Goal: Task Accomplishment & Management: Manage account settings

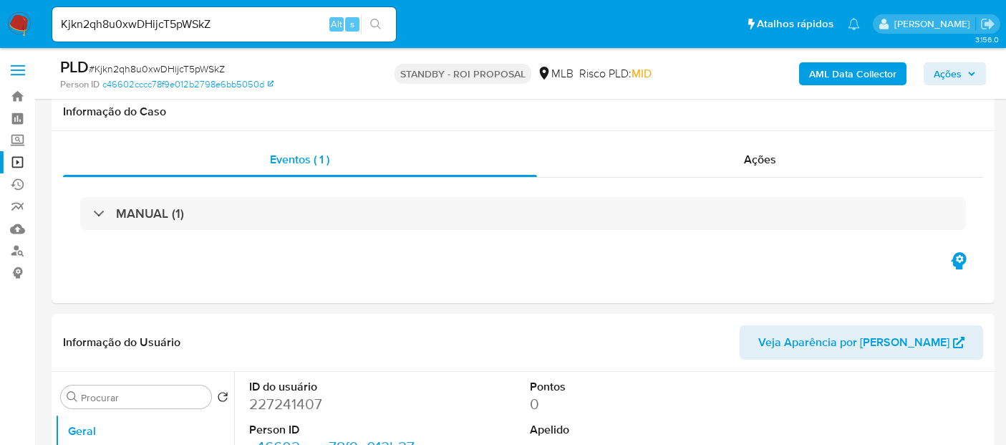
select select "10"
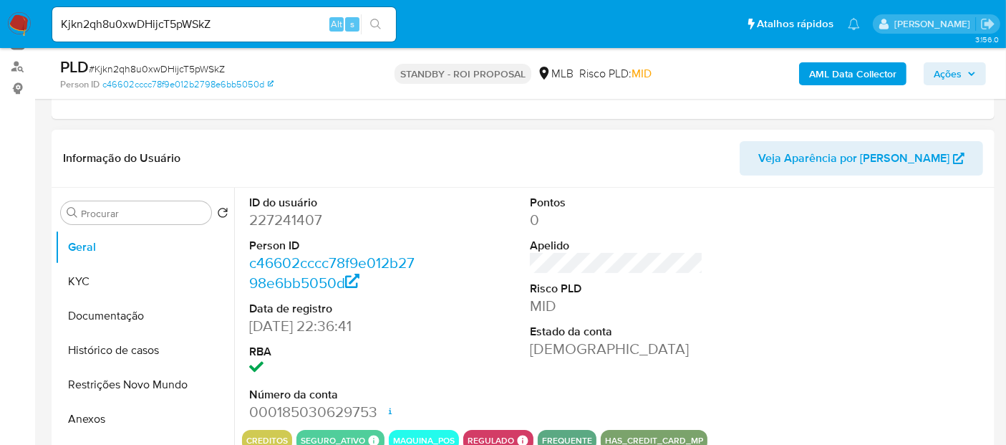
scroll to position [159, 0]
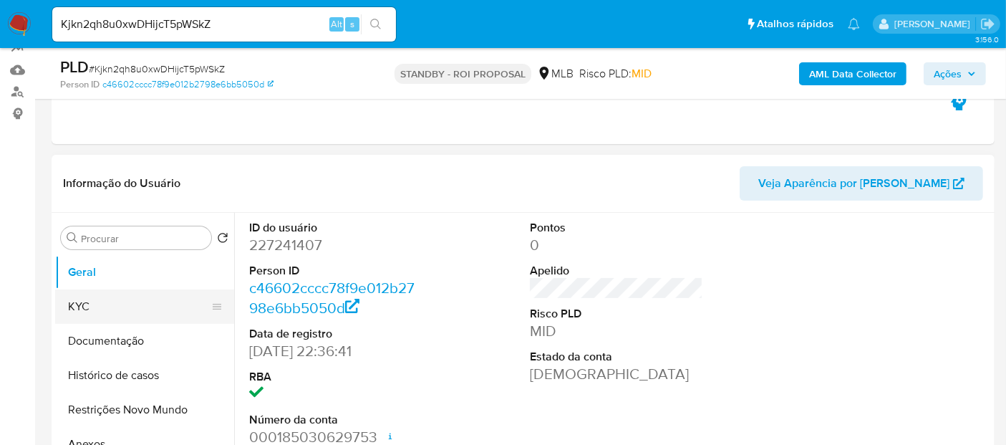
click at [88, 311] on button "KYC" at bounding box center [139, 306] width 168 height 34
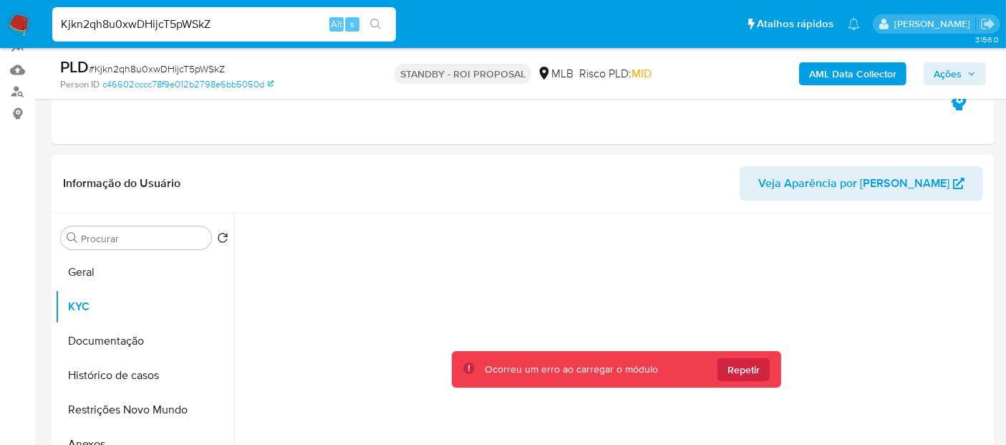
drag, startPoint x: 236, startPoint y: 27, endPoint x: 0, endPoint y: 7, distance: 236.4
click at [0, 7] on nav "Pausado Ver notificaciones Kjkn2qh8u0xwDHijcT5pWSkZ Alt s Atalhos rápidos Presi…" at bounding box center [503, 24] width 1006 height 48
click at [17, 25] on img at bounding box center [19, 24] width 24 height 24
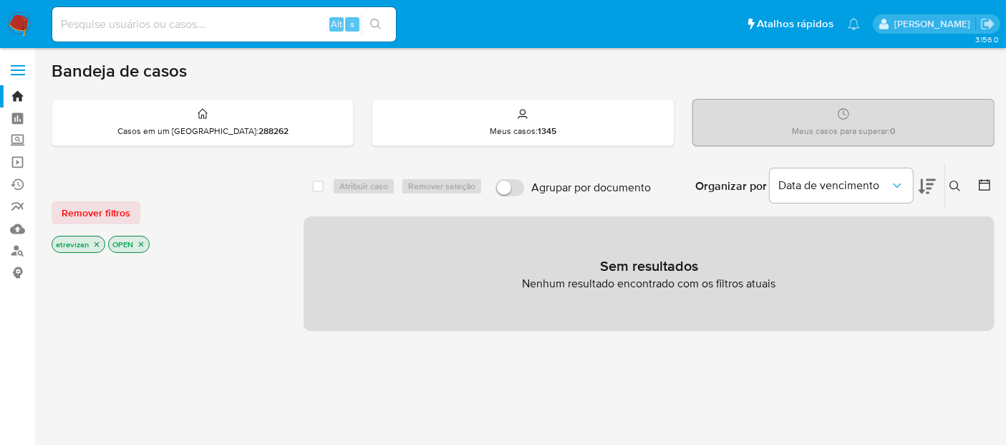
click at [239, 29] on input at bounding box center [224, 24] width 344 height 19
click at [217, 23] on input at bounding box center [224, 24] width 344 height 19
paste input "Kjkn2qh8u0xwDHijcT5pWSkZ"
type input "Kjkn2qh8u0xwDHijcT5pWSkZ"
click at [378, 19] on icon "search-icon" at bounding box center [375, 24] width 11 height 11
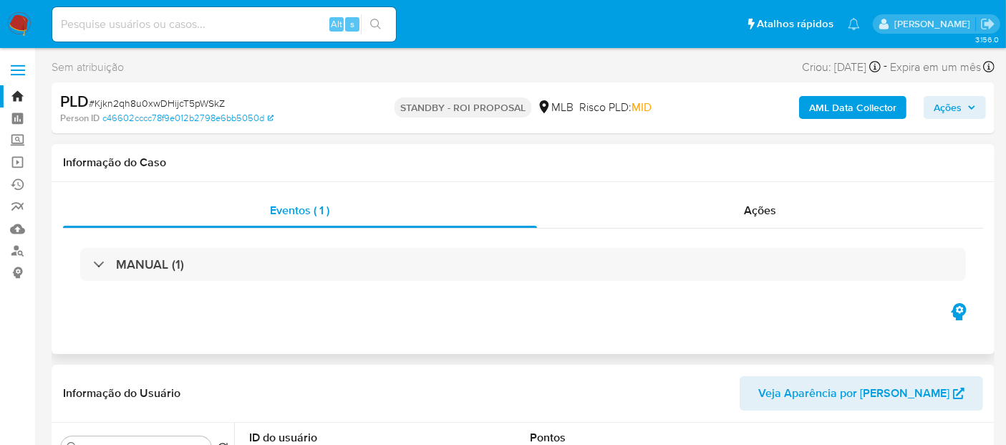
select select "10"
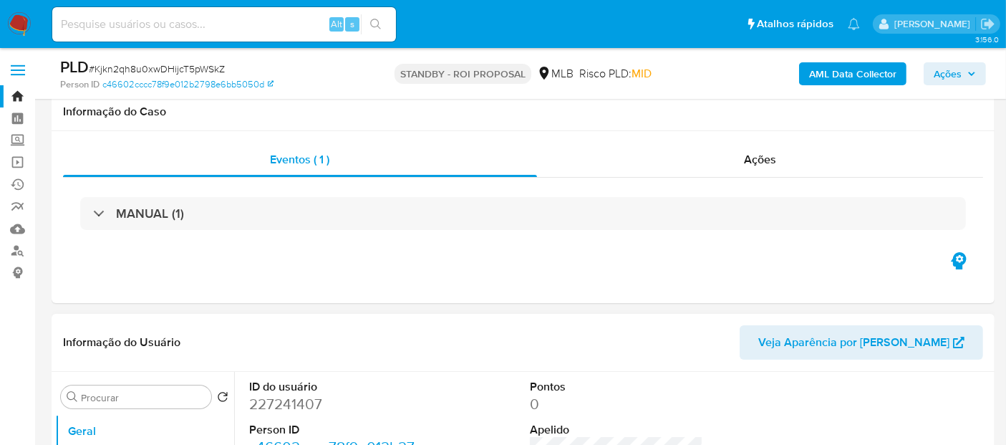
scroll to position [159, 0]
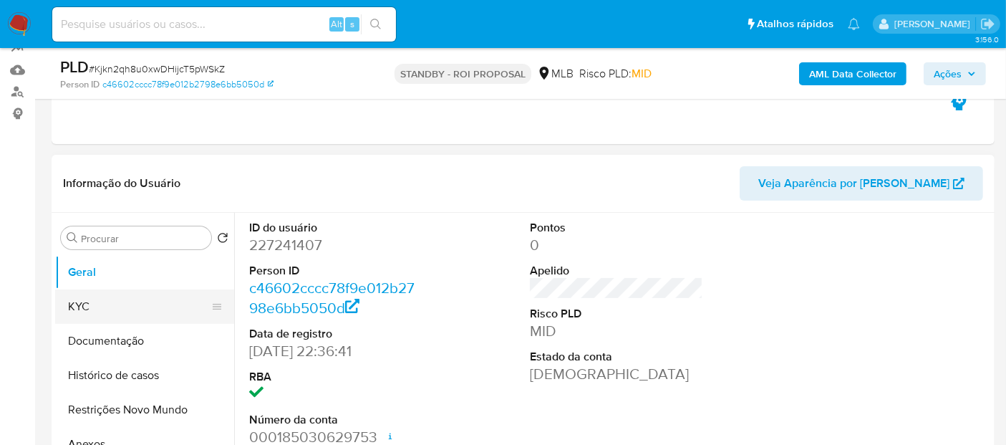
click at [79, 297] on button "KYC" at bounding box center [139, 306] width 168 height 34
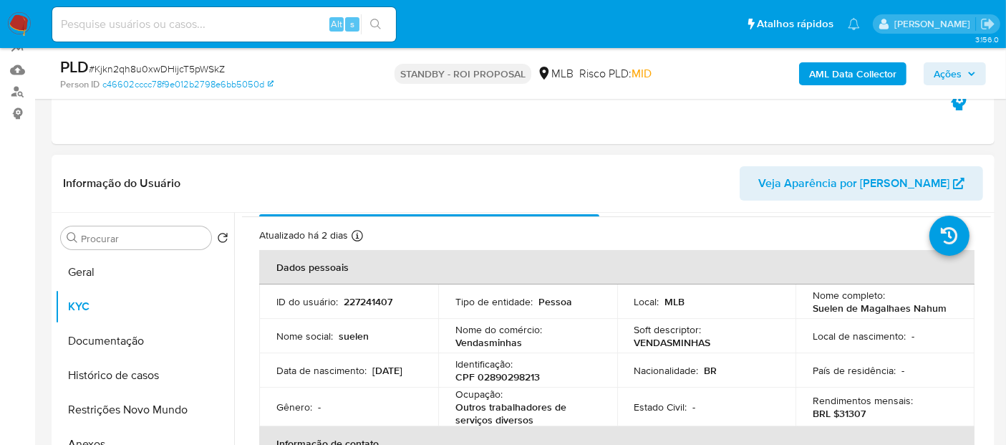
scroll to position [79, 0]
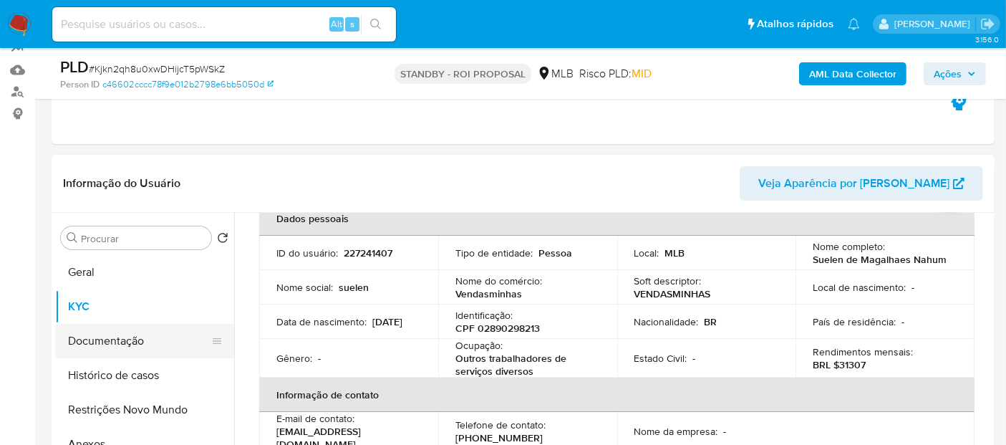
click at [102, 340] on button "Documentação" at bounding box center [139, 341] width 168 height 34
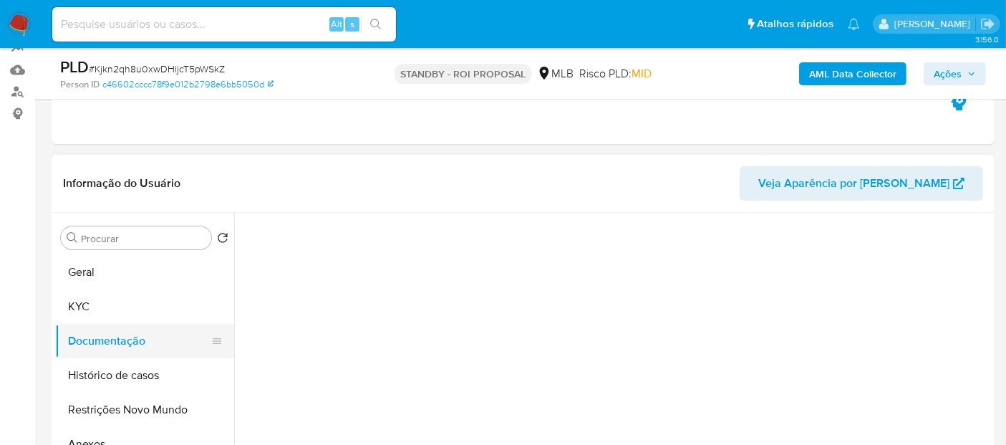
scroll to position [0, 0]
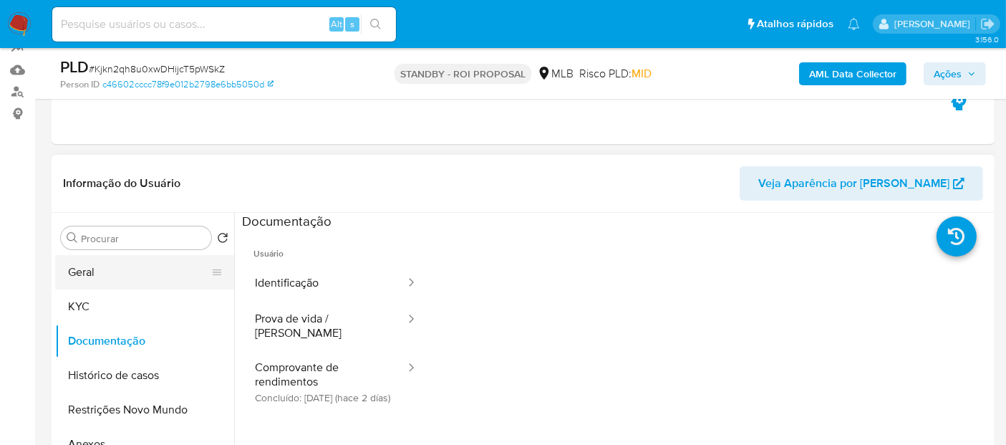
click at [86, 266] on button "Geral" at bounding box center [139, 272] width 168 height 34
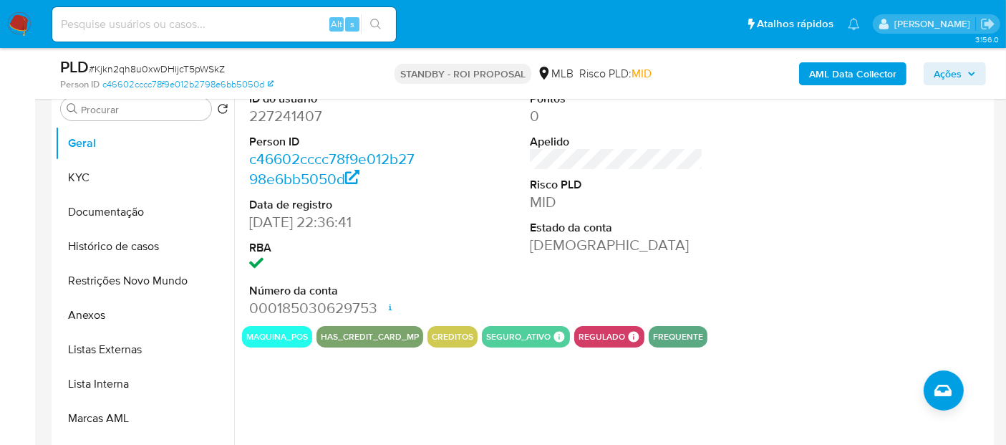
scroll to position [291, 0]
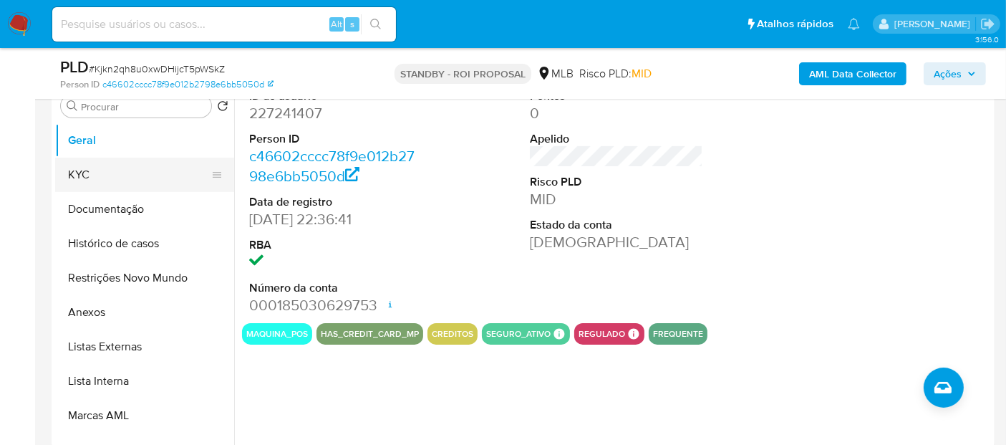
click at [73, 171] on button "KYC" at bounding box center [139, 175] width 168 height 34
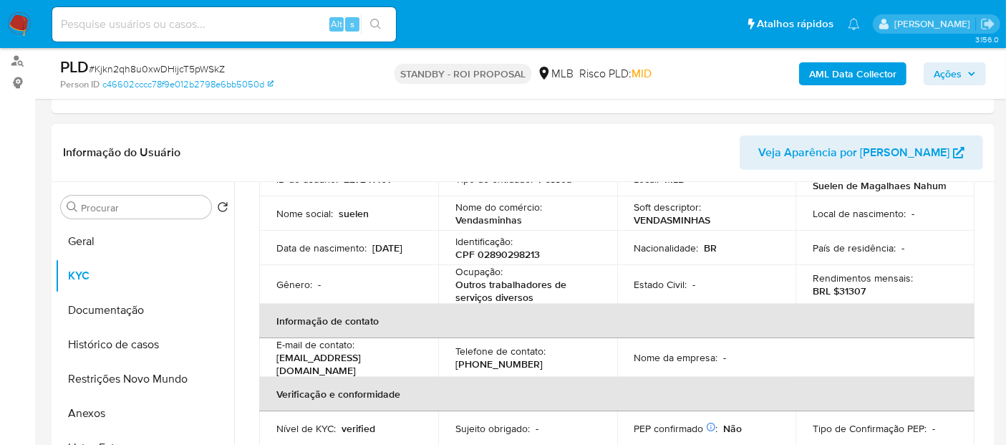
scroll to position [97, 0]
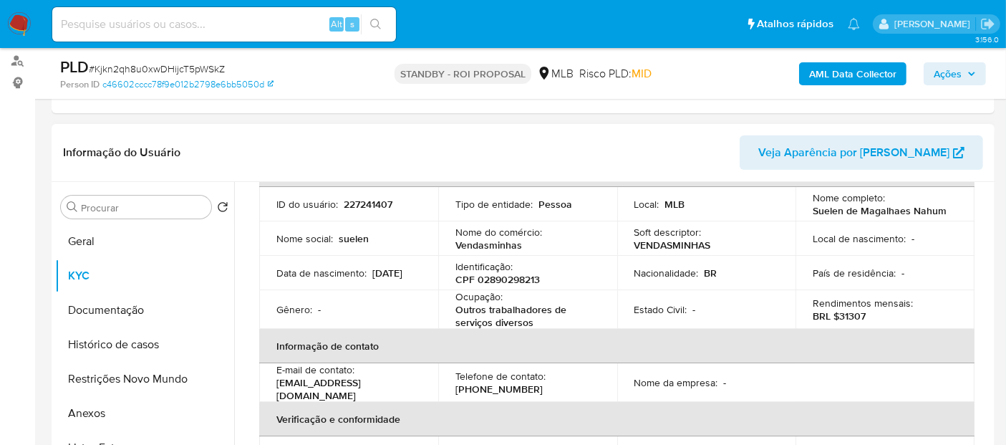
click at [845, 313] on p "BRL $31307" at bounding box center [839, 315] width 53 height 13
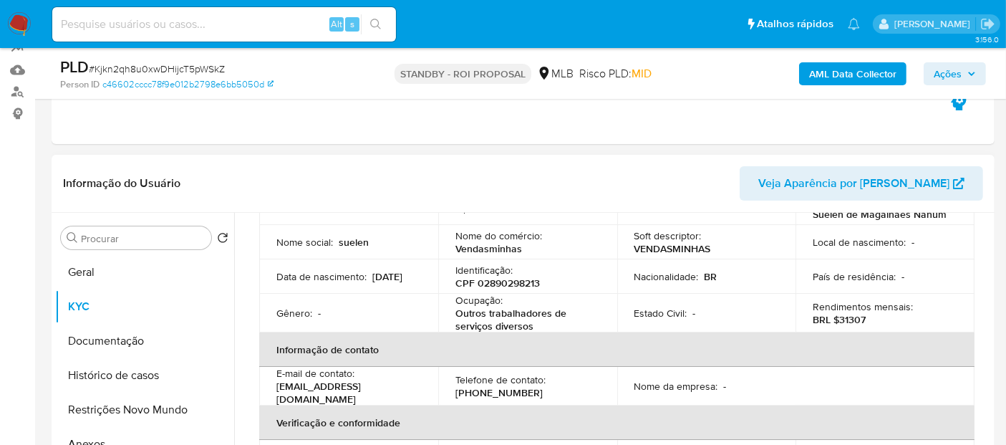
scroll to position [159, 0]
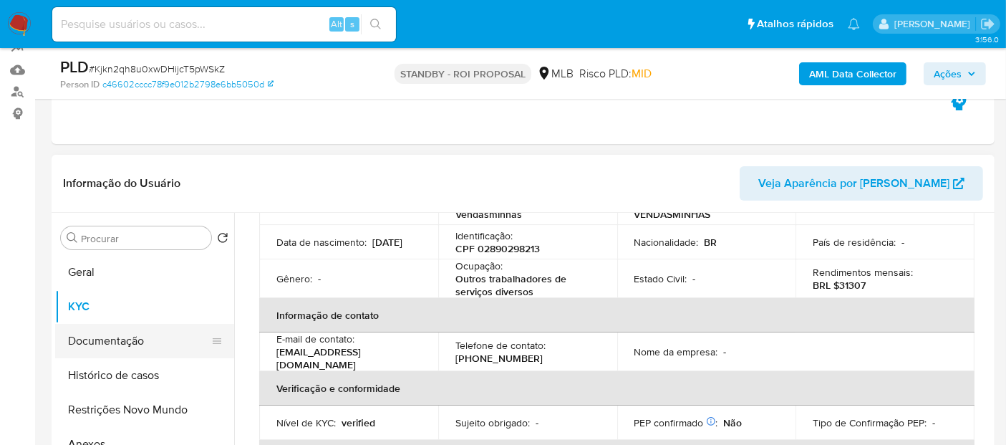
click at [113, 334] on button "Documentação" at bounding box center [139, 341] width 168 height 34
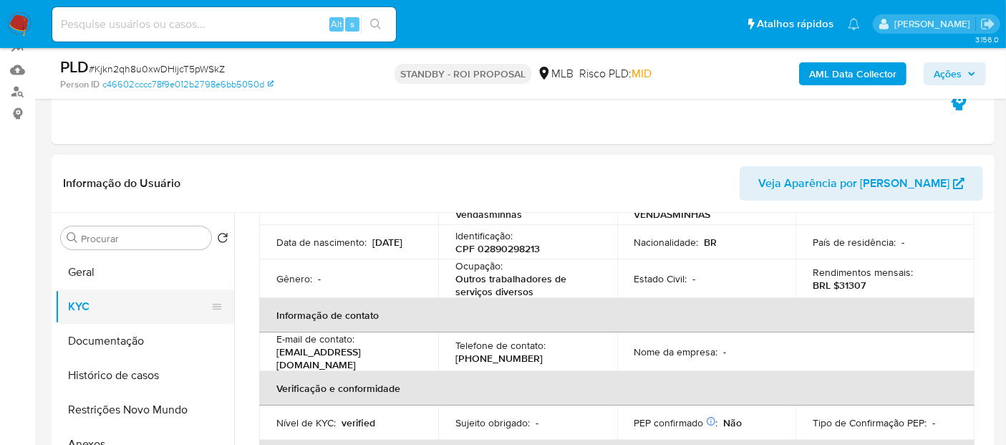
scroll to position [0, 0]
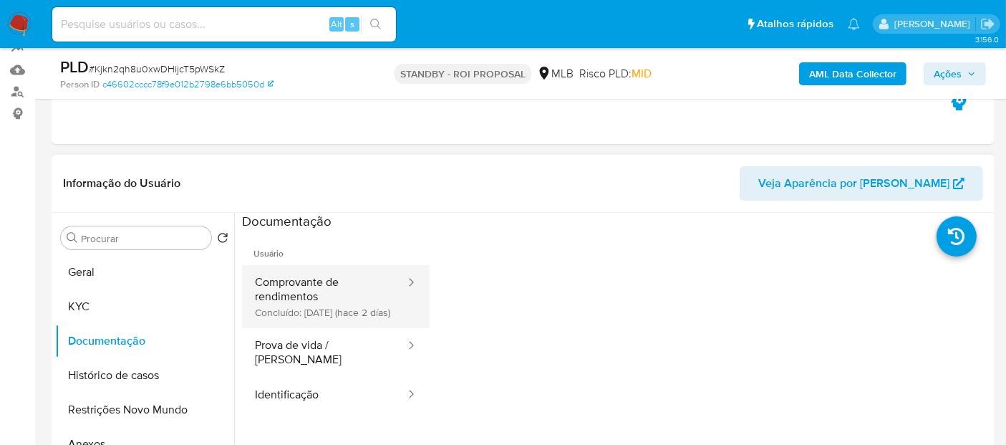
click at [316, 291] on button "Comprovante de rendimentos Concluído: 24/08/2025 (hace 2 días)" at bounding box center [324, 296] width 165 height 63
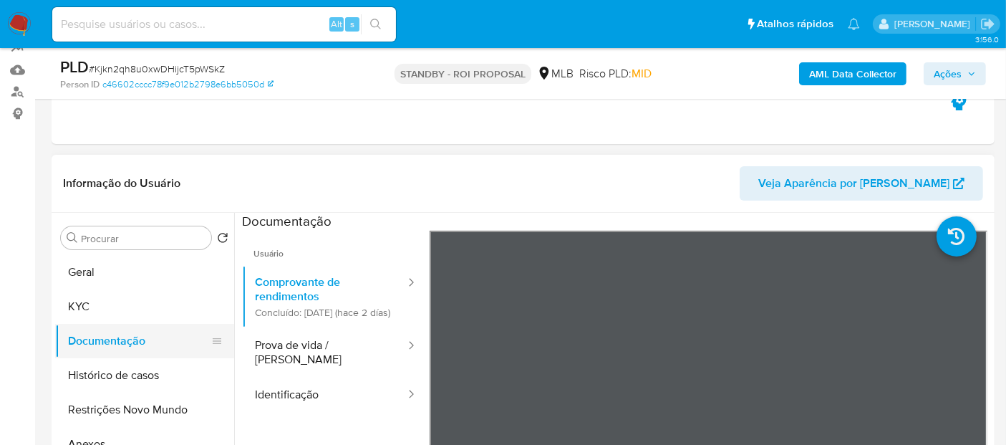
drag, startPoint x: 79, startPoint y: 326, endPoint x: 77, endPoint y: 314, distance: 12.3
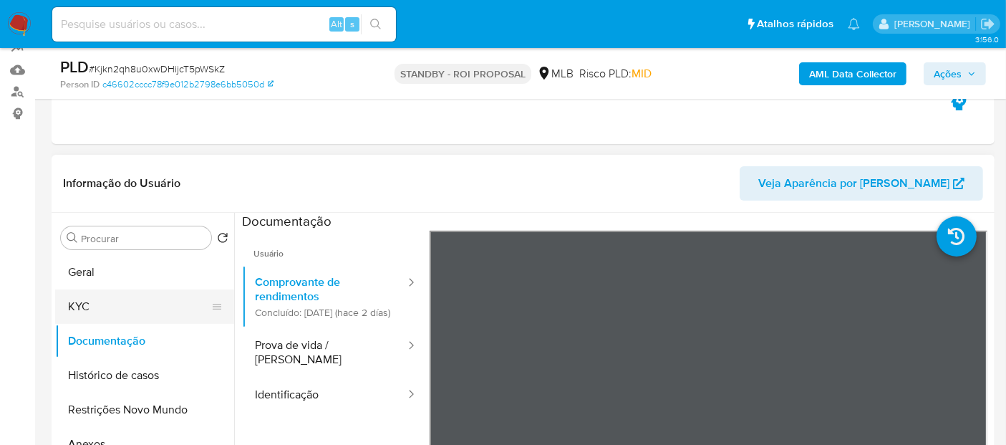
click at [77, 326] on button "Documentação" at bounding box center [144, 341] width 179 height 34
click at [81, 309] on button "KYC" at bounding box center [139, 306] width 168 height 34
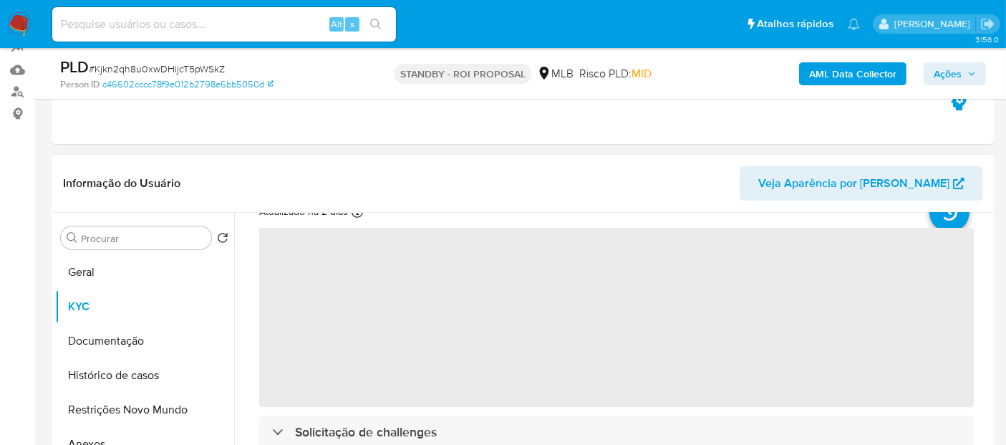
scroll to position [79, 0]
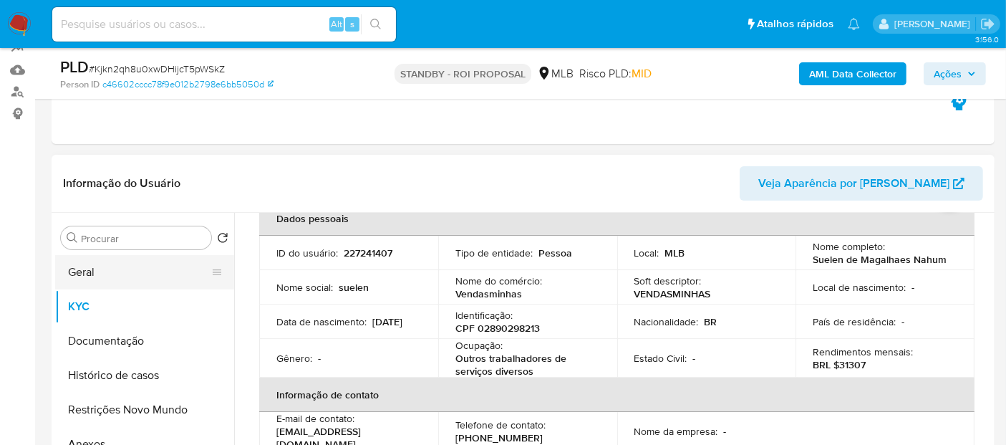
click at [103, 272] on button "Geral" at bounding box center [139, 272] width 168 height 34
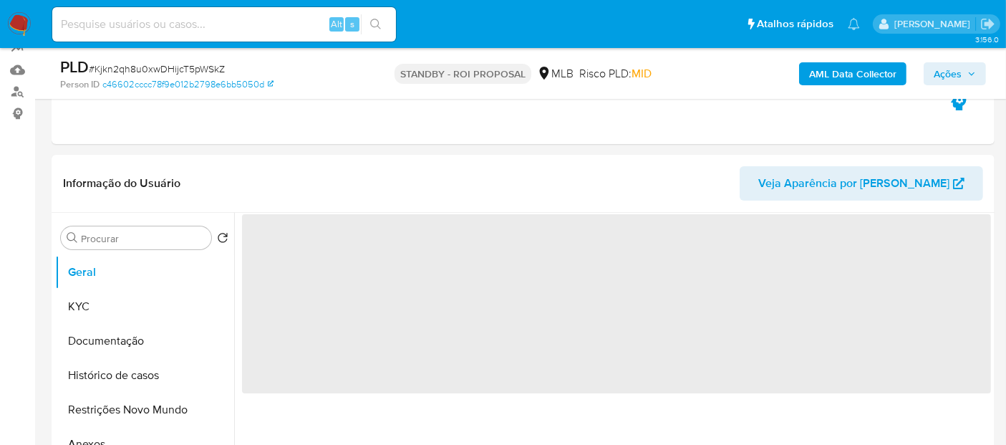
scroll to position [0, 0]
click at [374, 251] on span "‌" at bounding box center [616, 303] width 749 height 179
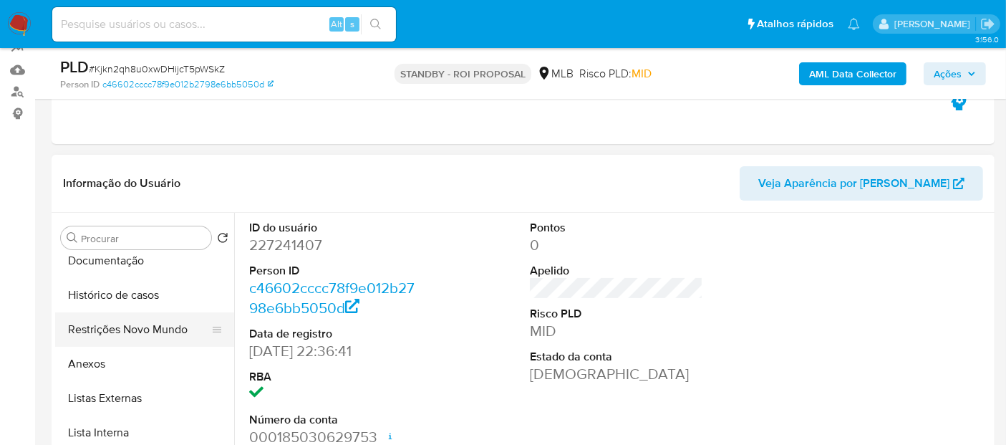
scroll to position [82, 0]
click at [120, 325] on button "Restrições Novo Mundo" at bounding box center [139, 328] width 168 height 34
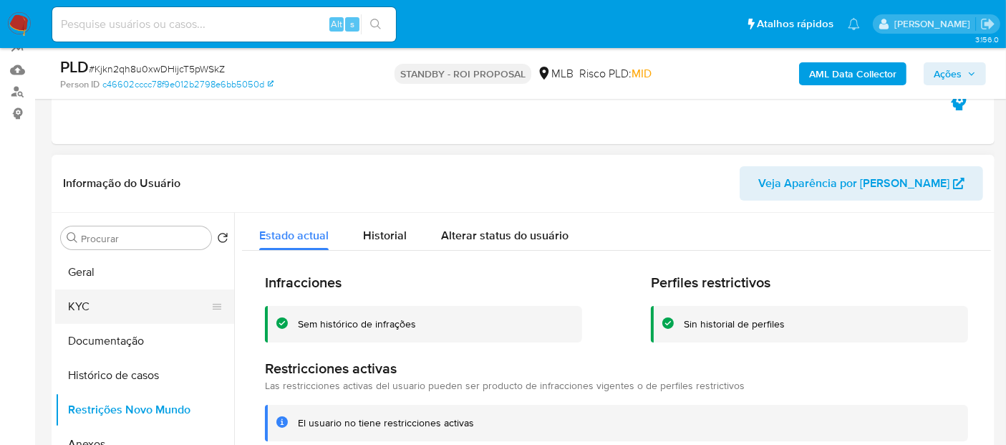
scroll to position [0, 0]
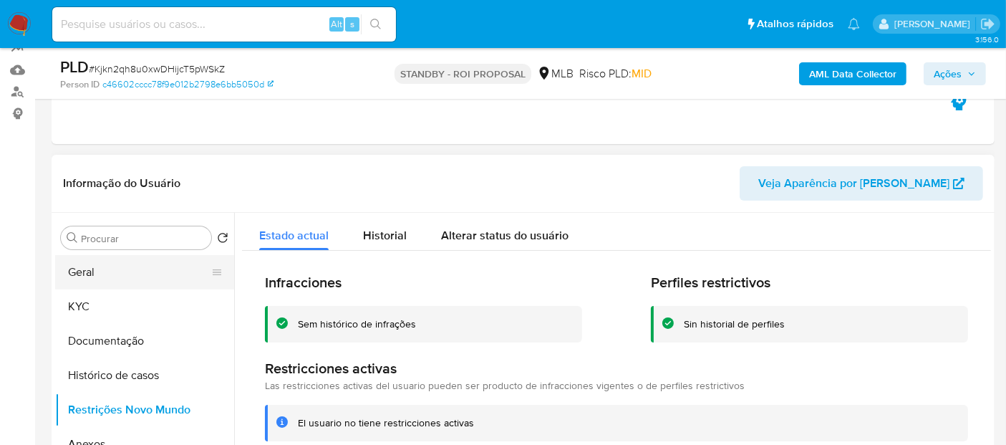
click at [89, 274] on button "Geral" at bounding box center [139, 272] width 168 height 34
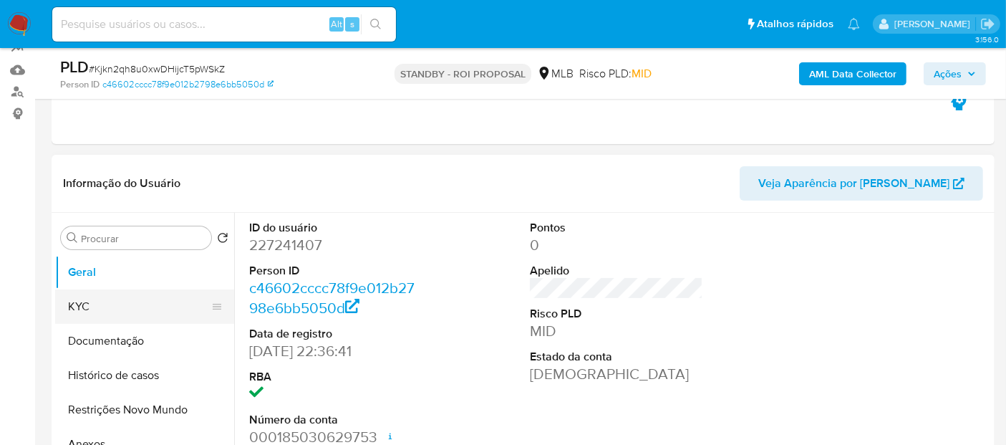
click at [89, 308] on button "KYC" at bounding box center [139, 306] width 168 height 34
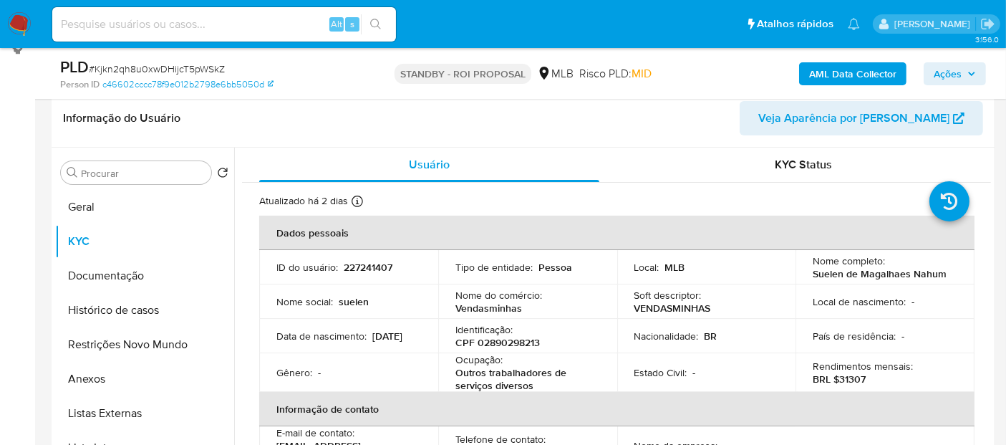
scroll to position [254, 0]
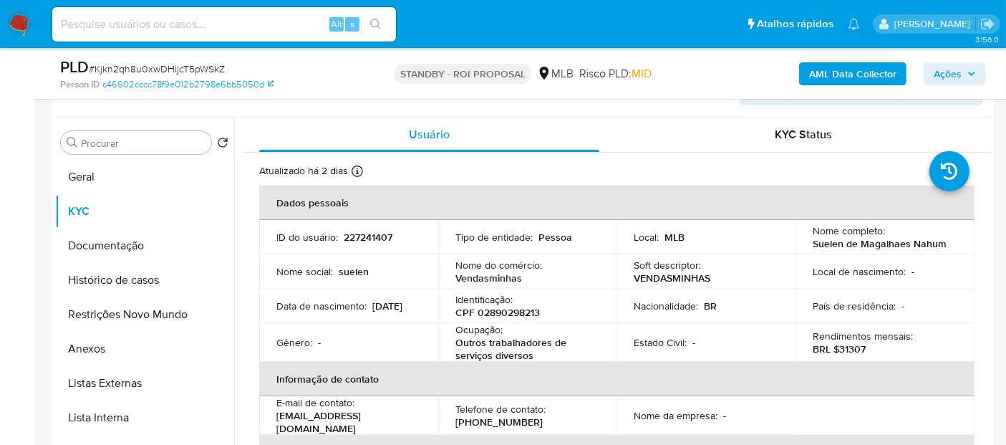
click at [209, 26] on input at bounding box center [224, 24] width 344 height 19
paste input "jZcl2u7CC1VUzIy8FKo9yXnp"
type input "jZcl2u7CC1VUzIy8FKo9yXnp"
click at [374, 21] on icon "search-icon" at bounding box center [375, 24] width 11 height 11
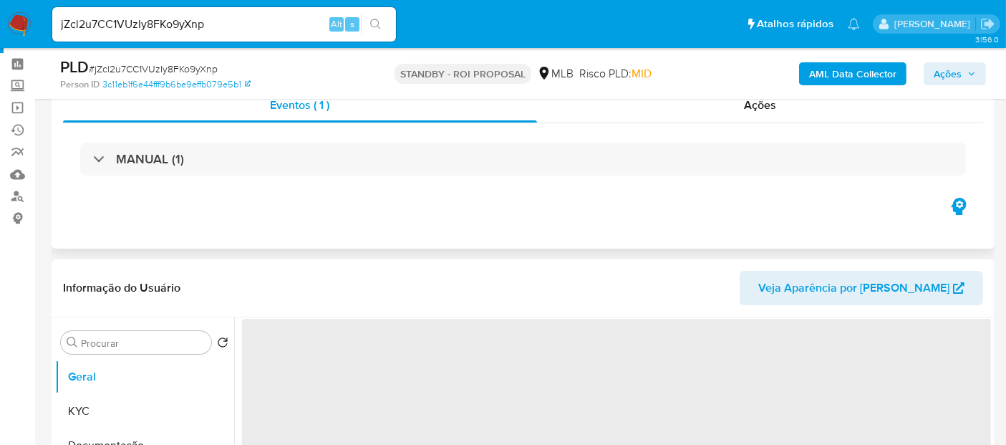
scroll to position [159, 0]
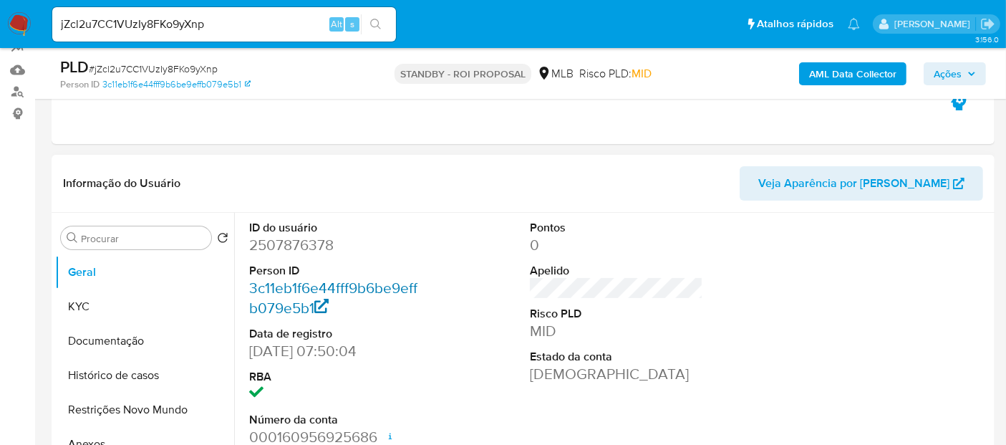
select select "10"
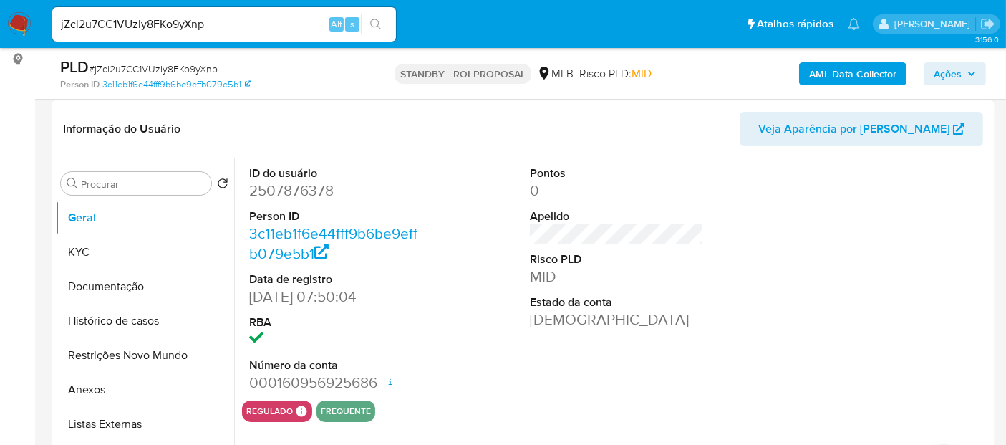
scroll to position [238, 0]
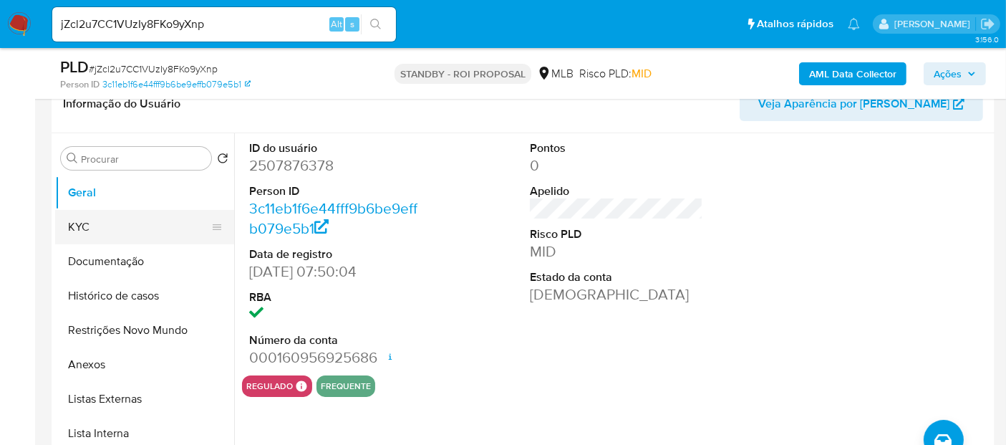
click at [94, 232] on button "KYC" at bounding box center [139, 227] width 168 height 34
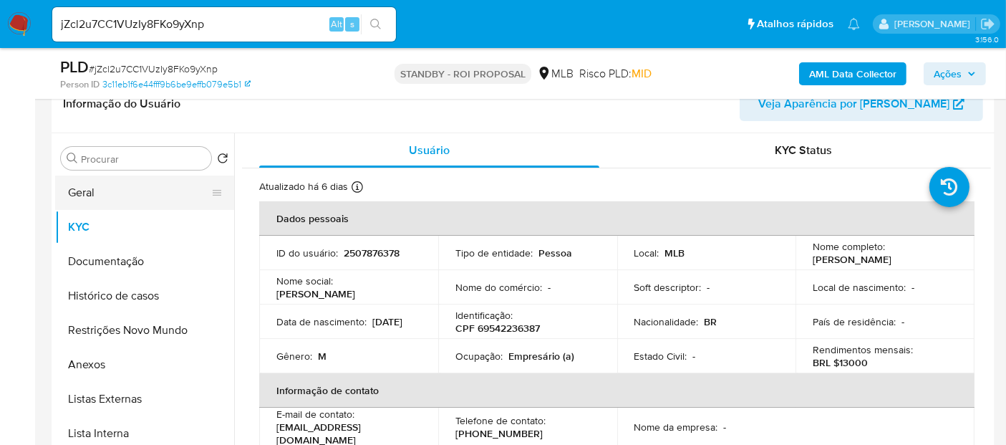
click at [87, 195] on button "Geral" at bounding box center [139, 192] width 168 height 34
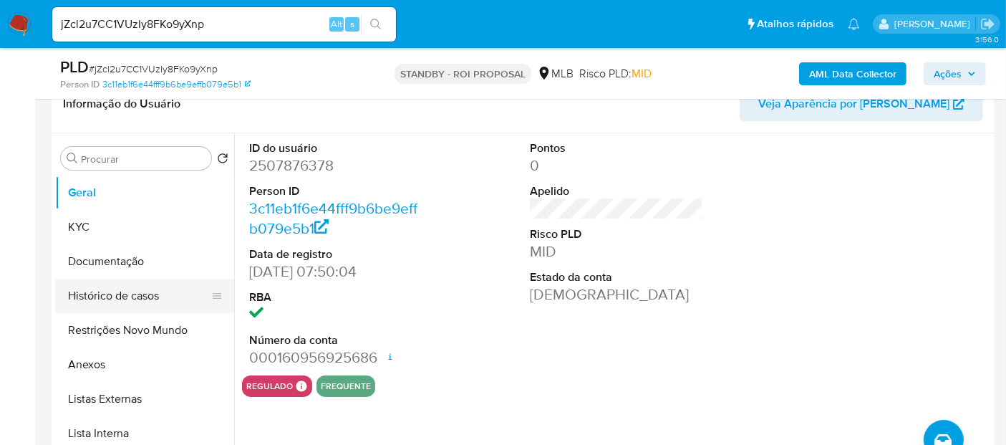
click at [117, 293] on button "Histórico de casos" at bounding box center [139, 296] width 168 height 34
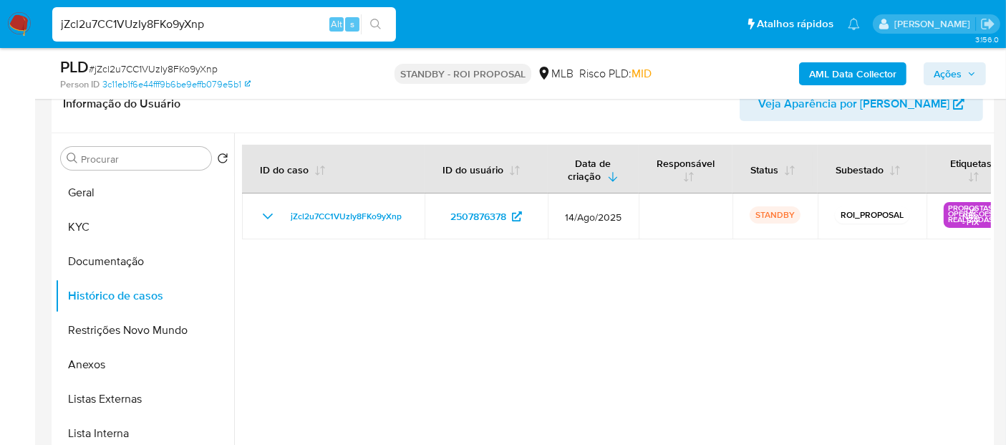
drag, startPoint x: 223, startPoint y: 25, endPoint x: 0, endPoint y: 52, distance: 224.3
paste input "omC76aXX9GFx642zA2FXerkV"
type input "omC76aXX9GFx642zA2FXerkV"
click at [377, 23] on icon "search-icon" at bounding box center [375, 24] width 11 height 11
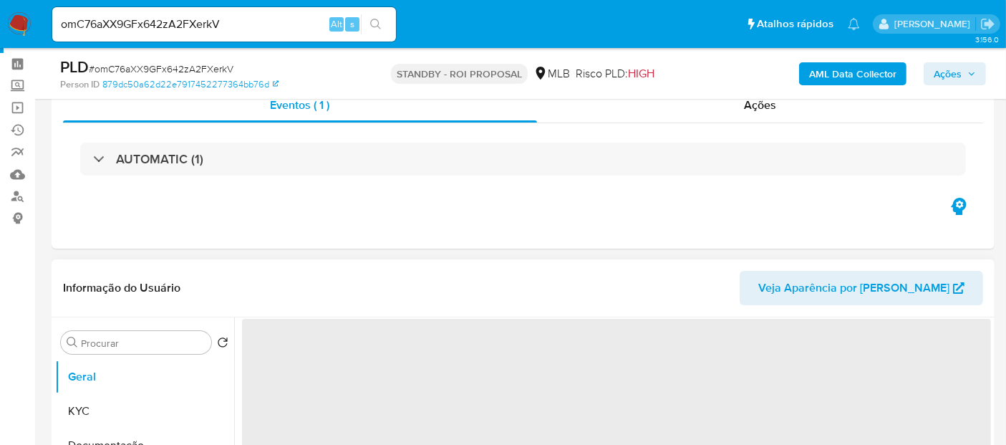
scroll to position [79, 0]
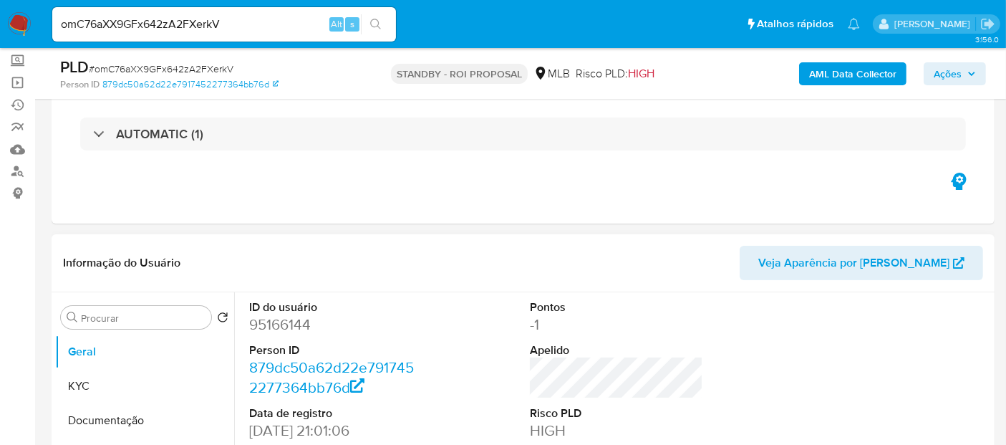
select select "10"
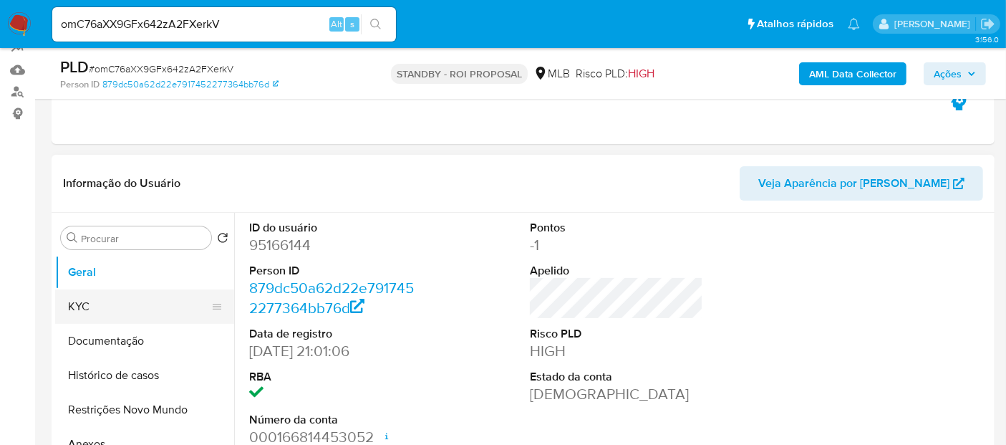
click at [104, 305] on button "KYC" at bounding box center [139, 306] width 168 height 34
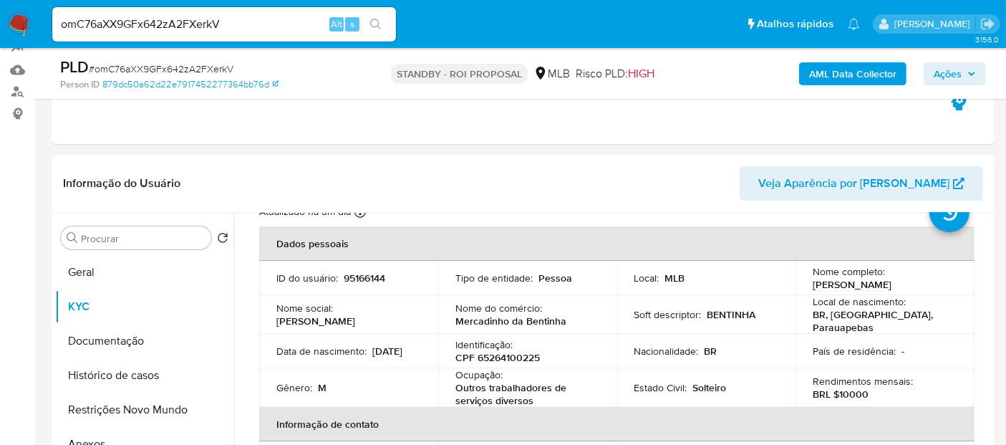
scroll to position [79, 0]
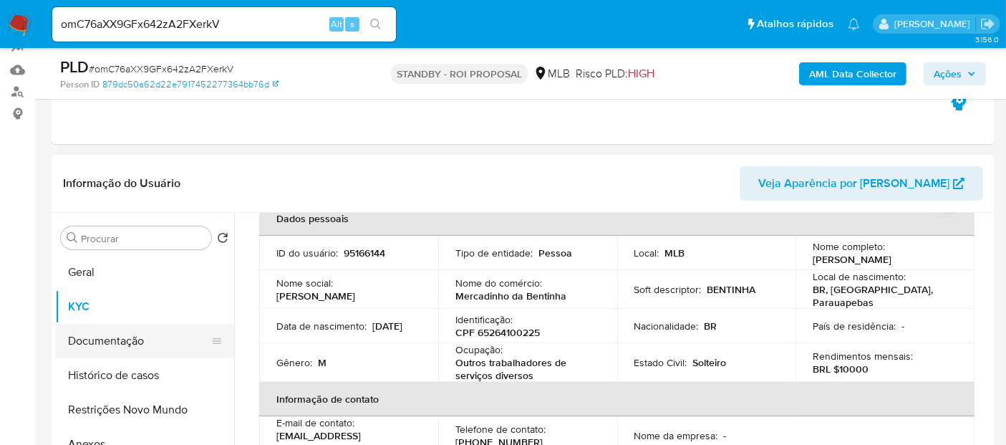
drag, startPoint x: 96, startPoint y: 337, endPoint x: 211, endPoint y: 338, distance: 114.6
click at [97, 337] on button "Documentação" at bounding box center [139, 341] width 168 height 34
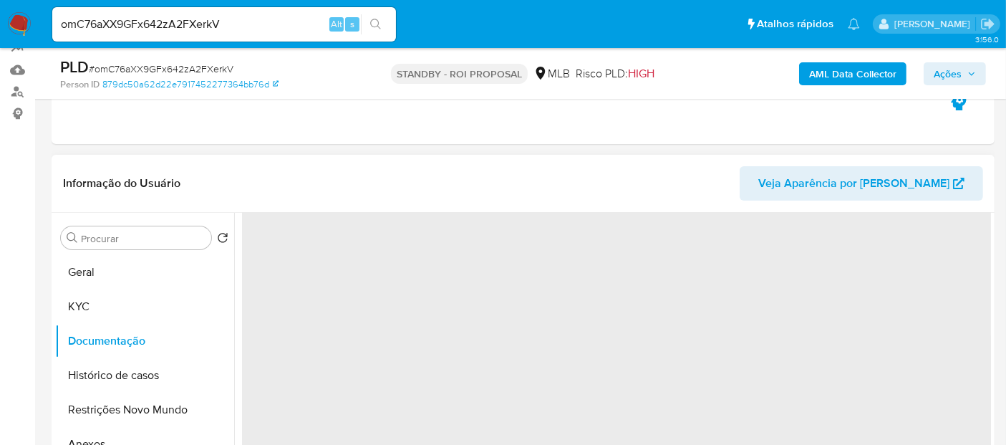
scroll to position [0, 0]
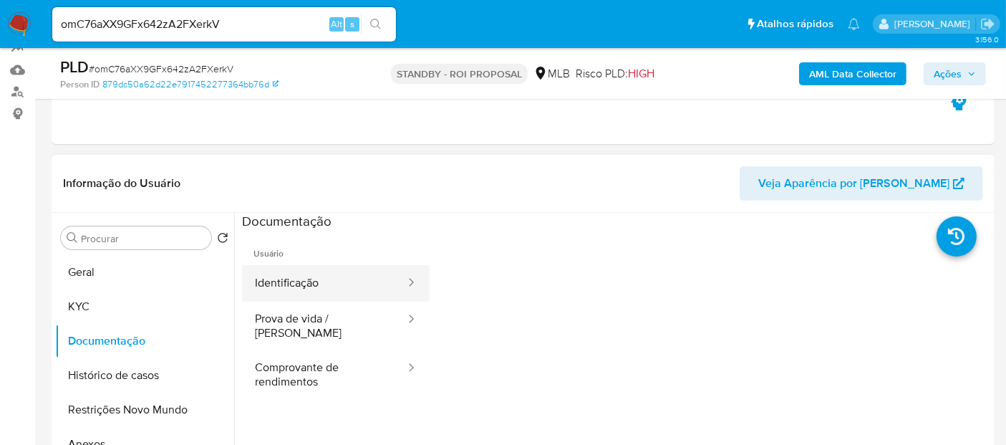
click at [325, 283] on button "Identificação" at bounding box center [324, 283] width 165 height 37
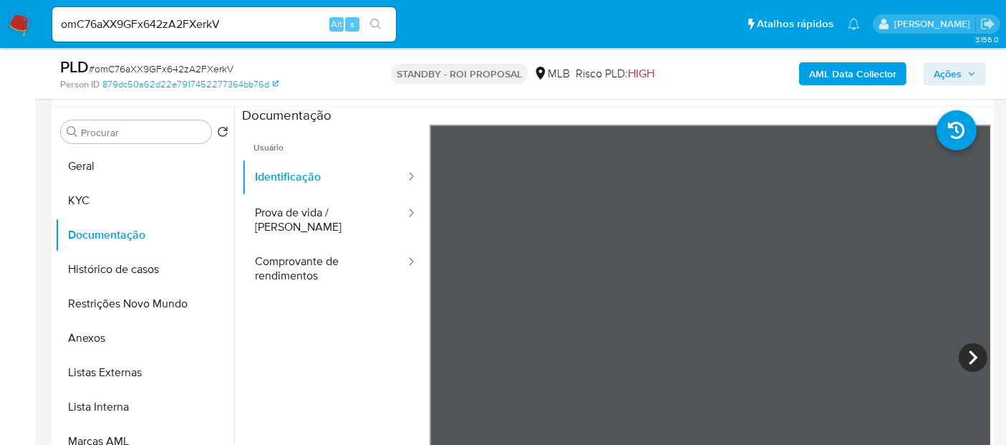
scroll to position [271, 0]
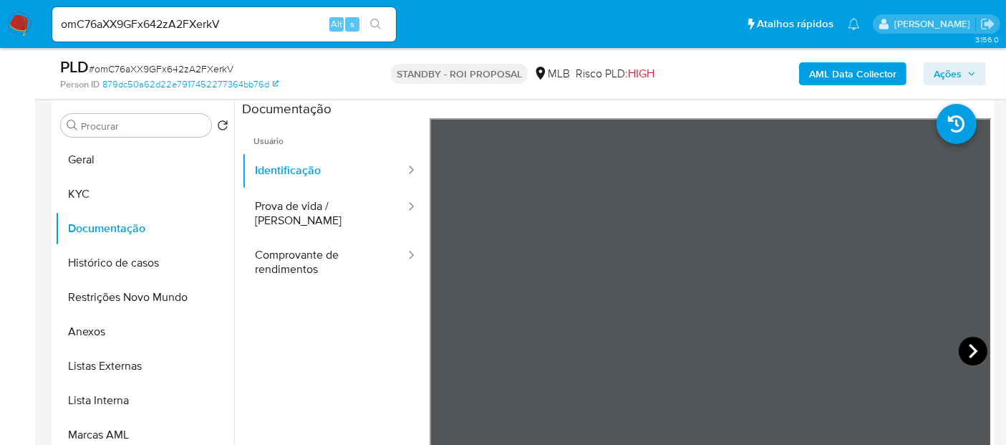
click at [964, 343] on icon at bounding box center [973, 351] width 29 height 29
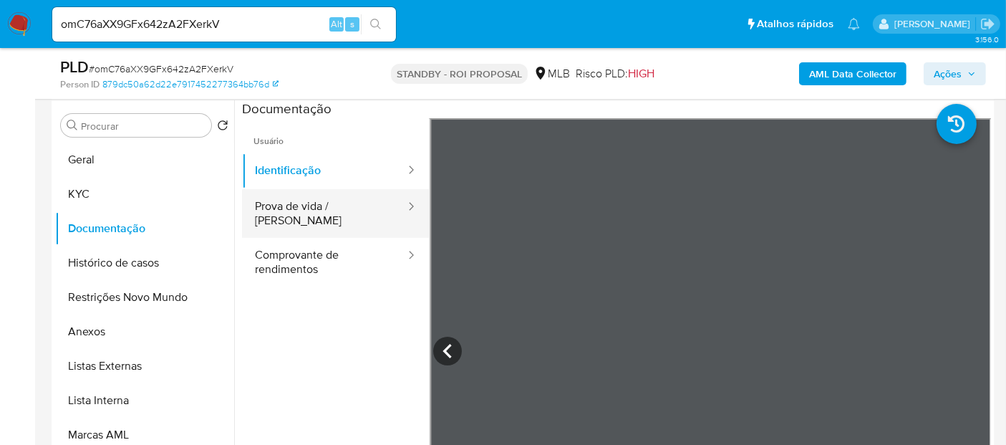
drag, startPoint x: 284, startPoint y: 199, endPoint x: 329, endPoint y: 216, distance: 47.4
click at [286, 200] on button "Prova de vida / Selfie" at bounding box center [324, 213] width 165 height 49
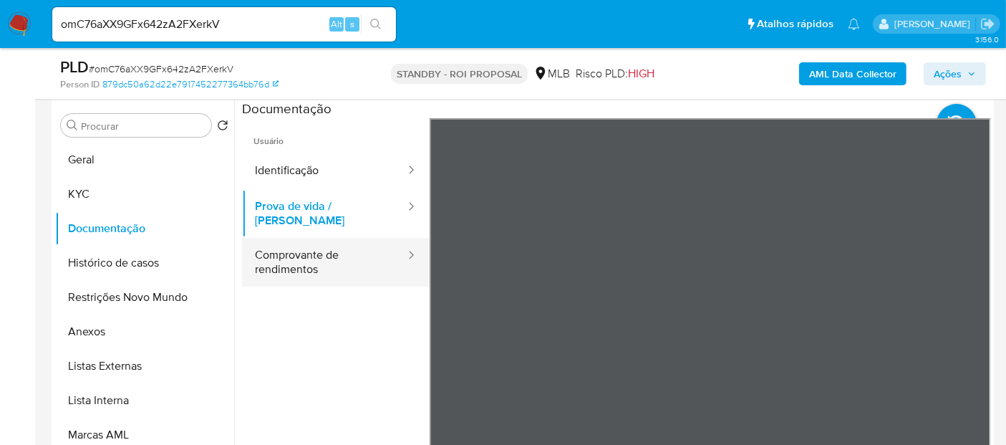
drag, startPoint x: 322, startPoint y: 251, endPoint x: 350, endPoint y: 251, distance: 27.9
click at [324, 251] on button "Comprovante de rendimentos" at bounding box center [324, 262] width 165 height 49
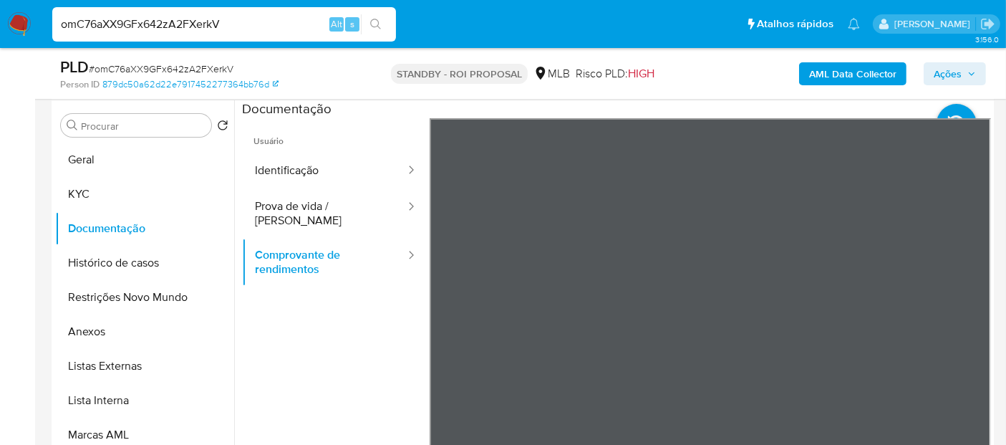
drag, startPoint x: 236, startPoint y: 21, endPoint x: 0, endPoint y: 26, distance: 236.3
click at [0, 26] on nav "Pausado Ver notificaciones omC76aXX9GFx642zA2FXerkV Alt s Atalhos rápidos Presi…" at bounding box center [503, 24] width 1006 height 48
paste input "MJmaxEoqPlinOR1oeqzp5SQQ"
type input "MJmaxEoqPlinOR1oeqzp5SQQ"
click at [380, 21] on icon "search-icon" at bounding box center [375, 24] width 11 height 11
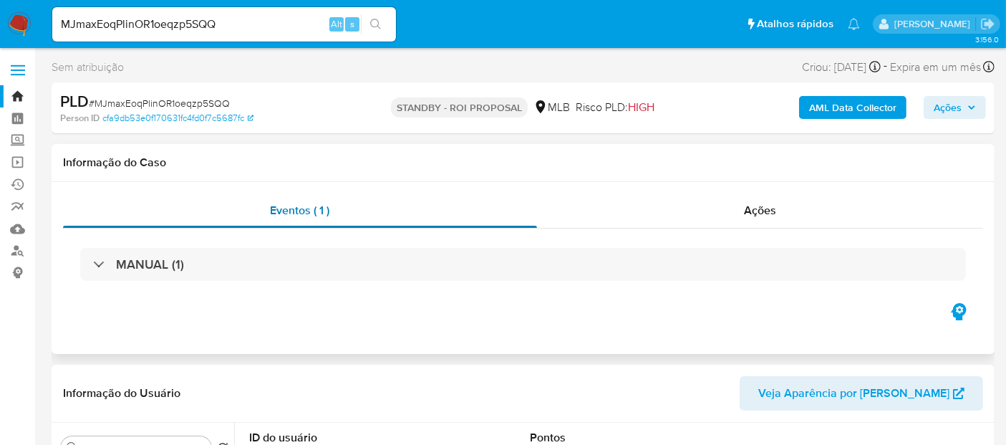
select select "10"
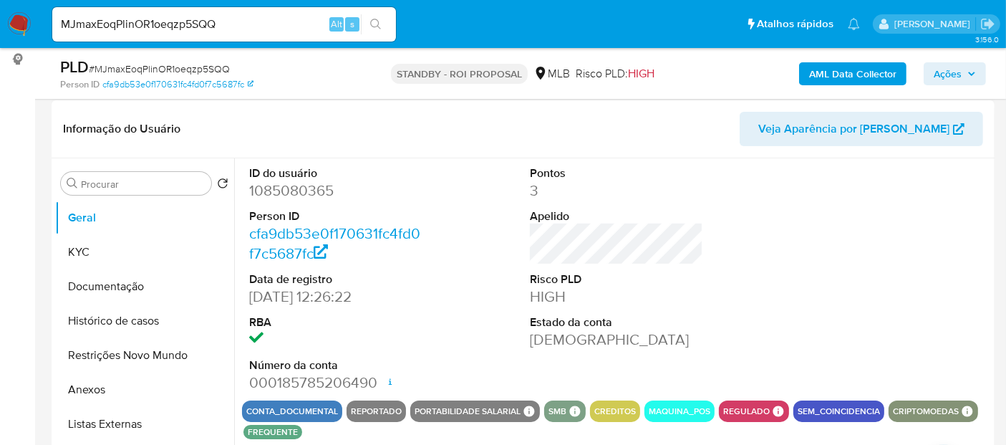
scroll to position [238, 0]
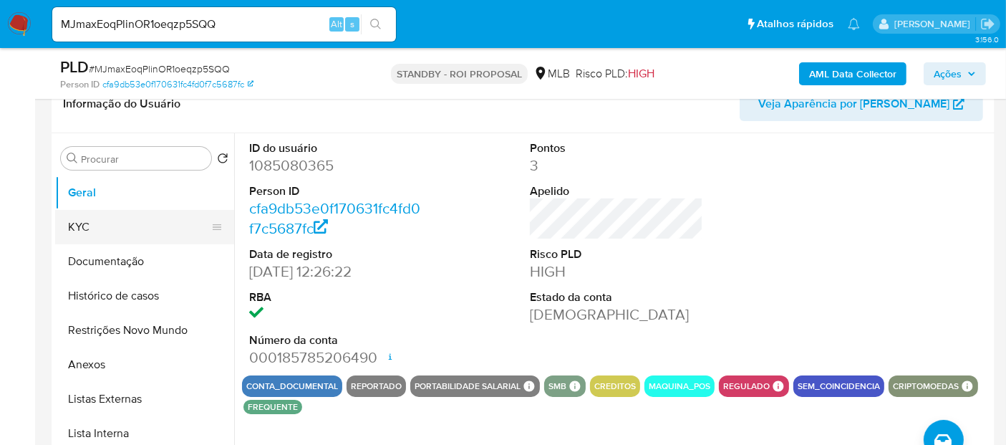
click at [87, 232] on button "KYC" at bounding box center [139, 227] width 168 height 34
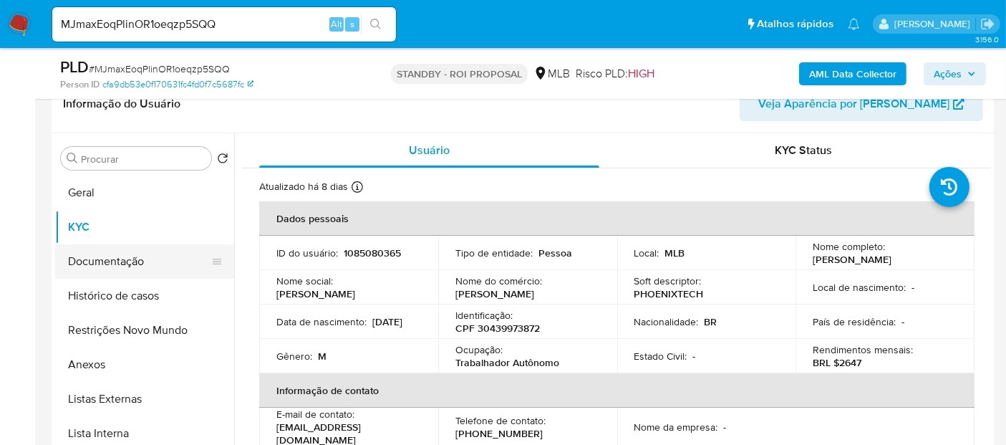
click at [112, 258] on button "Documentação" at bounding box center [139, 261] width 168 height 34
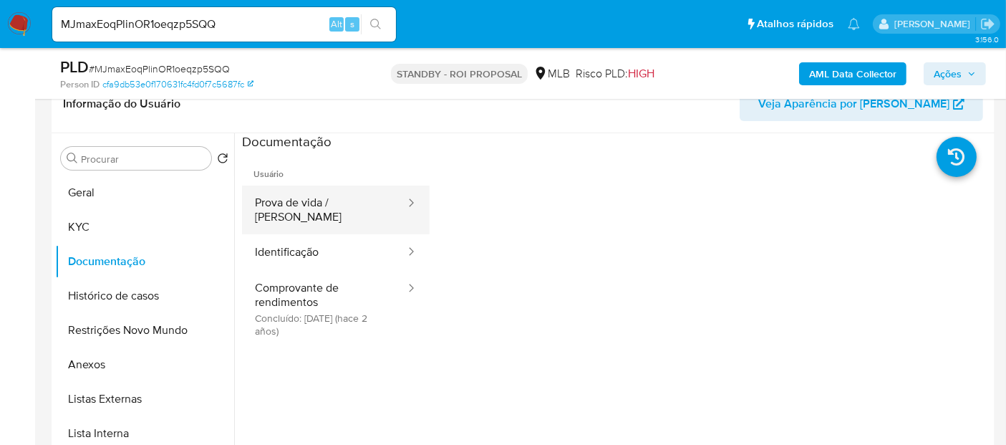
click at [356, 206] on button "Prova de vida / Selfie" at bounding box center [324, 209] width 165 height 49
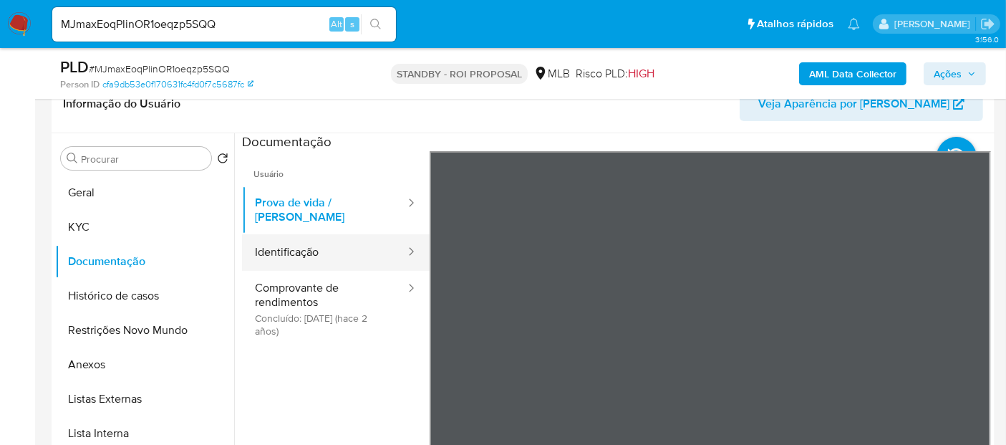
click at [294, 236] on button "Identificação" at bounding box center [324, 252] width 165 height 37
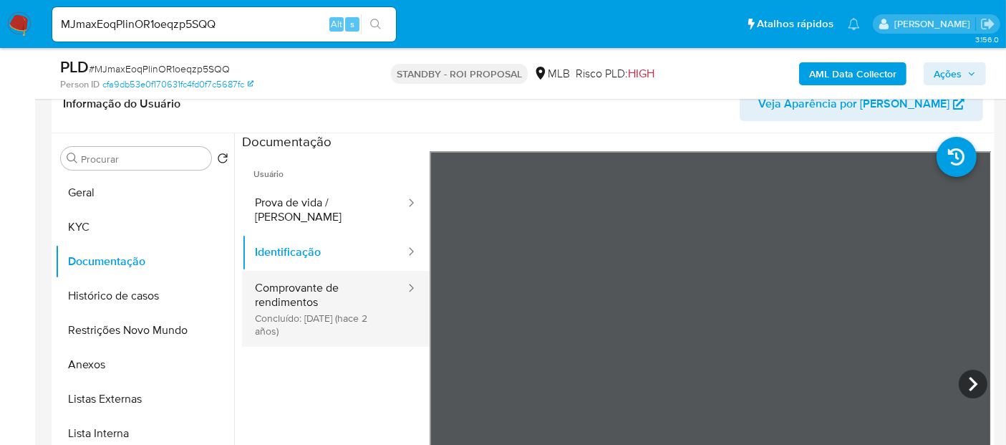
click at [306, 272] on button "Comprovante de rendimentos Concluído: 16/05/2023 (hace 2 años)" at bounding box center [324, 309] width 165 height 76
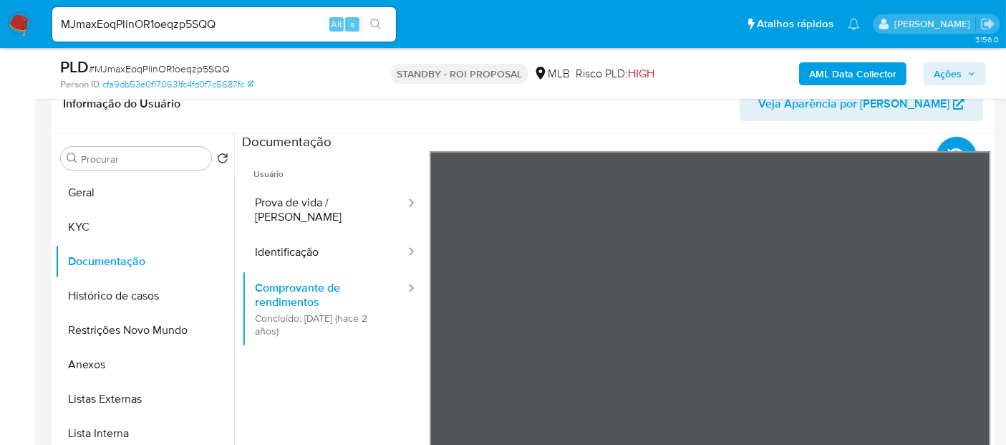
drag, startPoint x: 979, startPoint y: 178, endPoint x: 974, endPoint y: 285, distance: 106.8
click at [977, 294] on section at bounding box center [616, 371] width 749 height 476
drag, startPoint x: 242, startPoint y: 24, endPoint x: 0, endPoint y: 37, distance: 242.4
click at [0, 37] on nav "Pausado Ver notificaciones MJmaxEoqPlinOR1oeqzp5SQQ Alt s Atalhos rápidos Presi…" at bounding box center [503, 24] width 1006 height 48
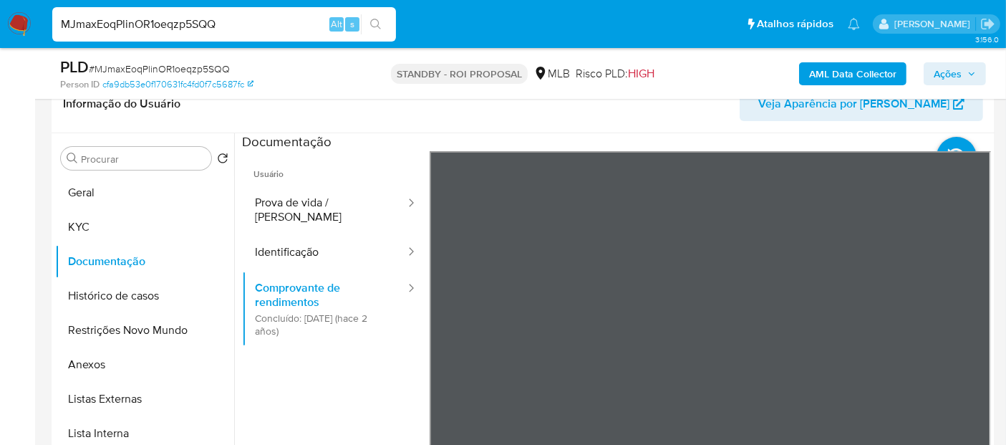
paste input "ZpGp4RquFNJmQyn4yTwQiLzX"
type input "ZpGp4RquFNJmQyn4yTwQiLzX"
click at [374, 21] on icon "search-icon" at bounding box center [375, 24] width 11 height 11
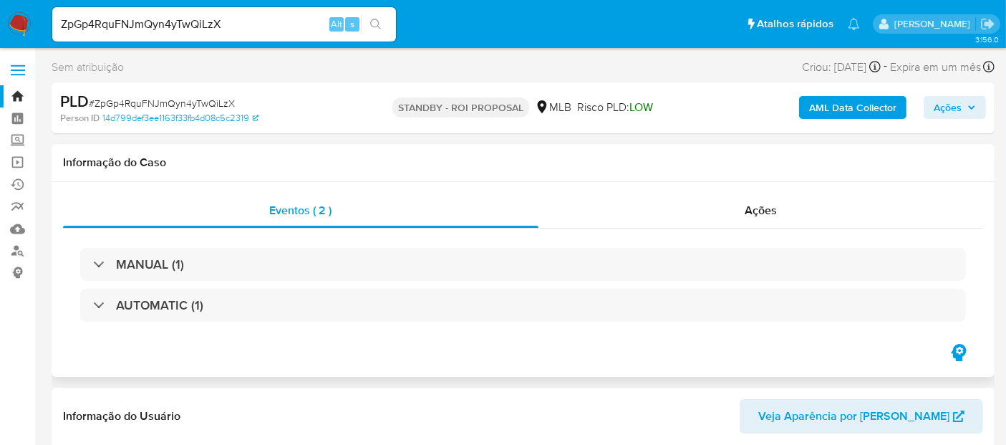
select select "10"
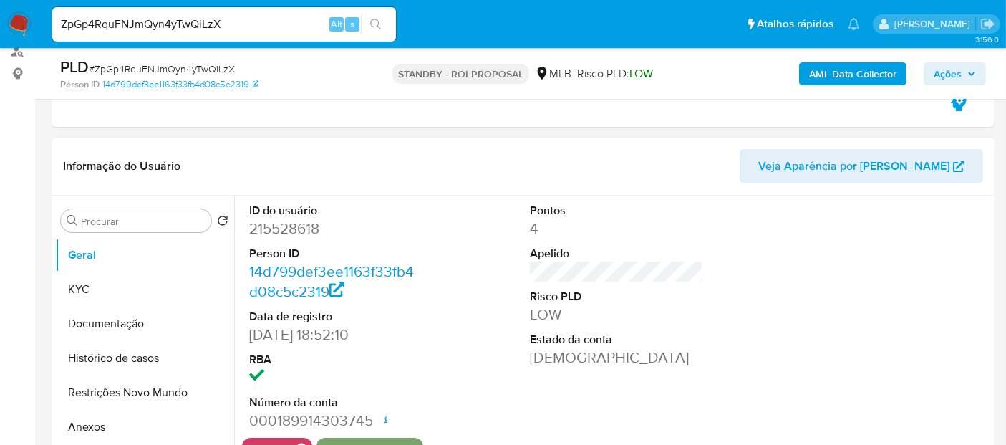
scroll to position [238, 0]
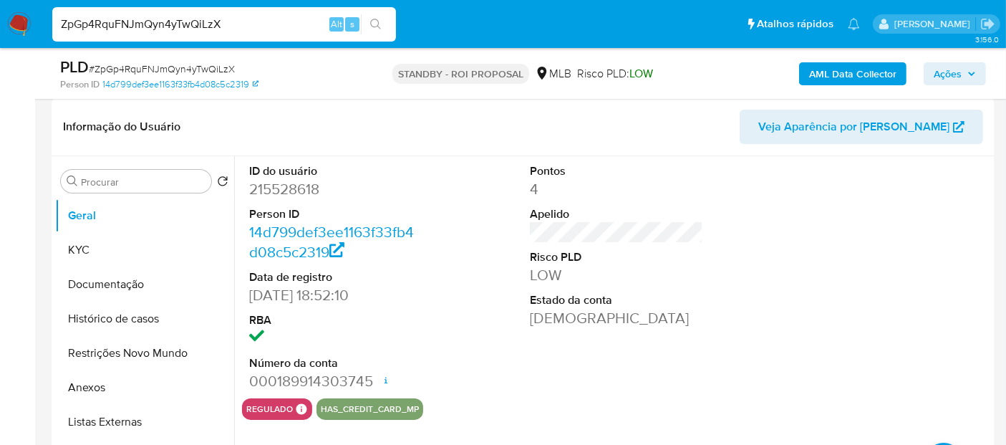
drag, startPoint x: 243, startPoint y: 21, endPoint x: 0, endPoint y: -4, distance: 244.7
click at [374, 20] on icon "search-icon" at bounding box center [375, 24] width 11 height 11
drag, startPoint x: 241, startPoint y: 25, endPoint x: 0, endPoint y: 25, distance: 241.3
click at [0, 25] on nav "Pausado Ver notificaciones ZpGp4RquFNJmQyn4yTwQiLzX Alt s Atalhos rápidos Presi…" at bounding box center [503, 24] width 1006 height 48
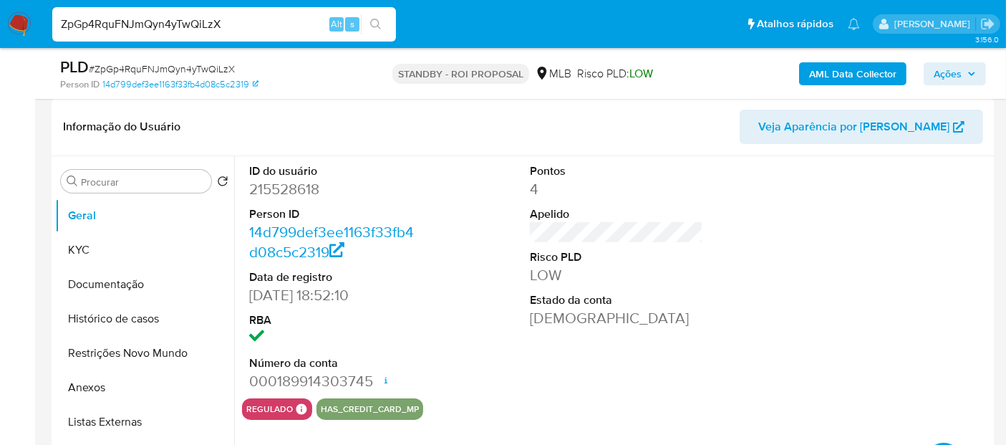
paste input "vvK5bATJTBAXpL4A7KfDI4Q4"
type input "vvK5bATJTBAXpL4A7KfDI4Q4"
click at [374, 19] on icon "search-icon" at bounding box center [375, 24] width 11 height 11
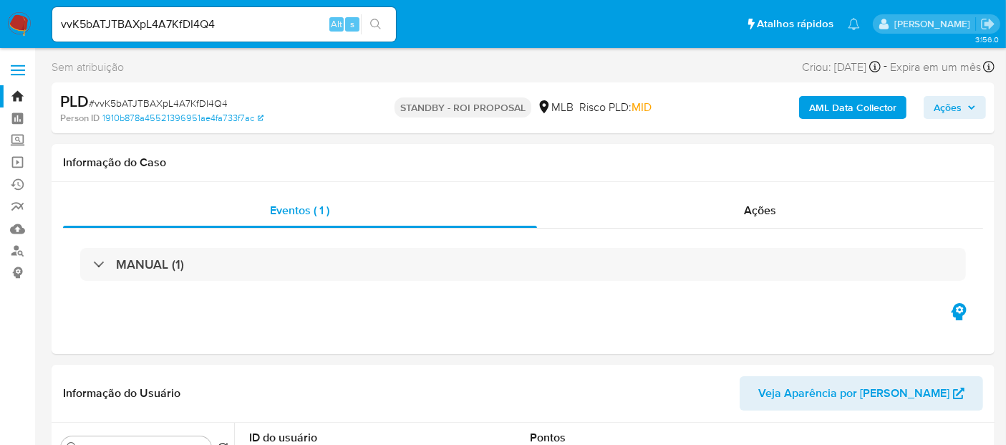
select select "10"
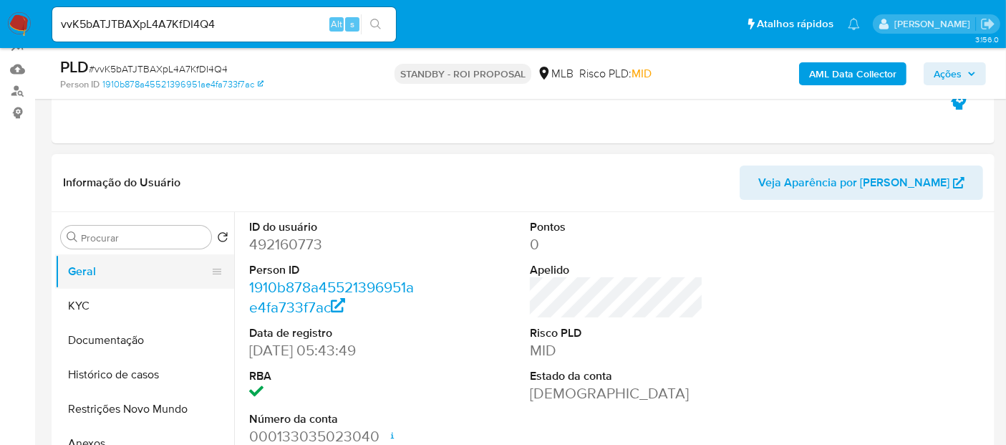
scroll to position [159, 0]
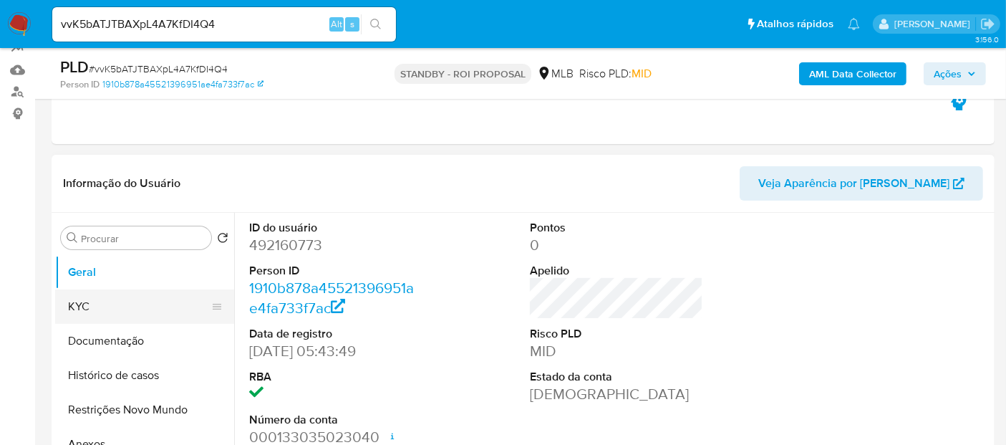
drag, startPoint x: 92, startPoint y: 300, endPoint x: 223, endPoint y: 299, distance: 131.0
click at [92, 300] on button "KYC" at bounding box center [139, 306] width 168 height 34
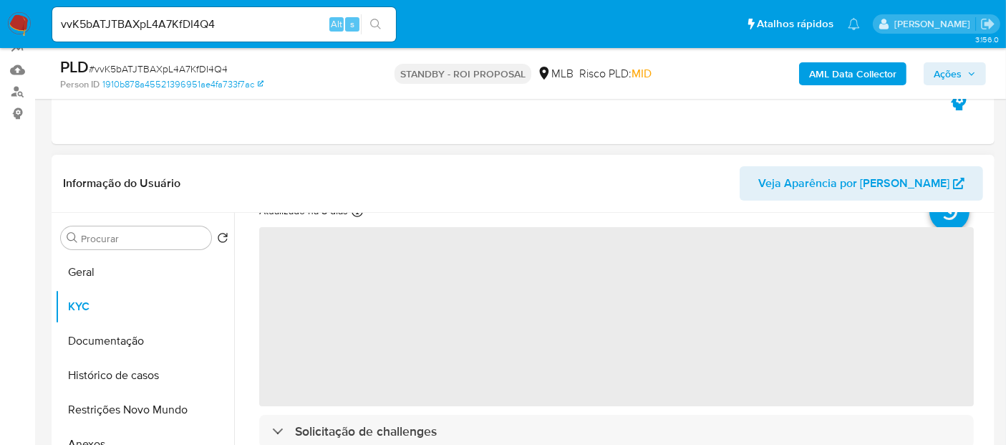
scroll to position [79, 0]
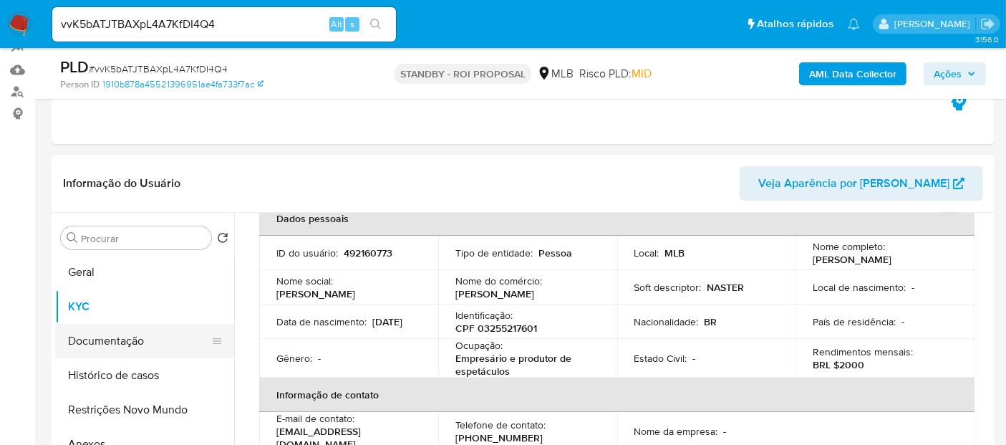
click at [122, 337] on button "Documentação" at bounding box center [139, 341] width 168 height 34
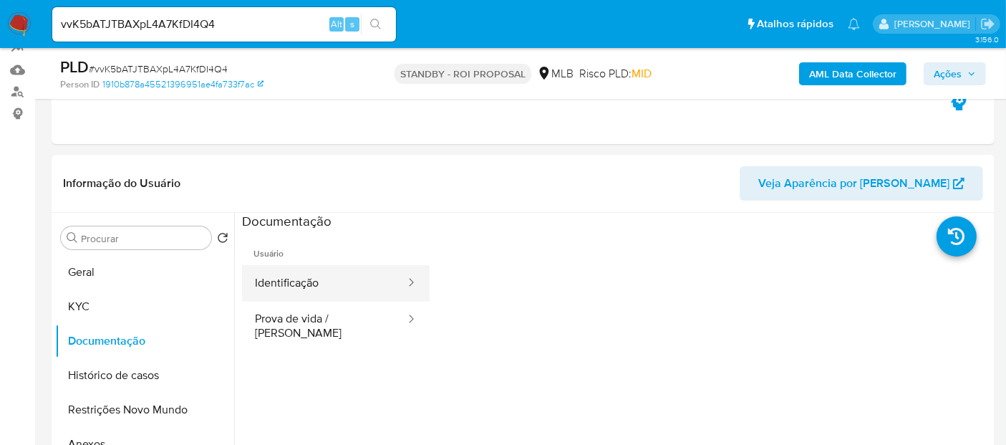
click at [366, 291] on button "Identificação" at bounding box center [324, 283] width 165 height 37
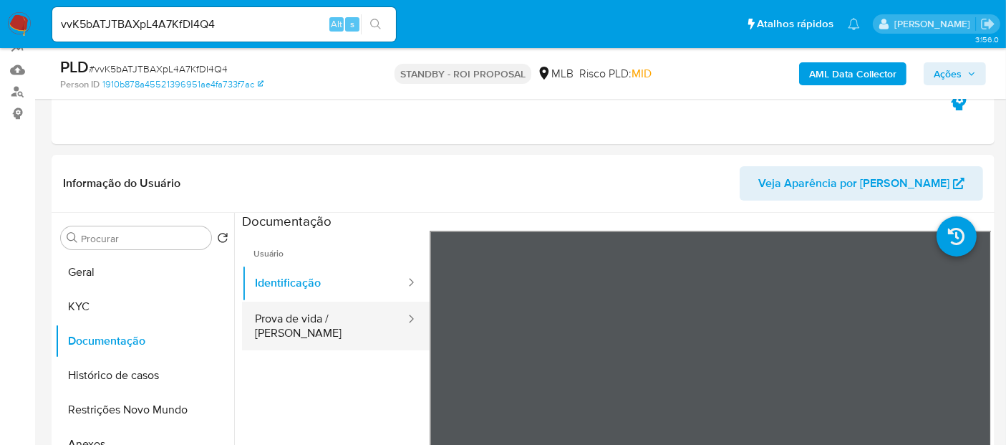
click at [335, 329] on button "Prova de vida / Selfie" at bounding box center [324, 325] width 165 height 49
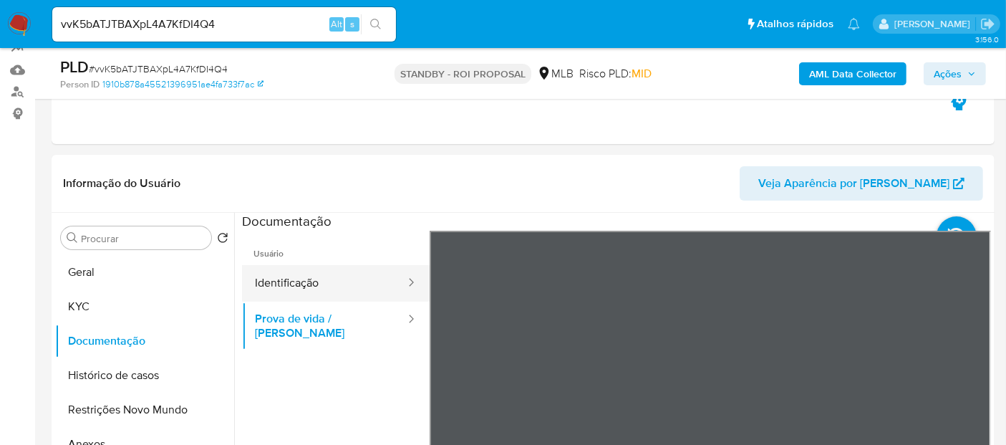
click at [316, 281] on button "Identificação" at bounding box center [324, 283] width 165 height 37
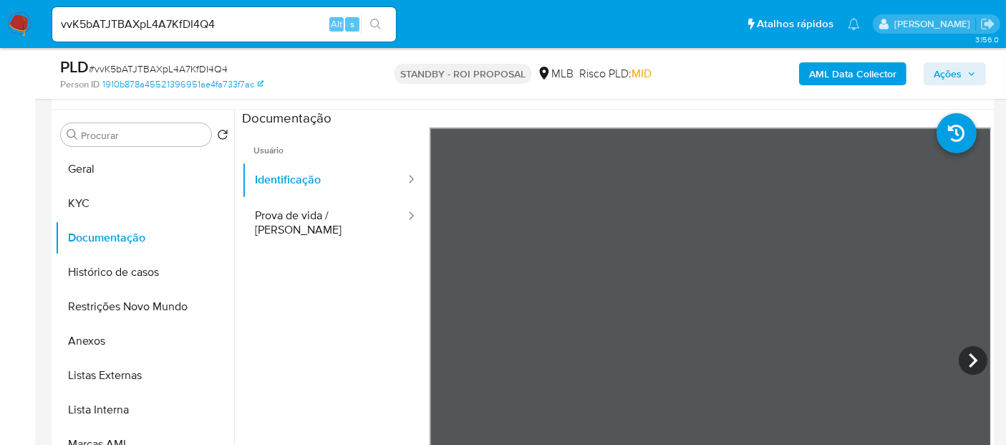
scroll to position [320, 0]
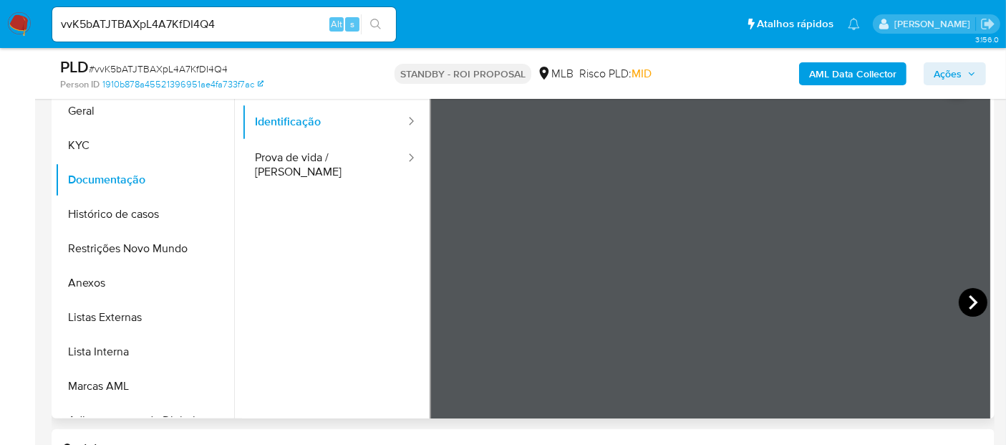
click at [970, 293] on icon at bounding box center [973, 302] width 29 height 29
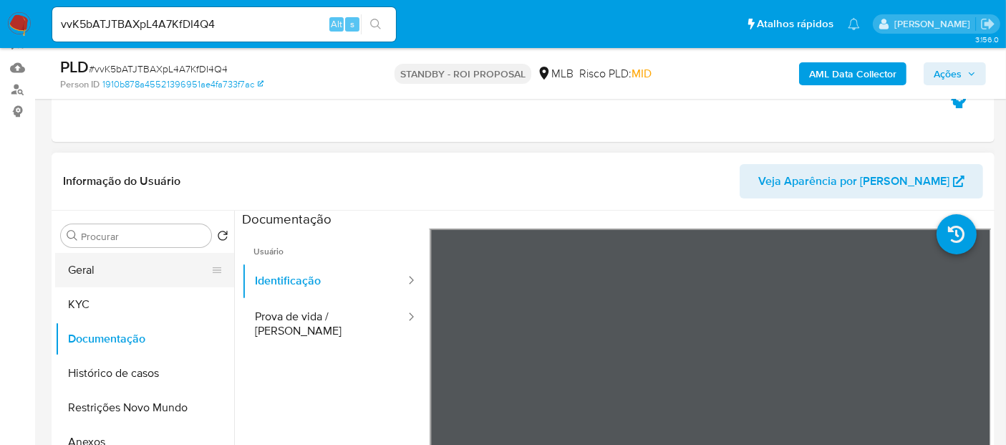
drag, startPoint x: 109, startPoint y: 268, endPoint x: 120, endPoint y: 267, distance: 11.5
click at [110, 268] on button "Geral" at bounding box center [139, 270] width 168 height 34
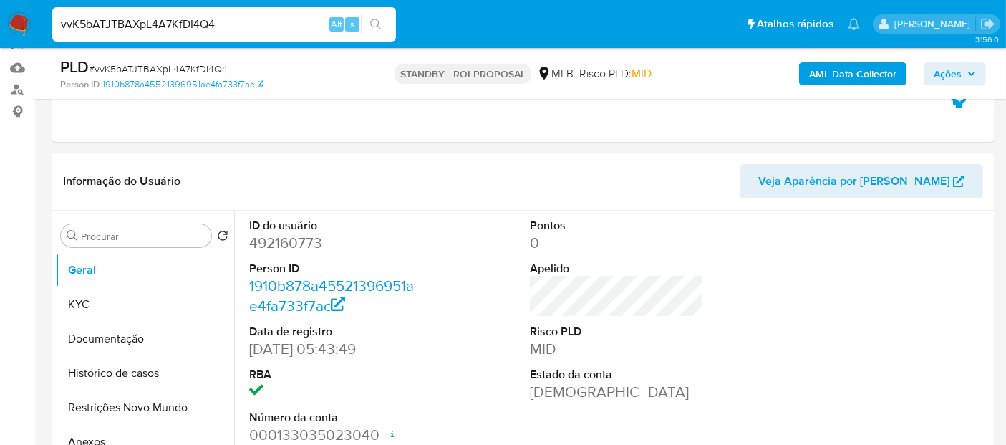
drag, startPoint x: 231, startPoint y: 23, endPoint x: 0, endPoint y: 23, distance: 231.3
click at [0, 23] on nav "Pausado Ver notificaciones vvK5bATJTBAXpL4A7KfDI4Q4 Alt s Atalhos rápidos Presi…" at bounding box center [503, 24] width 1006 height 48
paste input "Ubf9gyYIgbbw033wTSyTpxdq"
type input "Ubf9gyYIgbbw033wTSyTpxdq"
click at [377, 22] on icon "search-icon" at bounding box center [375, 24] width 11 height 11
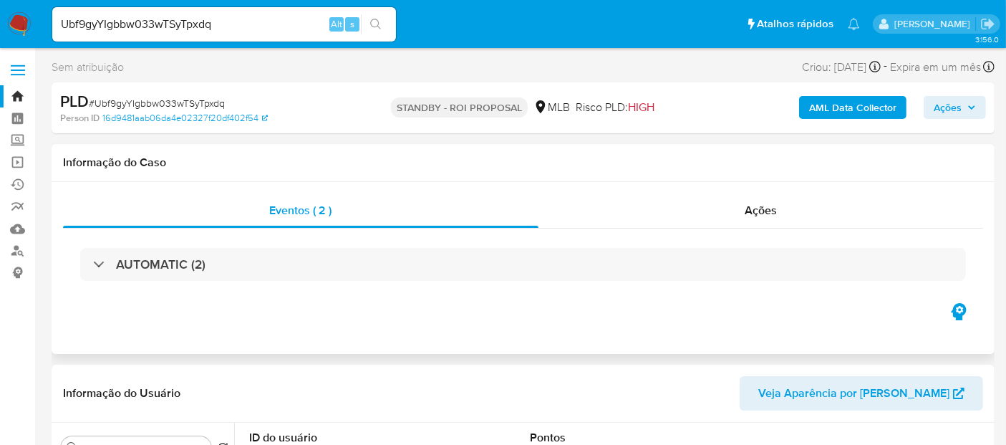
select select "10"
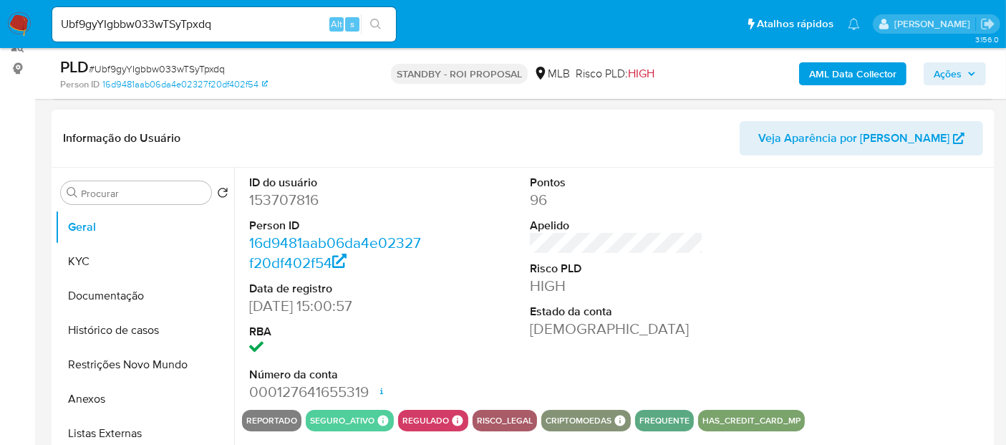
scroll to position [238, 0]
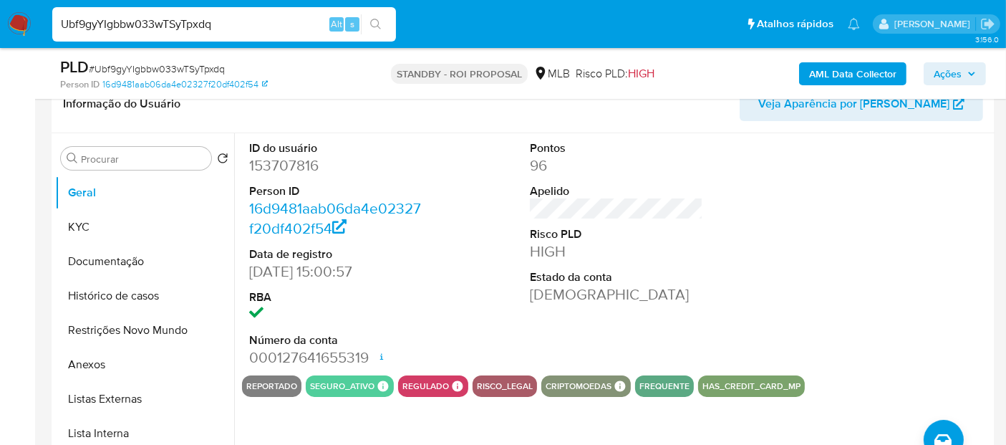
drag, startPoint x: 233, startPoint y: 23, endPoint x: 0, endPoint y: 23, distance: 233.4
click at [0, 23] on nav "Pausado Ver notificaciones Ubf9gyYIgbbw033wTSyTpxdq Alt s Atalhos rápidos Presi…" at bounding box center [503, 24] width 1006 height 48
paste input "JYT2TCimaxjTL65h0DPtPUWM"
type input "JYT2TCimaxjTL65h0DPtPUWM"
click at [385, 17] on button "search-icon" at bounding box center [375, 24] width 29 height 20
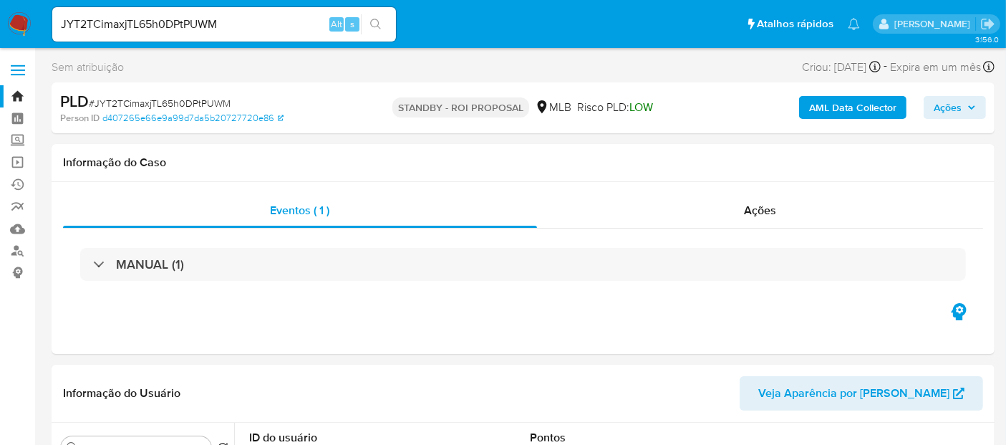
select select "10"
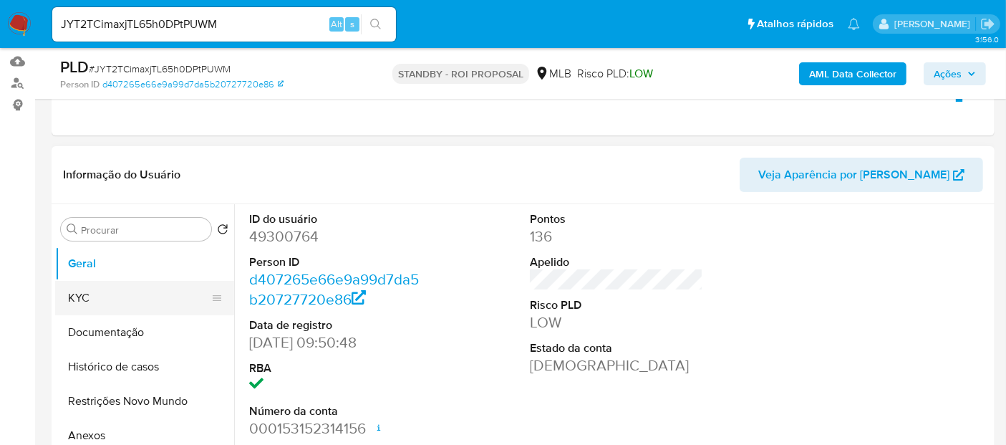
scroll to position [238, 0]
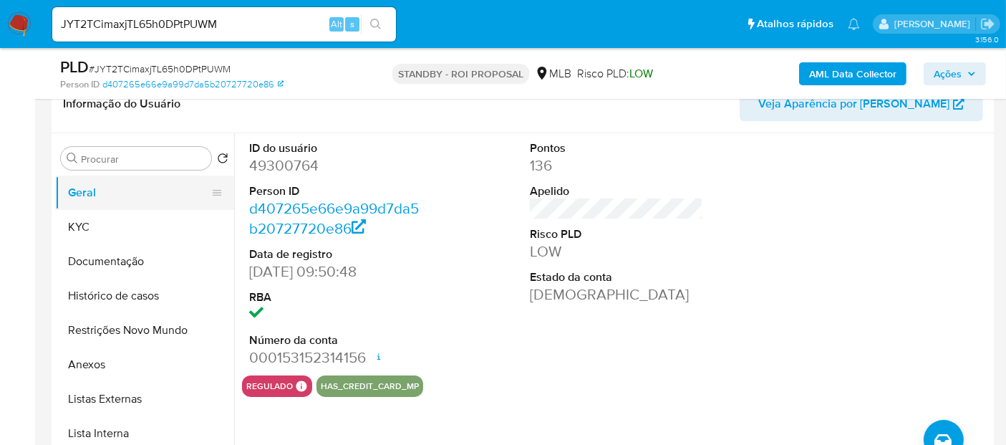
click at [106, 190] on button "Geral" at bounding box center [139, 192] width 168 height 34
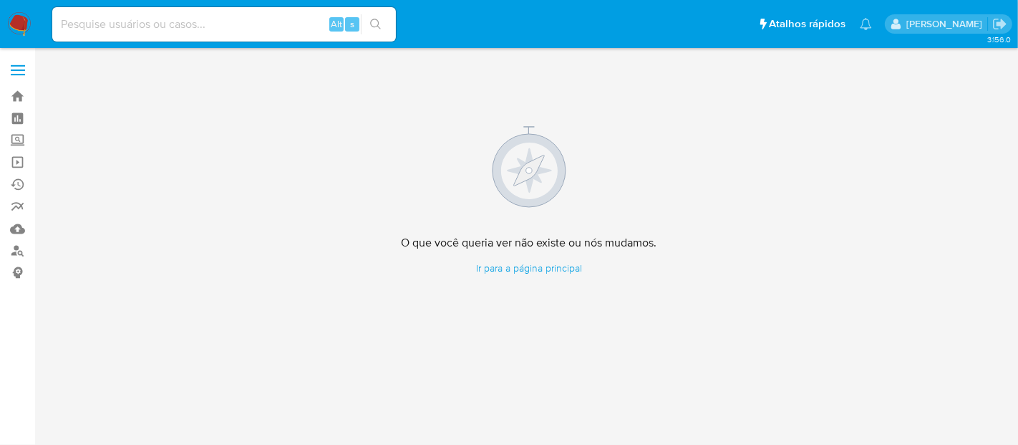
click at [229, 19] on input at bounding box center [224, 24] width 344 height 19
paste input "02/07/2025 a 19/08/2025, os créditos somaram R$ 1.586.809,91"
drag, startPoint x: 323, startPoint y: 22, endPoint x: 0, endPoint y: 42, distance: 323.5
click at [0, 42] on nav "Pausado Ver notificaciones 02/07/2025 a 19/08/2025, os créditos somaram R$ 1.58…" at bounding box center [509, 24] width 1018 height 48
type input ","
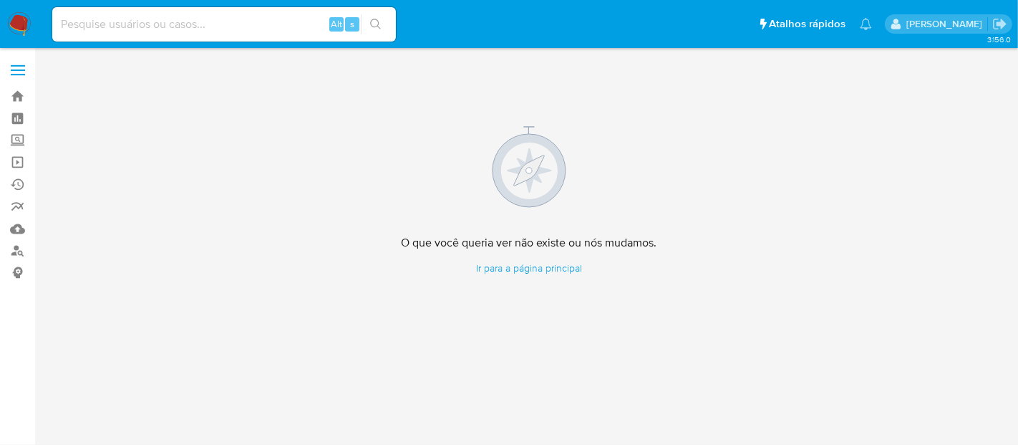
click at [136, 28] on input at bounding box center [224, 24] width 344 height 19
paste input "Kjkn2qh8u0xwDHijcT5pWSkZ"
type input "Kjkn2qh8u0xwDHijcT5pWSkZ"
click at [374, 21] on icon "search-icon" at bounding box center [375, 24] width 11 height 11
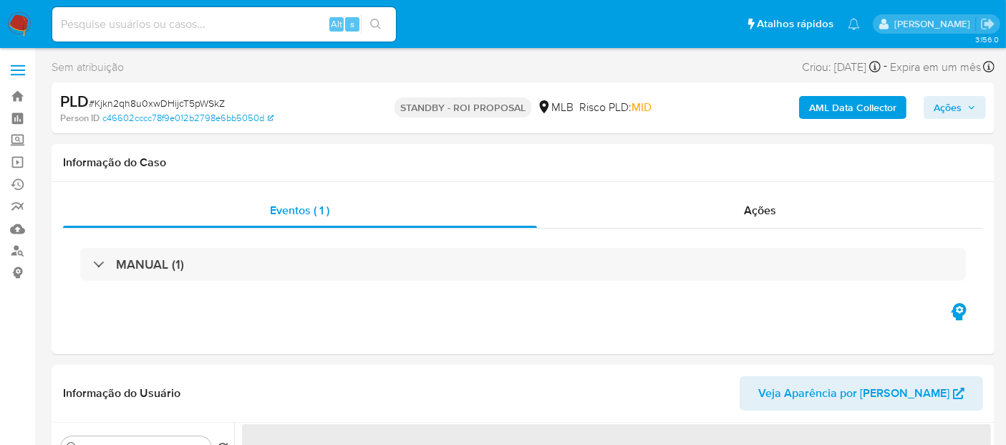
select select "10"
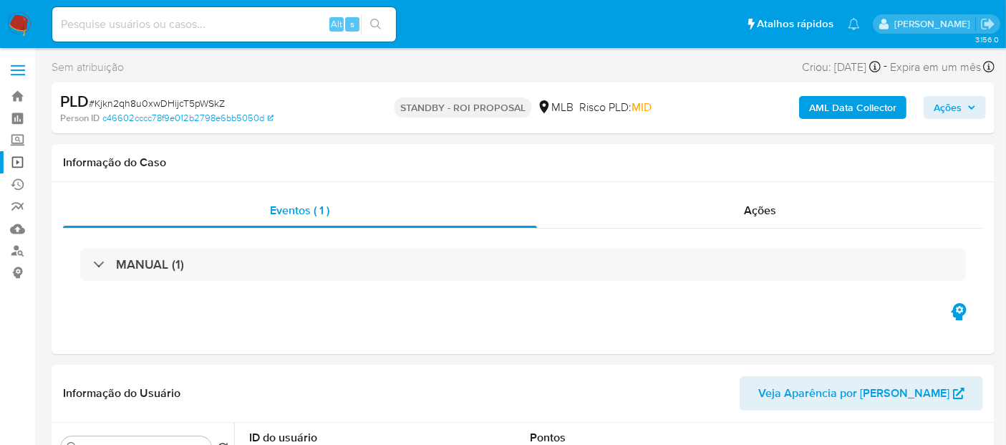
click at [18, 162] on link "Operações em massa" at bounding box center [85, 162] width 170 height 22
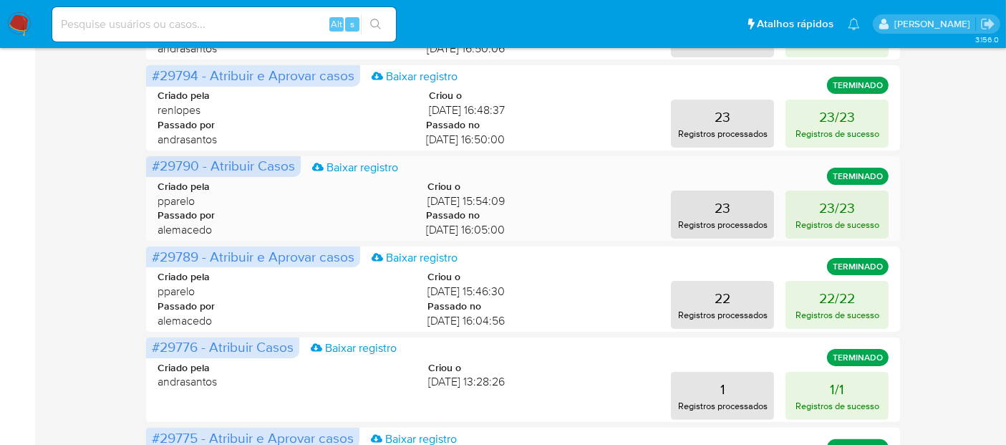
scroll to position [318, 0]
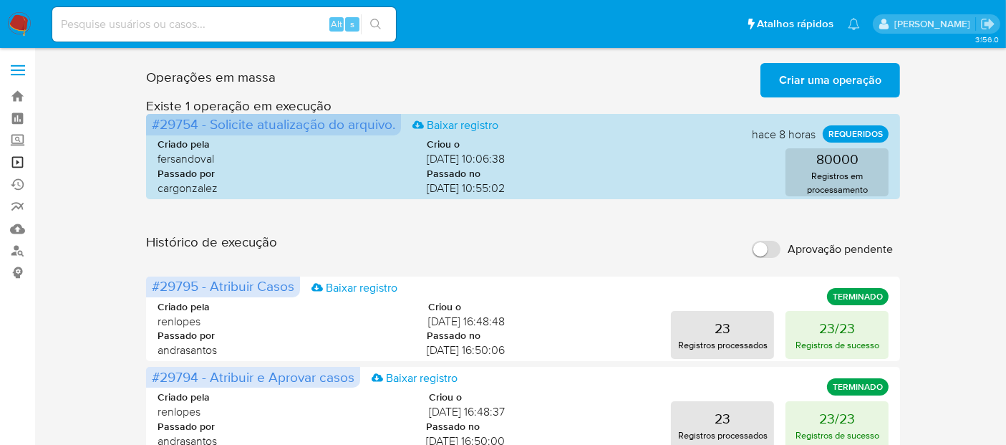
click at [26, 158] on link "Operações em massa" at bounding box center [85, 162] width 170 height 22
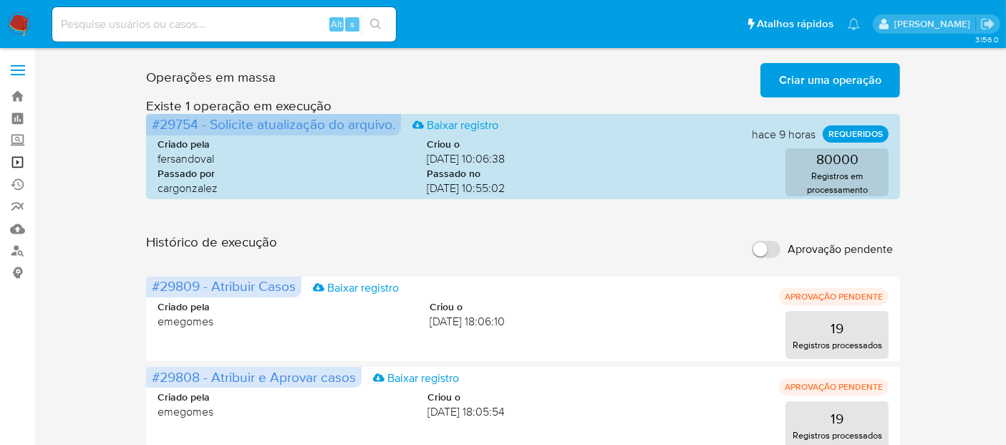
click at [19, 160] on link "Operações em massa" at bounding box center [85, 162] width 170 height 22
click at [841, 82] on span "Criar uma operação" at bounding box center [830, 80] width 102 height 32
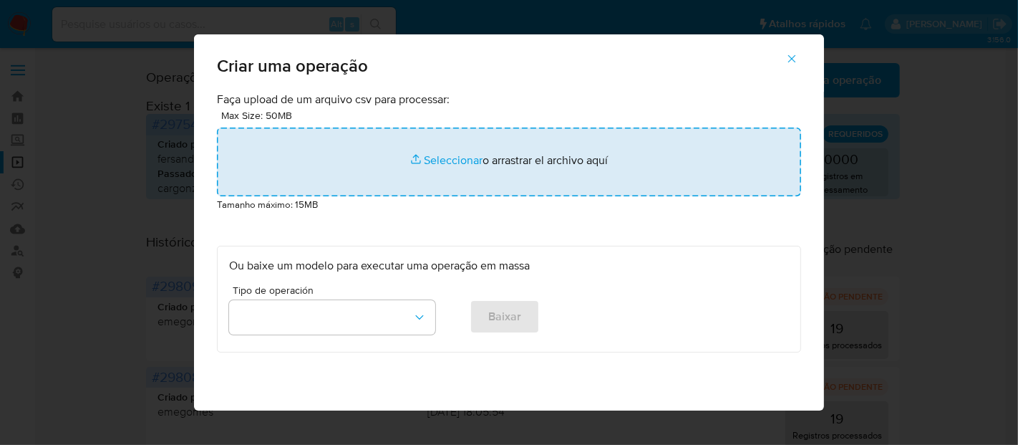
click at [430, 158] on input "file" at bounding box center [509, 161] width 584 height 69
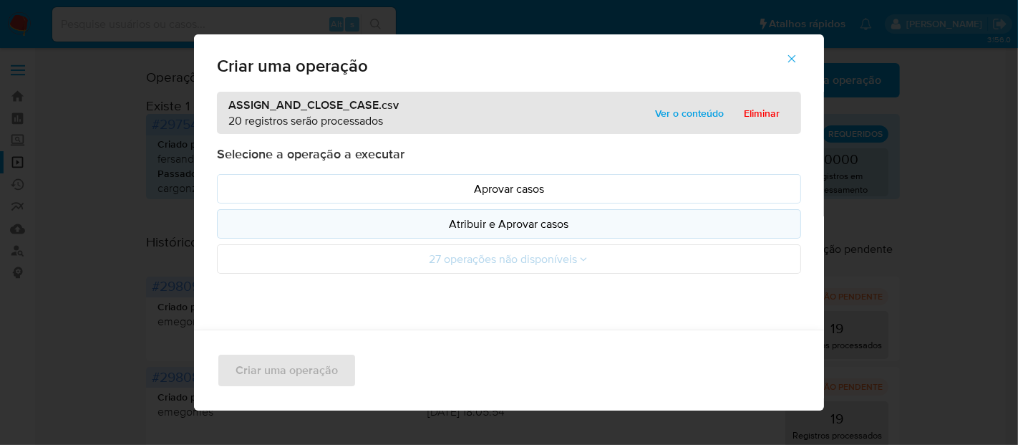
click at [513, 222] on p "Atribuir e Aprovar casos" at bounding box center [509, 224] width 560 height 16
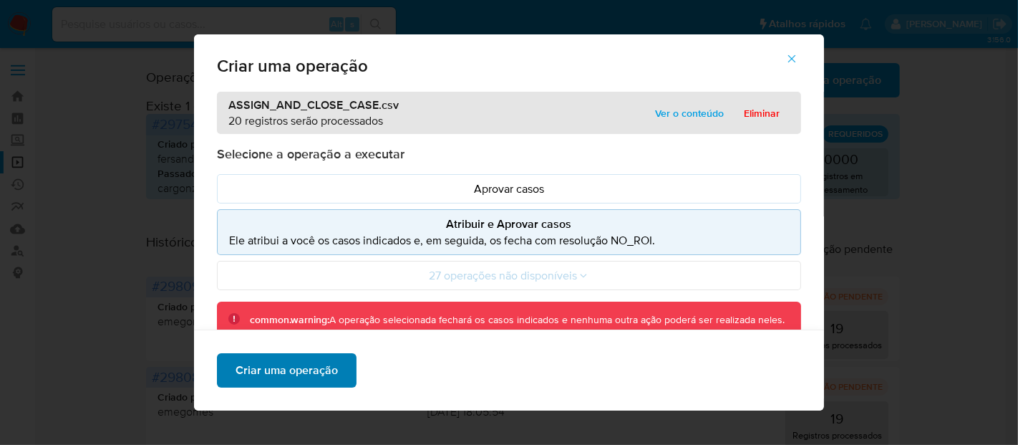
click at [289, 376] on span "Criar uma operação" at bounding box center [287, 370] width 102 height 32
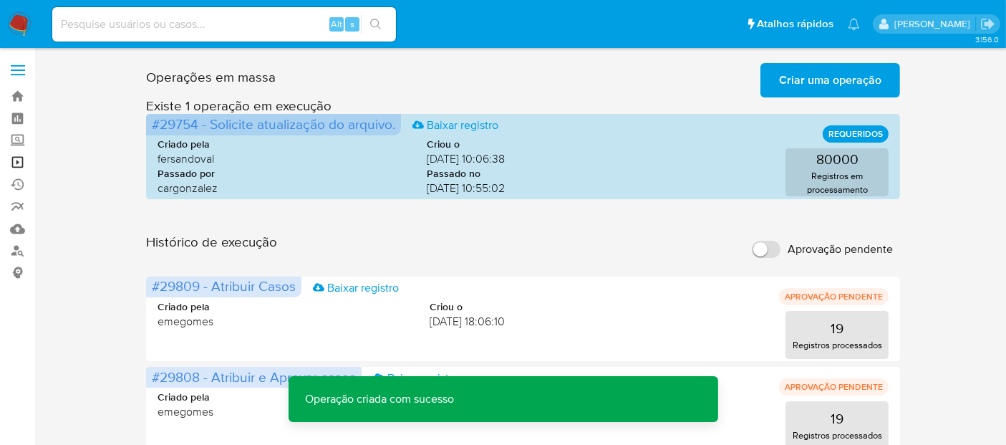
click at [20, 160] on link "Operações em massa" at bounding box center [85, 162] width 170 height 22
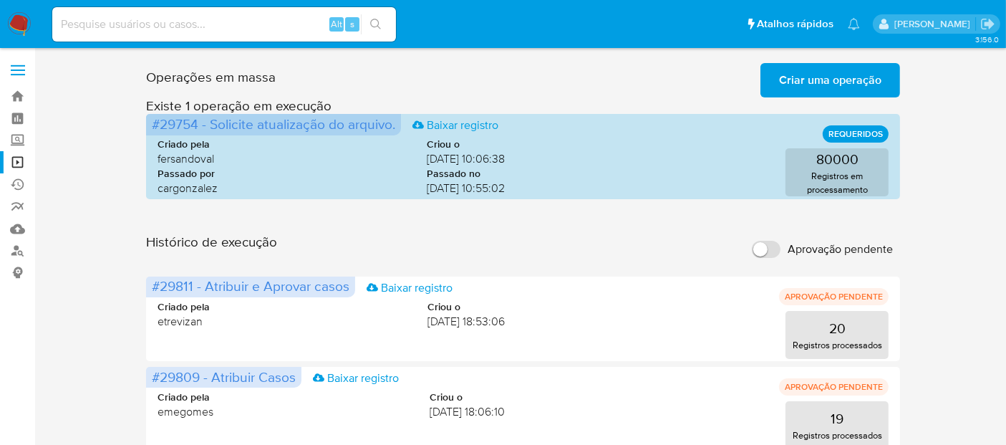
click at [821, 79] on span "Criar uma operação" at bounding box center [830, 80] width 102 height 32
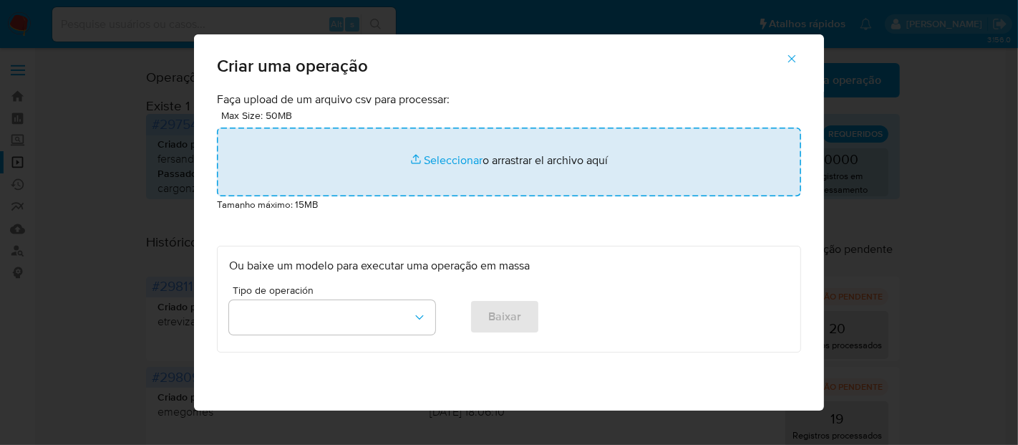
click at [434, 160] on input "file" at bounding box center [509, 161] width 584 height 69
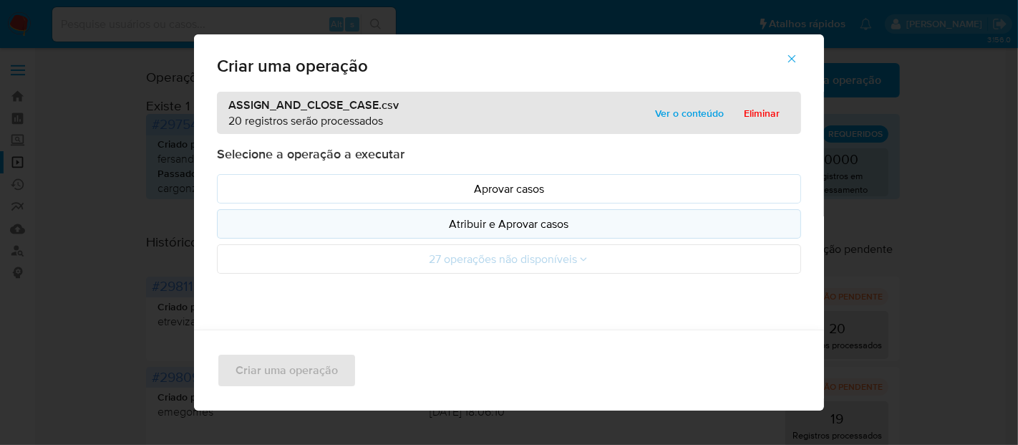
click at [526, 226] on p "Atribuir e Aprovar casos" at bounding box center [509, 224] width 560 height 16
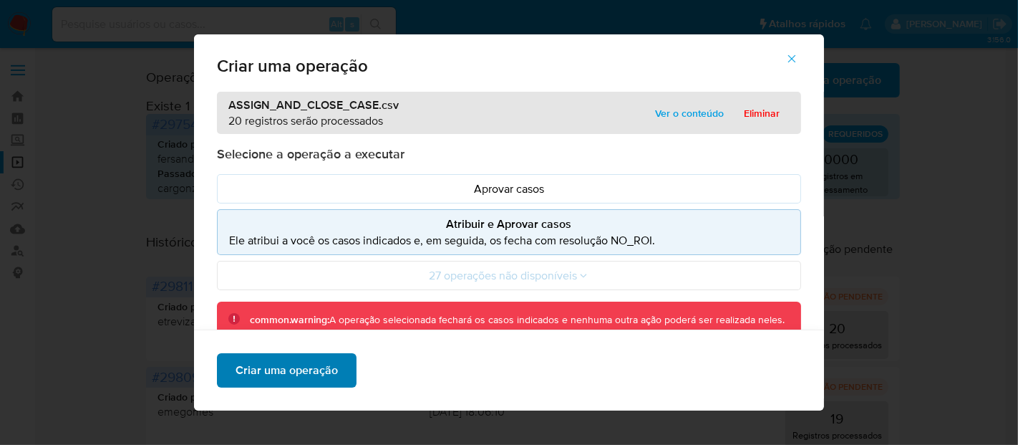
click at [279, 374] on span "Criar uma operação" at bounding box center [287, 370] width 102 height 32
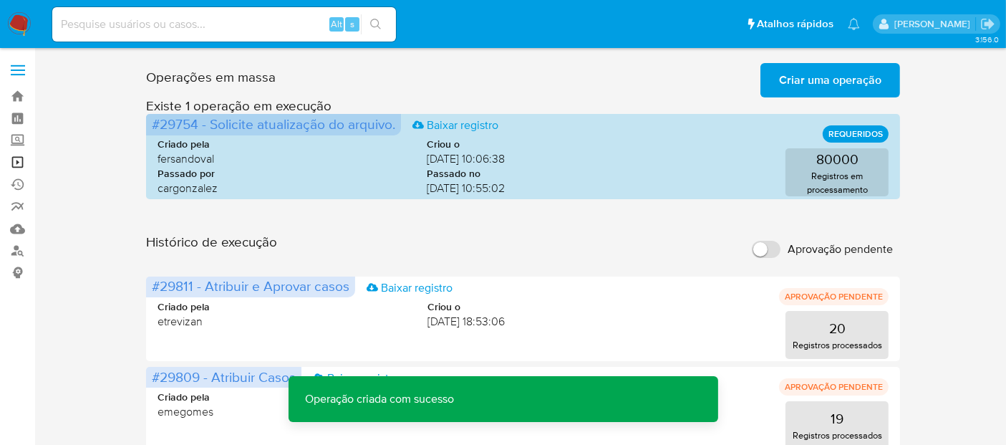
drag, startPoint x: 14, startPoint y: 160, endPoint x: 39, endPoint y: 163, distance: 24.5
click at [14, 160] on link "Operações em massa" at bounding box center [85, 162] width 170 height 22
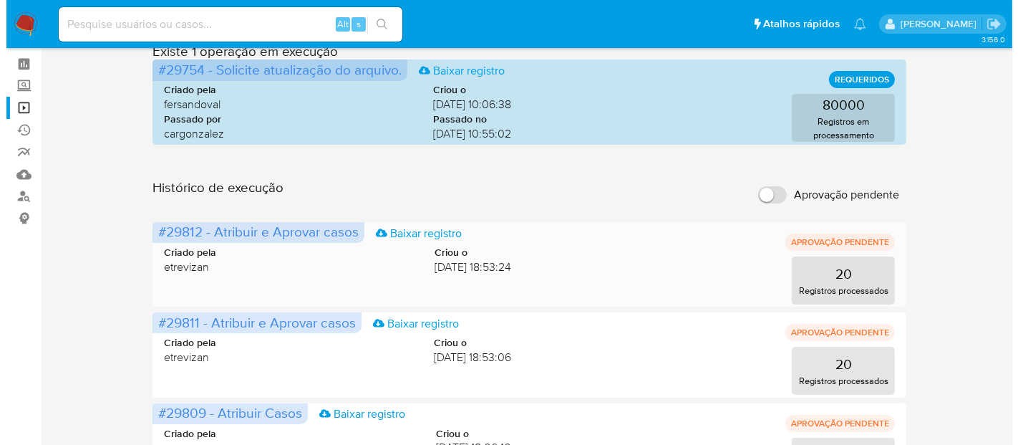
scroll to position [79, 0]
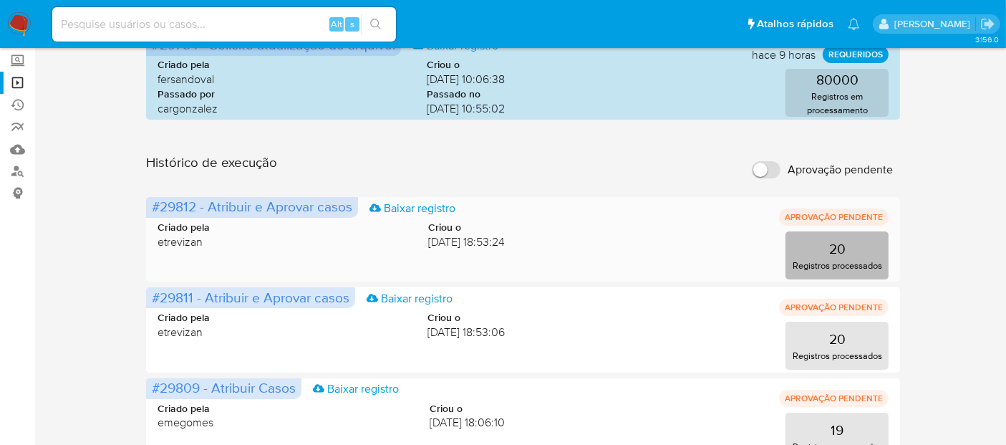
click at [820, 256] on button "20 Registros processados" at bounding box center [837, 255] width 103 height 48
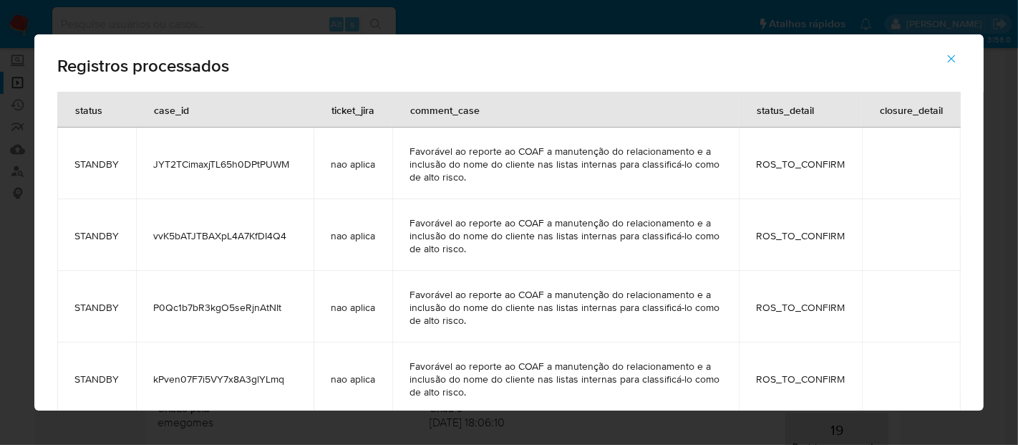
drag, startPoint x: 975, startPoint y: 69, endPoint x: 982, endPoint y: 100, distance: 31.6
click at [984, 137] on div "Registros processados status case_id ticket_jira comment_case status_detail clo…" at bounding box center [509, 222] width 1018 height 445
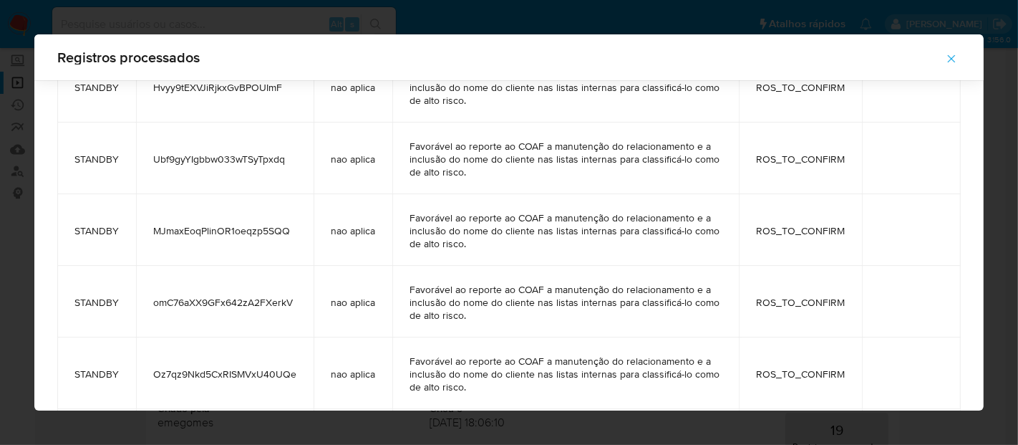
scroll to position [0, 0]
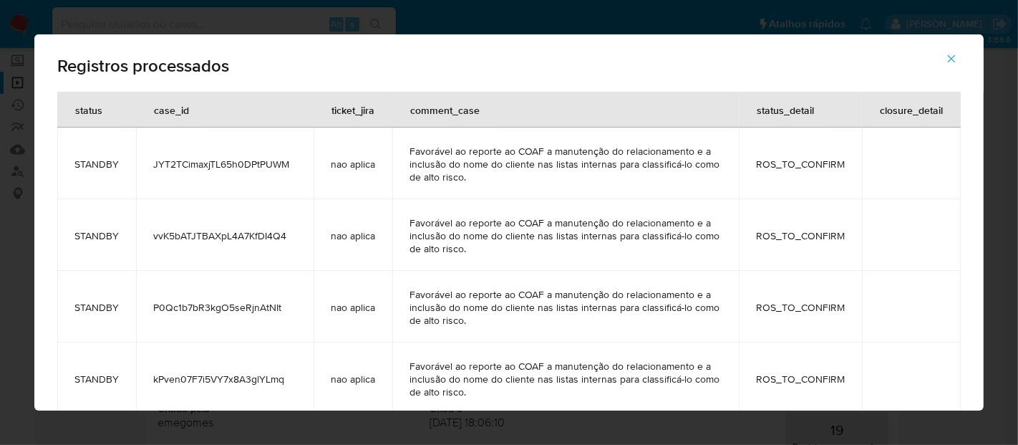
click at [951, 56] on icon "button" at bounding box center [951, 58] width 13 height 13
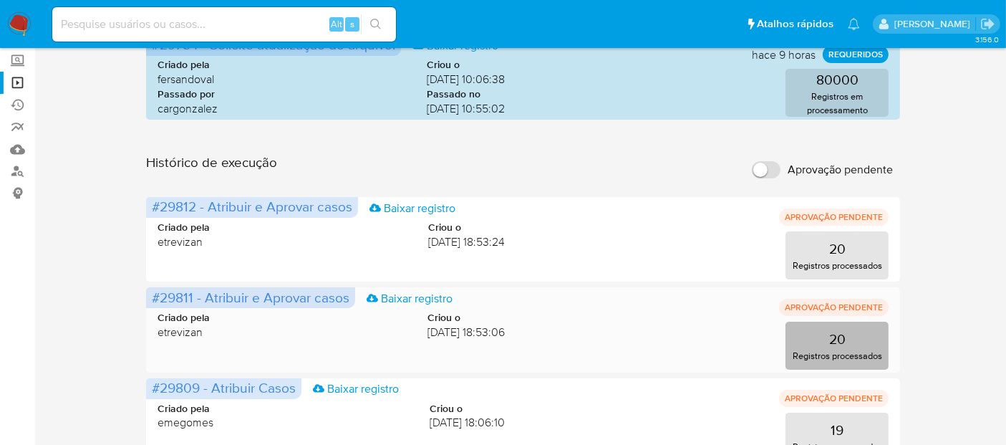
click at [815, 332] on button "20 Registros processados" at bounding box center [837, 346] width 103 height 48
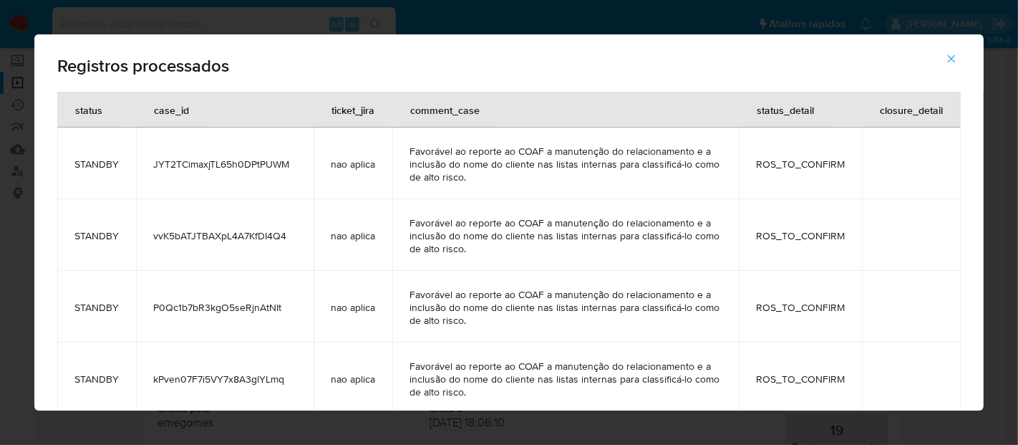
click at [949, 54] on icon "button" at bounding box center [951, 58] width 13 height 13
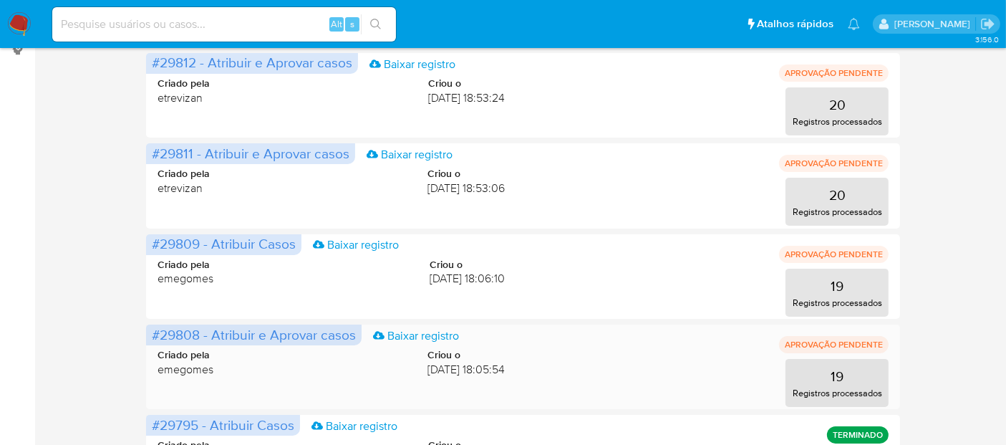
scroll to position [238, 0]
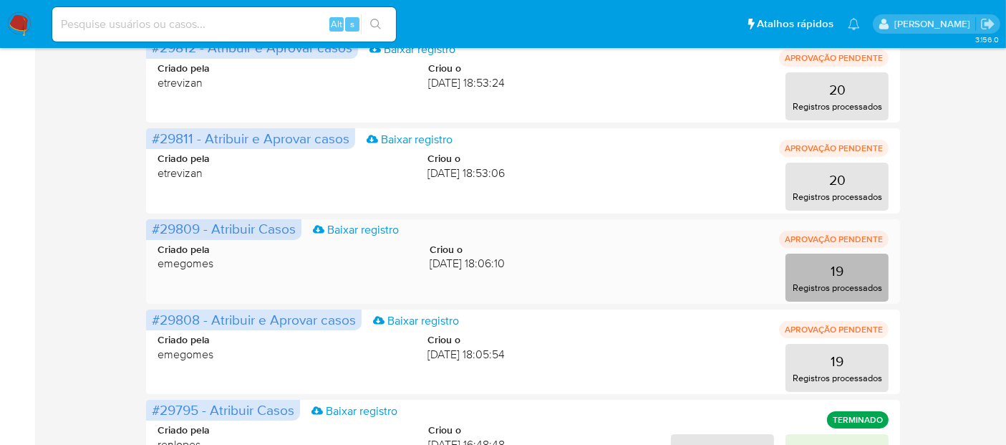
click at [839, 271] on p "19" at bounding box center [837, 271] width 13 height 20
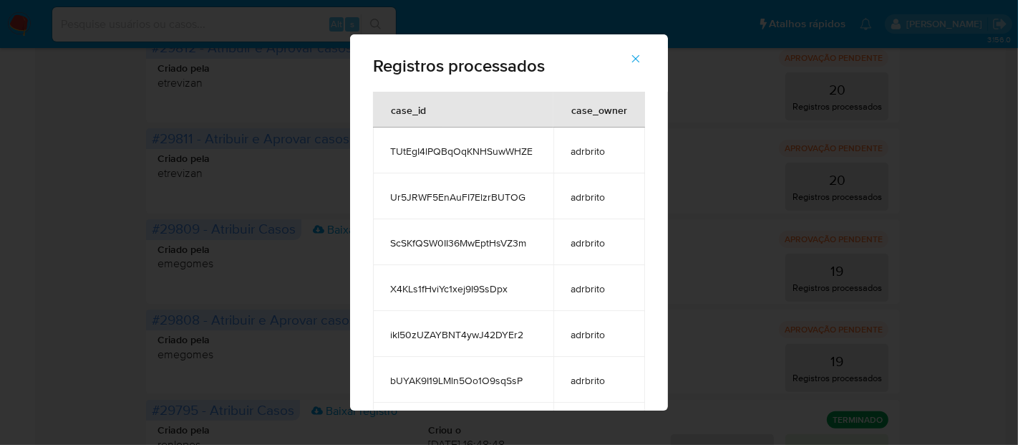
click at [641, 57] on icon "button" at bounding box center [635, 58] width 13 height 13
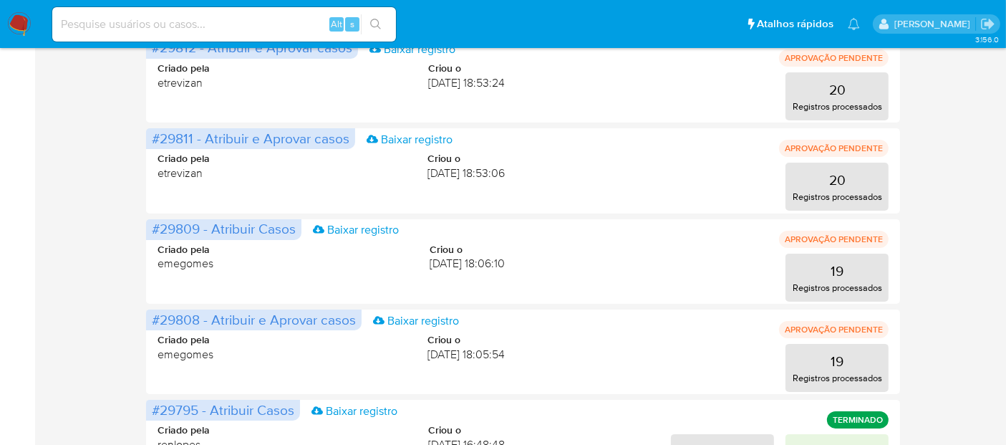
scroll to position [318, 0]
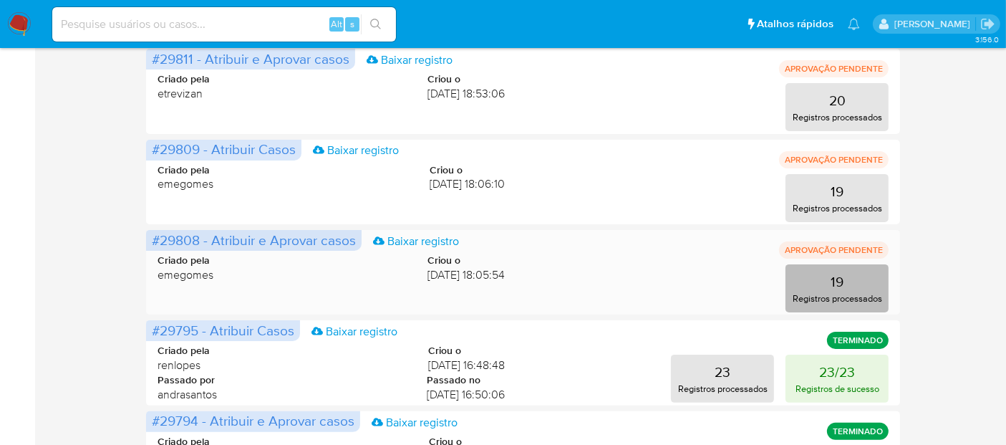
click at [849, 276] on button "19 Registros processados" at bounding box center [837, 288] width 103 height 48
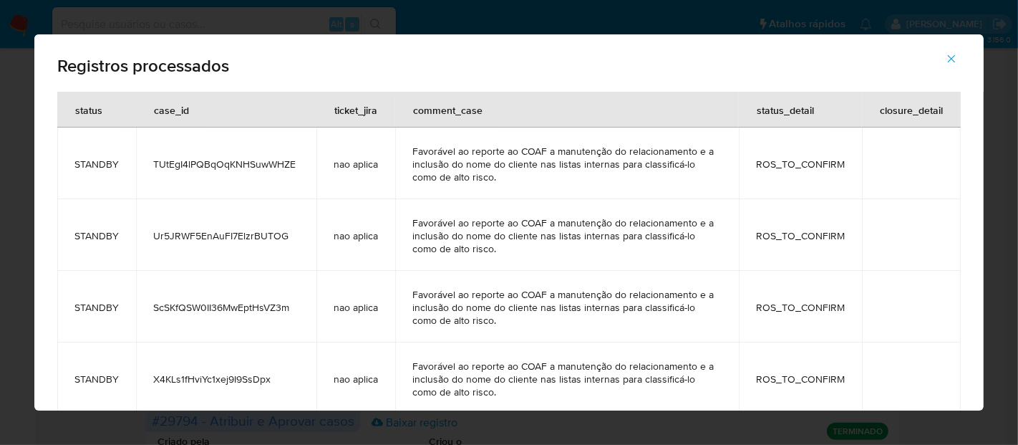
click at [947, 58] on icon "button" at bounding box center [951, 58] width 13 height 13
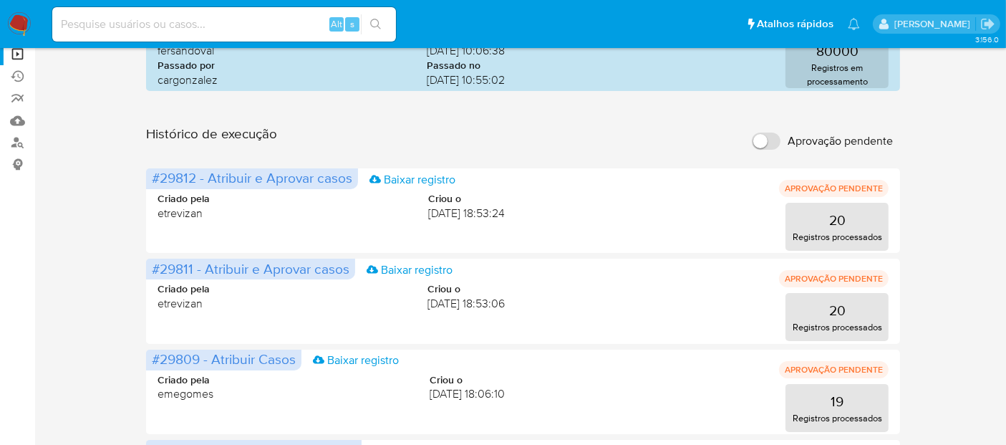
scroll to position [107, 0]
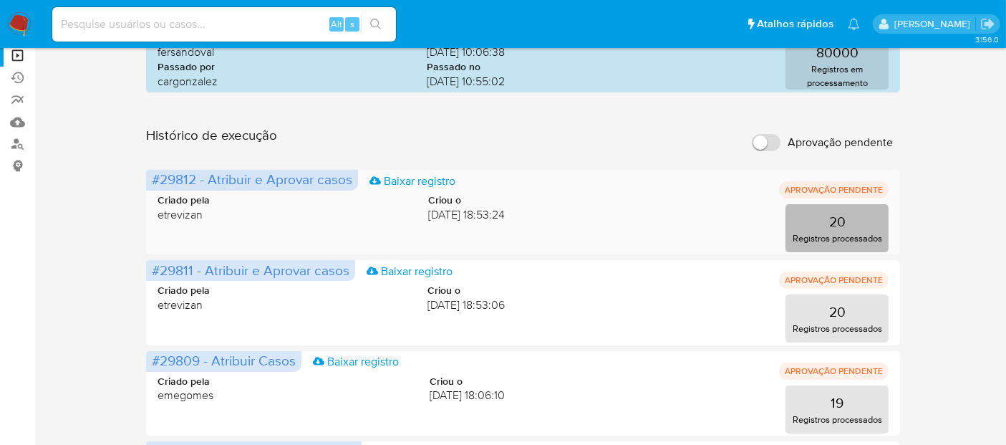
click at [833, 216] on p "20" at bounding box center [837, 221] width 16 height 20
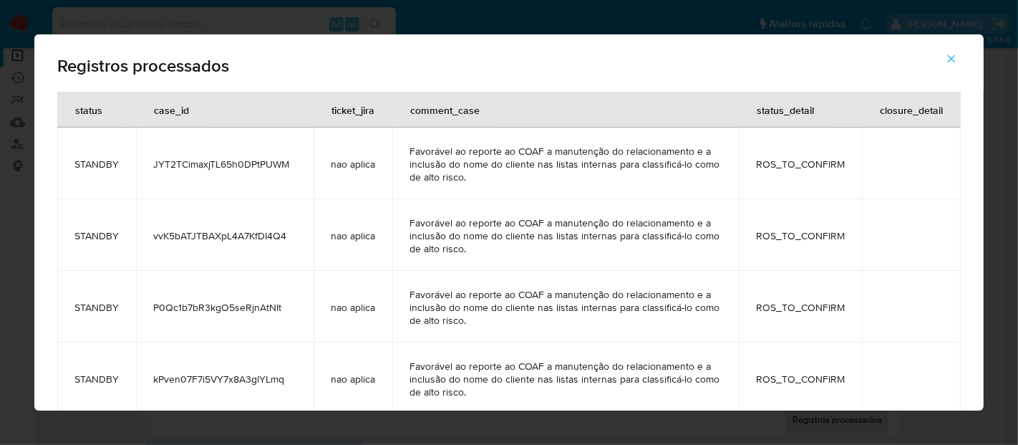
click at [950, 53] on icon "button" at bounding box center [951, 58] width 13 height 13
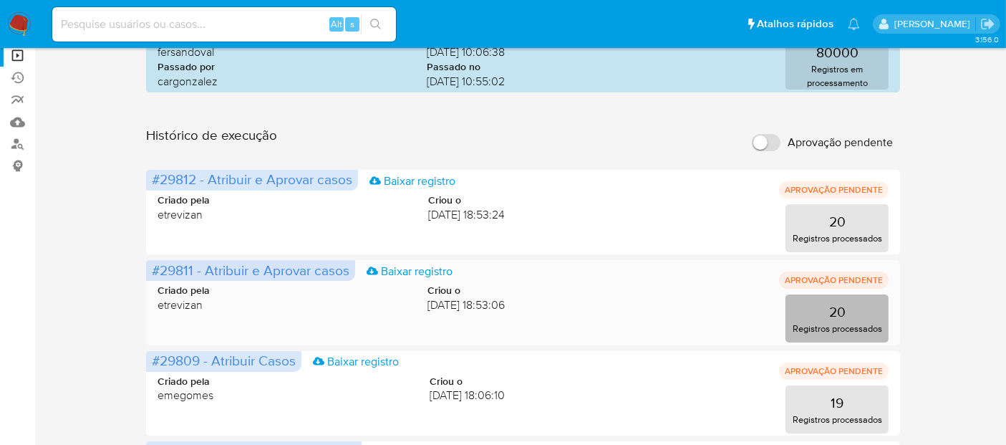
click at [835, 309] on p "20" at bounding box center [837, 311] width 16 height 20
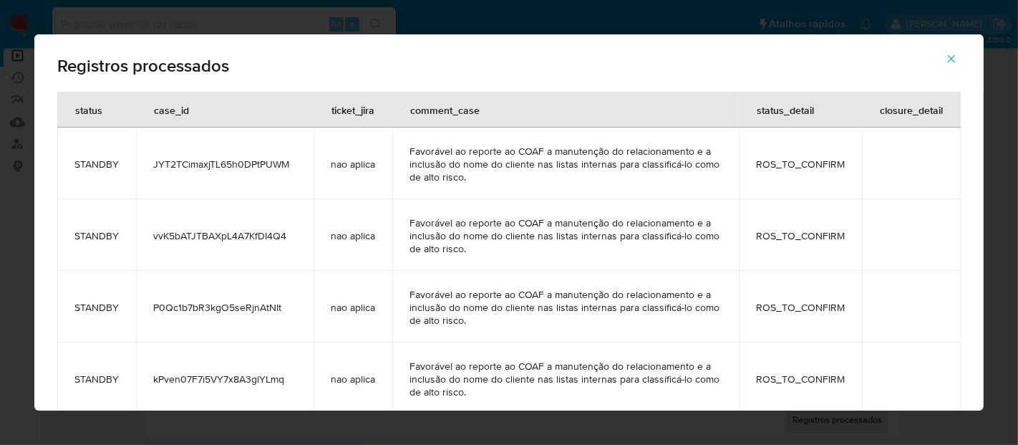
click at [949, 57] on icon "button" at bounding box center [951, 58] width 13 height 13
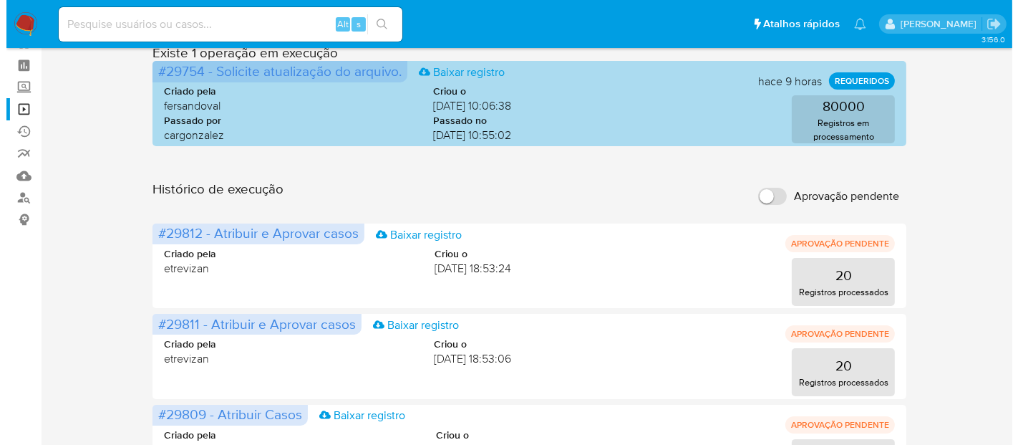
scroll to position [0, 0]
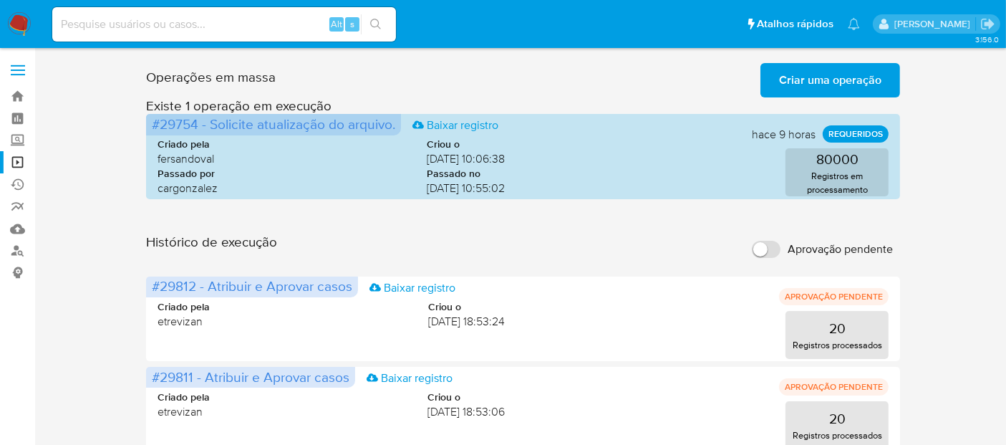
click at [843, 79] on span "Criar uma operação" at bounding box center [830, 80] width 102 height 32
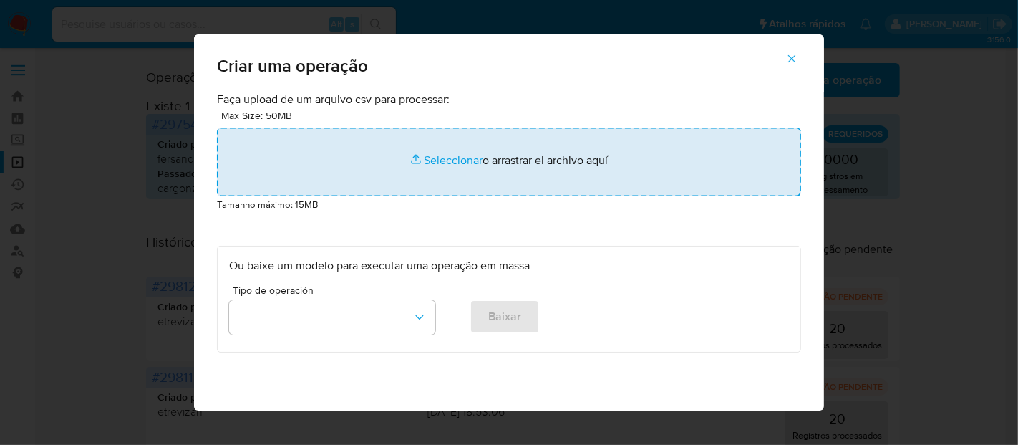
click at [430, 160] on input "file" at bounding box center [509, 161] width 584 height 69
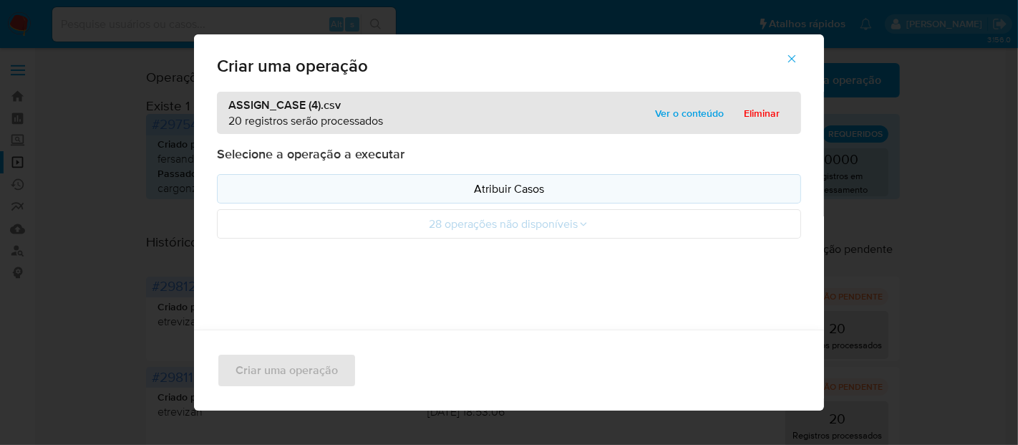
click at [516, 188] on p "Atribuir Casos" at bounding box center [509, 188] width 560 height 16
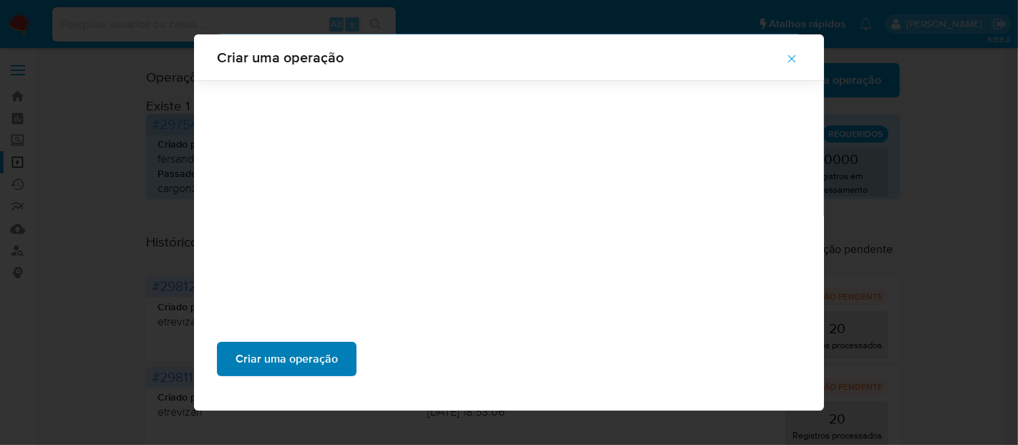
scroll to position [184, 0]
click at [277, 354] on span "Criar uma operação" at bounding box center [287, 359] width 102 height 32
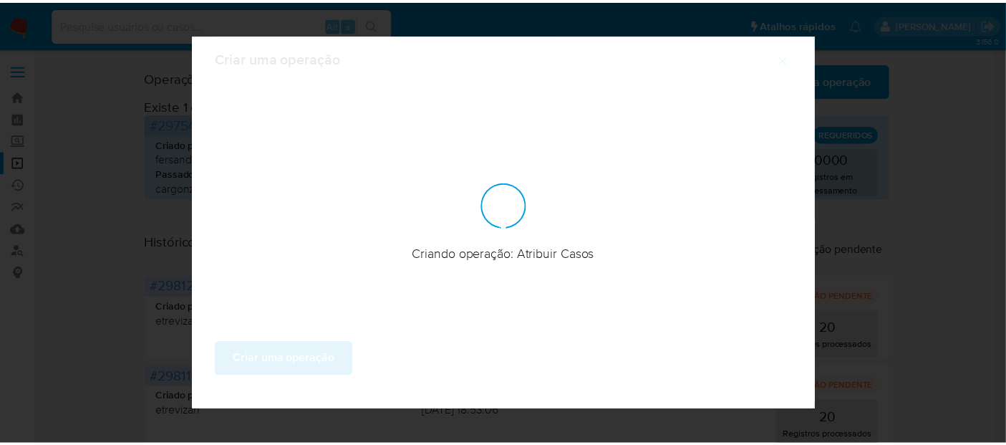
scroll to position [94, 0]
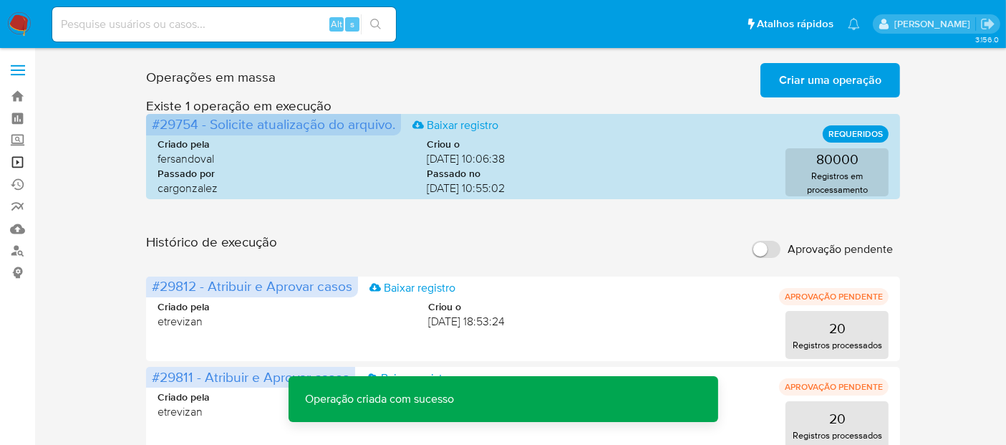
click at [14, 158] on link "Operações em massa" at bounding box center [85, 162] width 170 height 22
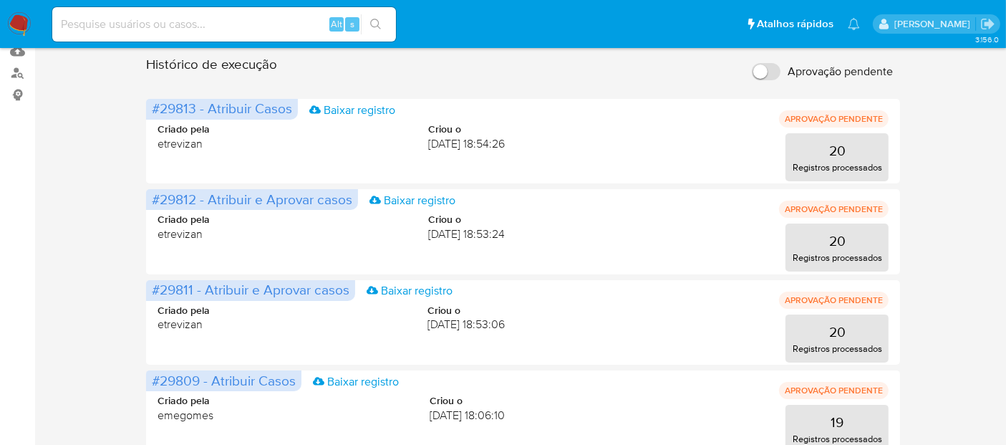
scroll to position [176, 0]
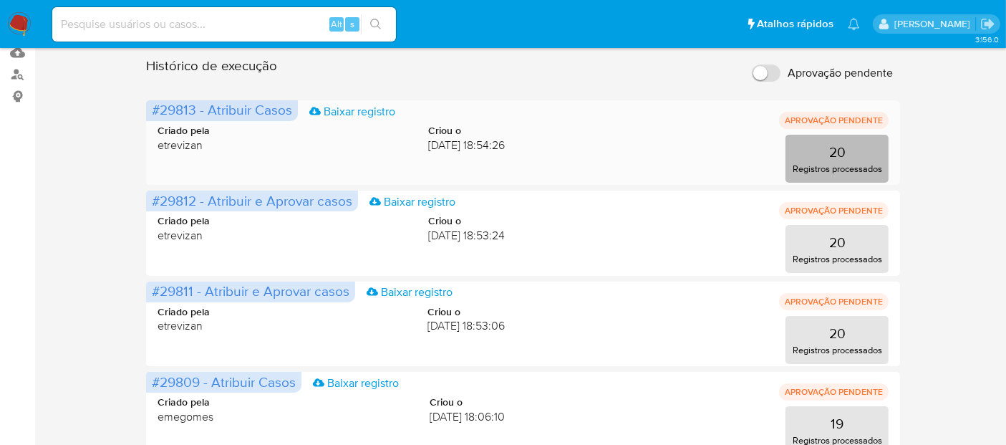
click at [834, 150] on p "20" at bounding box center [837, 152] width 16 height 20
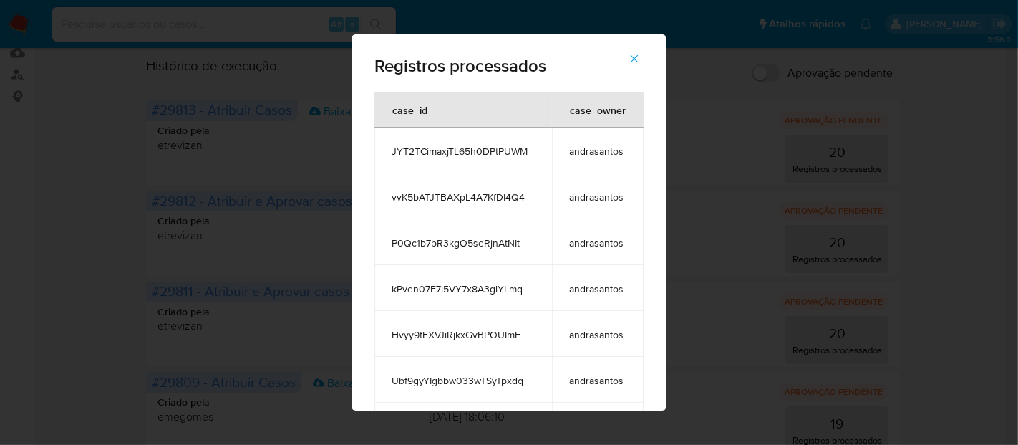
click at [639, 58] on icon "button" at bounding box center [635, 59] width 8 height 8
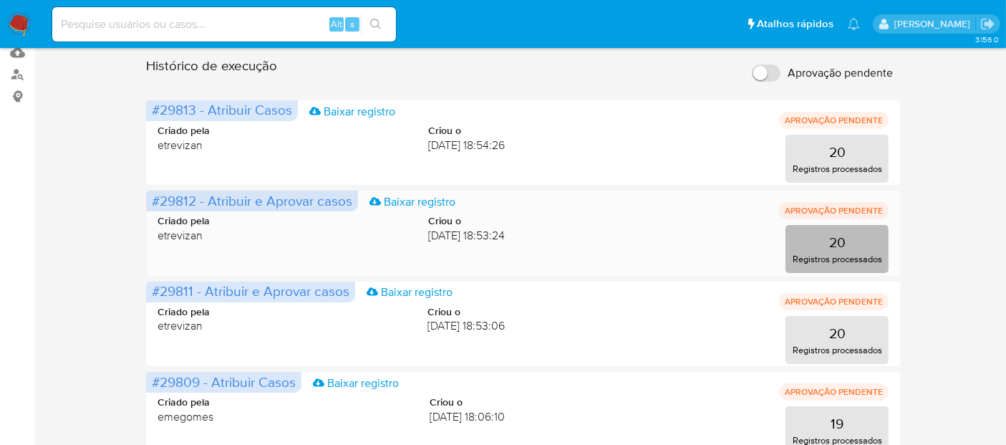
click at [841, 235] on p "20" at bounding box center [837, 242] width 16 height 20
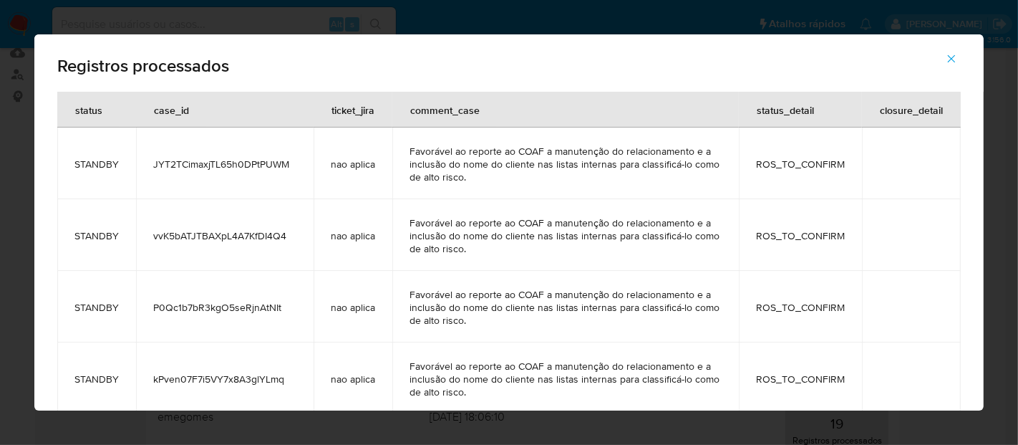
click at [951, 60] on icon "button" at bounding box center [951, 58] width 13 height 13
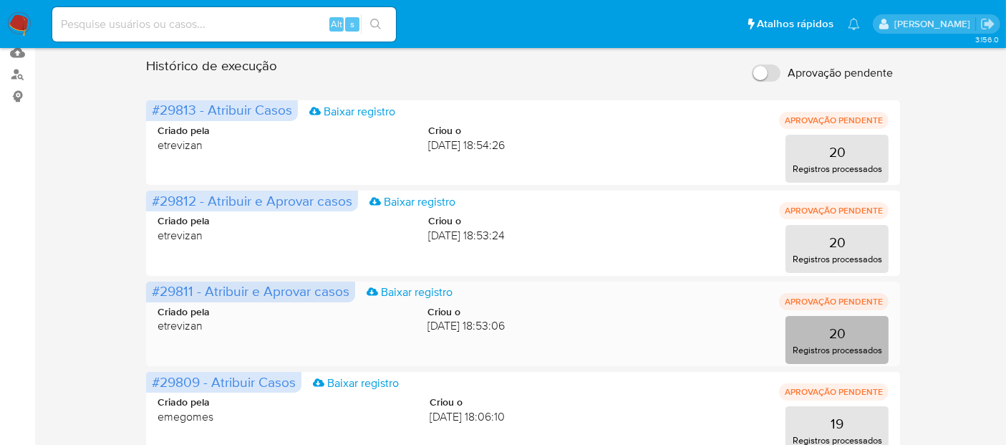
click at [834, 330] on p "20" at bounding box center [837, 333] width 16 height 20
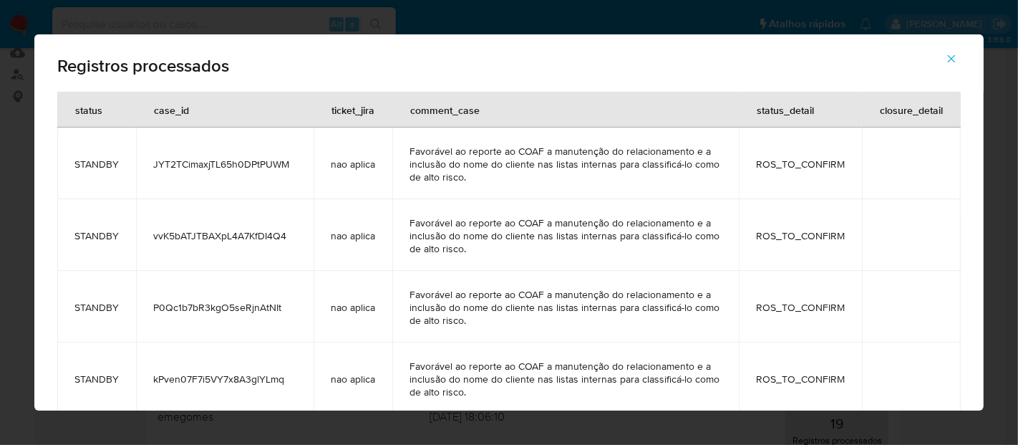
click at [952, 58] on icon "button" at bounding box center [952, 59] width 8 height 8
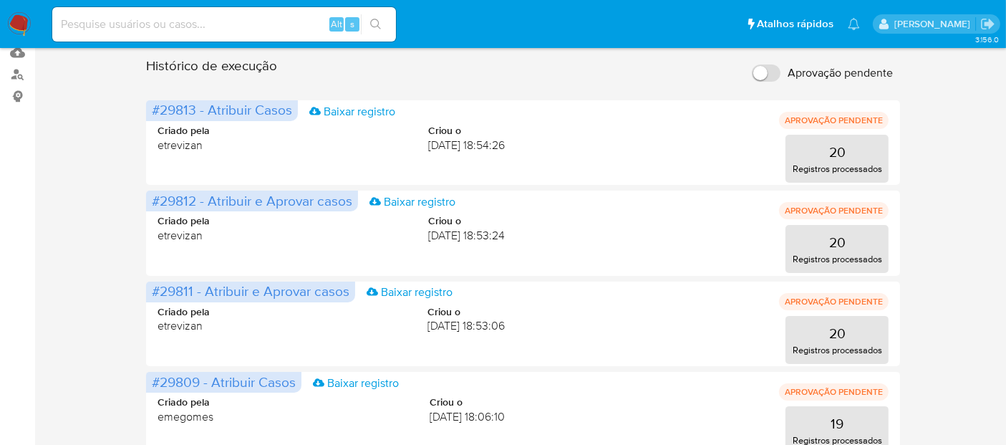
click at [20, 20] on img at bounding box center [19, 24] width 24 height 24
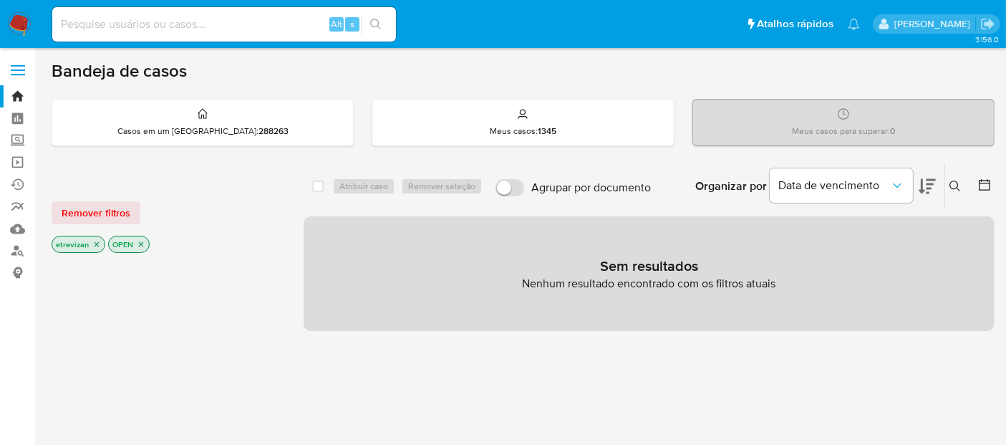
click at [97, 242] on icon "close-filter" at bounding box center [96, 244] width 9 height 9
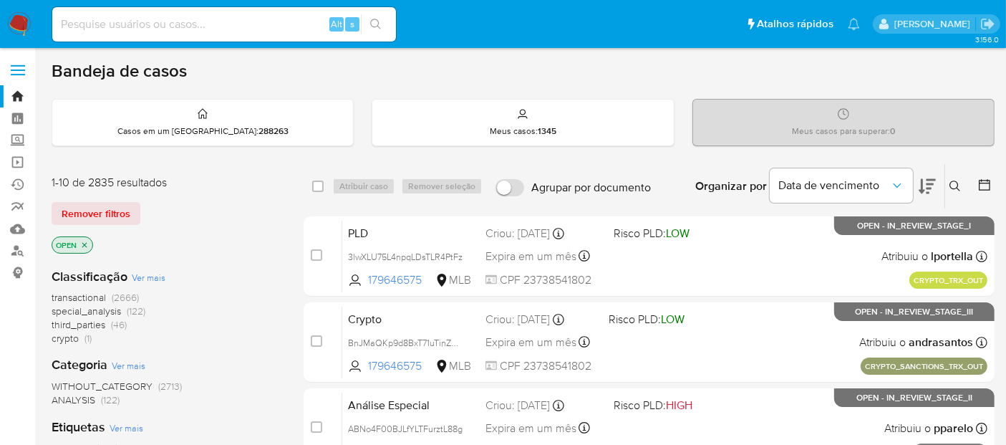
click at [956, 183] on icon at bounding box center [954, 185] width 11 height 11
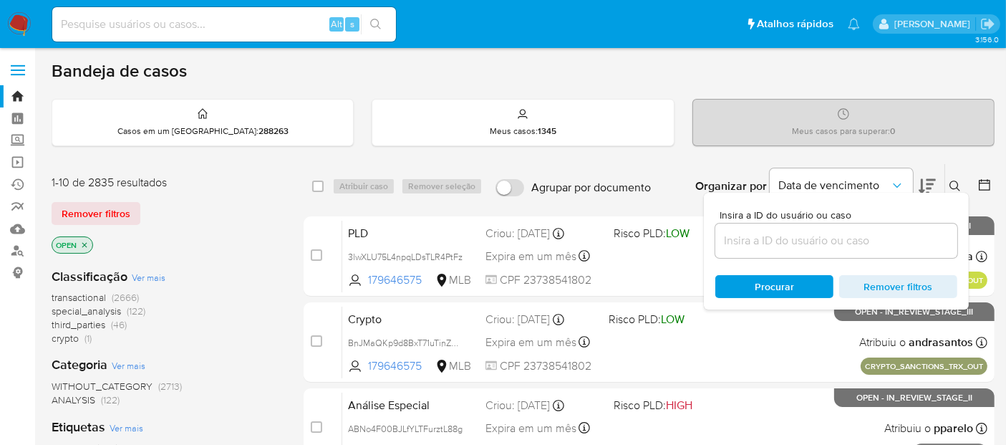
click at [784, 242] on input at bounding box center [836, 240] width 242 height 19
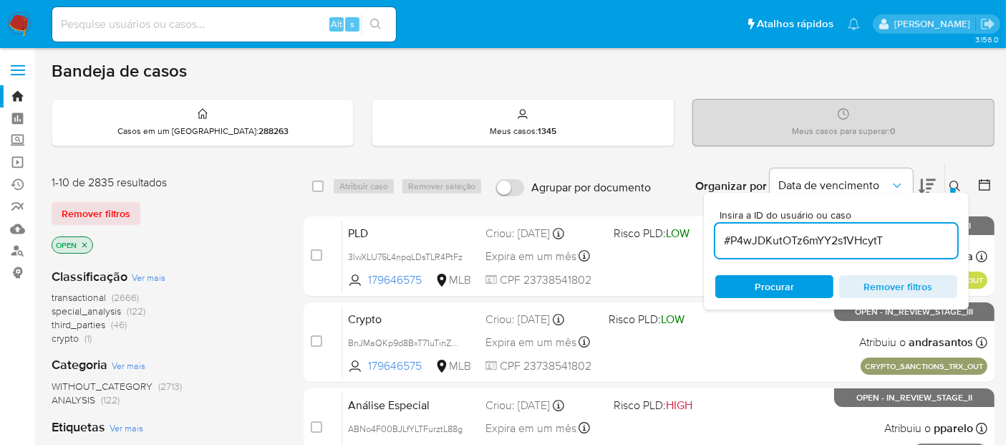
type input "#P4wJDKutOTz6mYY2s1VHcytT"
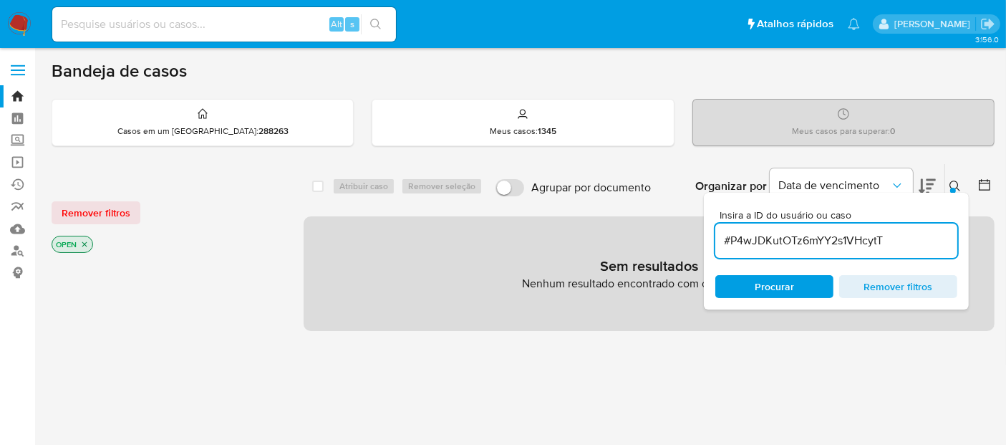
click at [86, 242] on icon "close-filter" at bounding box center [84, 244] width 5 height 5
drag, startPoint x: 872, startPoint y: 240, endPoint x: 707, endPoint y: 249, distance: 165.0
click at [707, 249] on div "Insira a ID do usuário ou caso #P4wJDKutOTz6mYY2s1VHcytT Procurar Remover filtr…" at bounding box center [836, 251] width 265 height 117
click at [16, 24] on img at bounding box center [19, 24] width 24 height 24
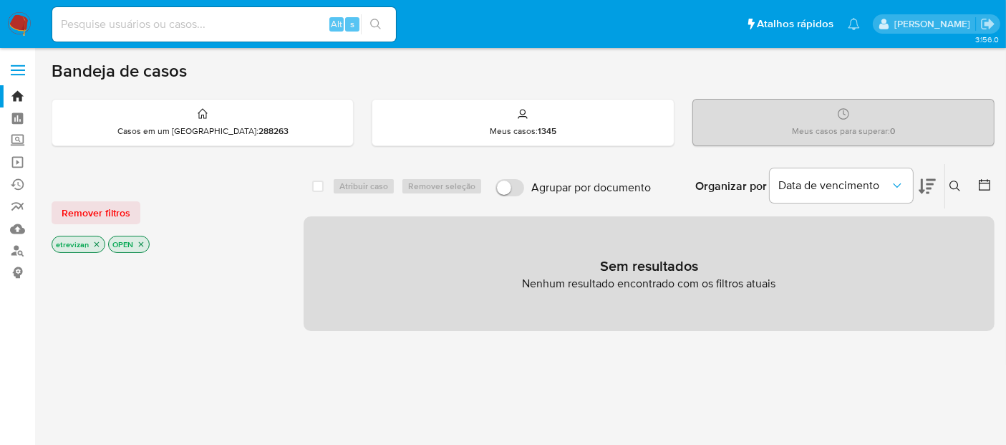
click at [73, 29] on input at bounding box center [224, 24] width 344 height 19
paste input "P4wJDKutOTz6mYY2s1VHcytT"
type input "P4wJDKutOTz6mYY2s1VHcytT"
click at [376, 21] on icon "search-icon" at bounding box center [375, 24] width 11 height 11
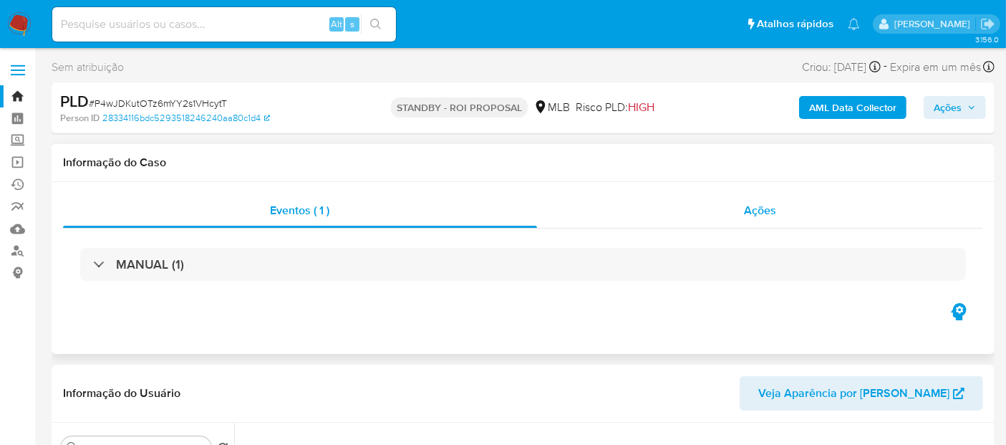
click at [773, 211] on span "Ações" at bounding box center [760, 210] width 32 height 16
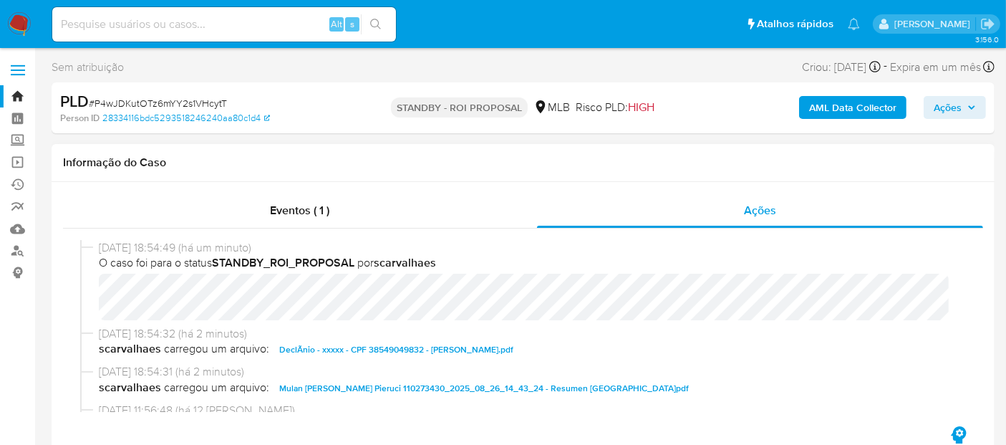
select select "10"
click at [284, 213] on span "Eventos ( 1 )" at bounding box center [299, 210] width 59 height 16
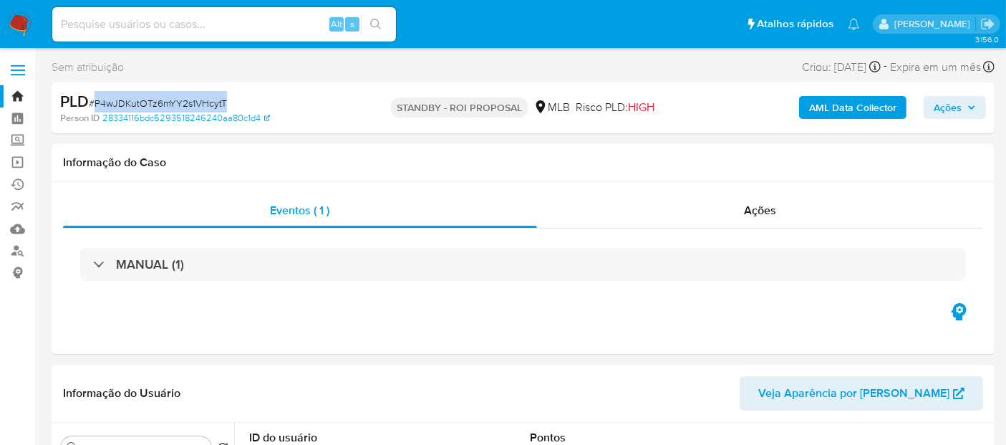
drag, startPoint x: 115, startPoint y: 102, endPoint x: 225, endPoint y: 103, distance: 109.6
click at [225, 103] on div "PLD # P4wJDKutOTz6mYY2s1VHcytT" at bounding box center [212, 101] width 304 height 21
copy span "P4wJDKutOTz6mYY2s1VHcytT"
click at [14, 19] on img at bounding box center [19, 24] width 24 height 24
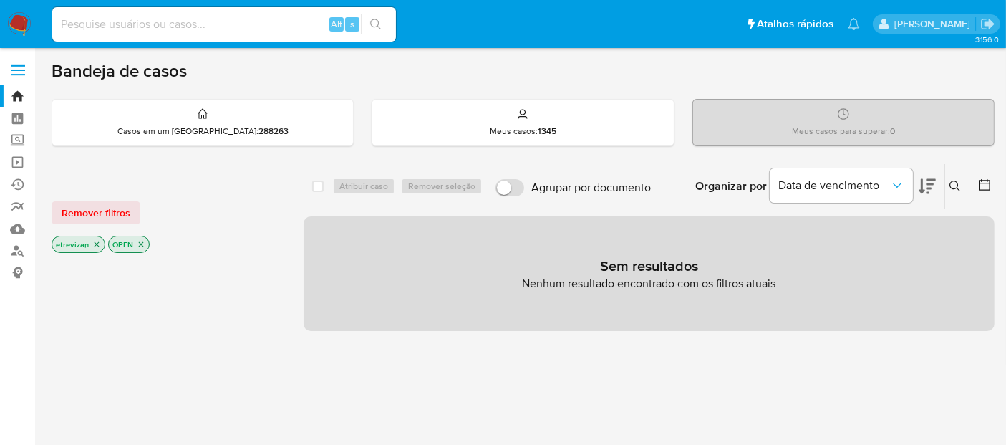
click at [96, 240] on icon "close-filter" at bounding box center [96, 244] width 9 height 9
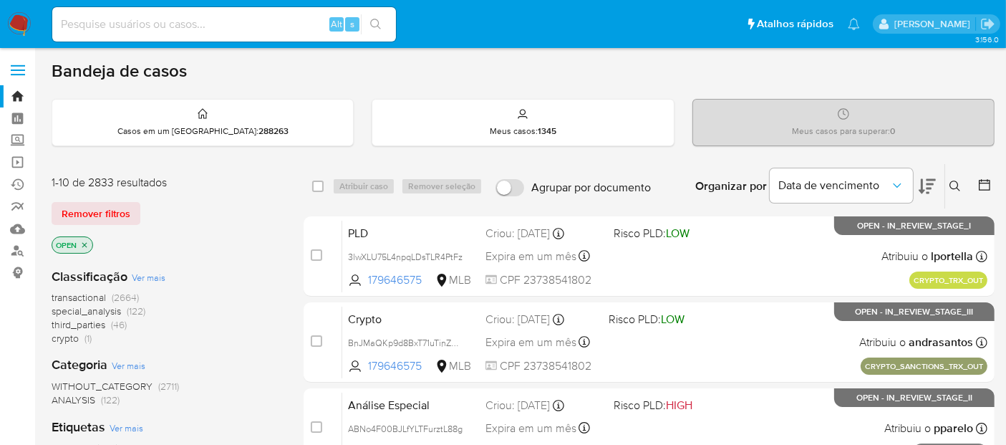
click at [87, 241] on icon "close-filter" at bounding box center [84, 245] width 9 height 9
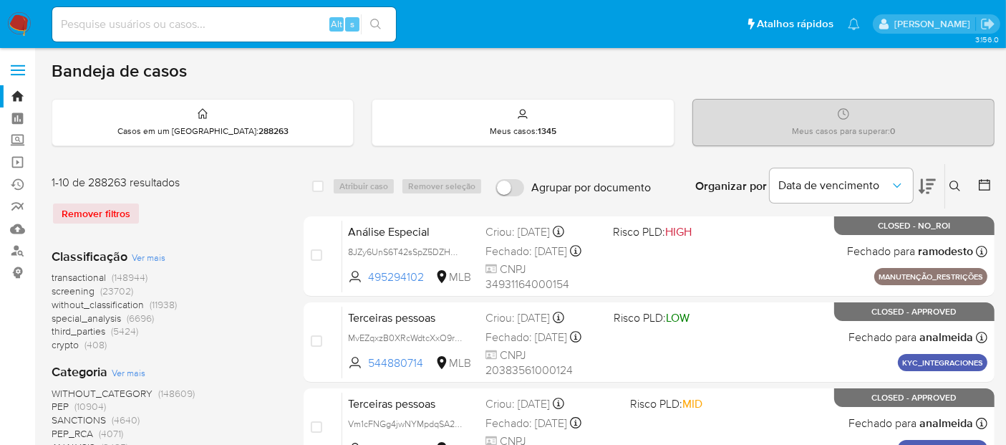
click at [957, 180] on icon at bounding box center [954, 185] width 11 height 11
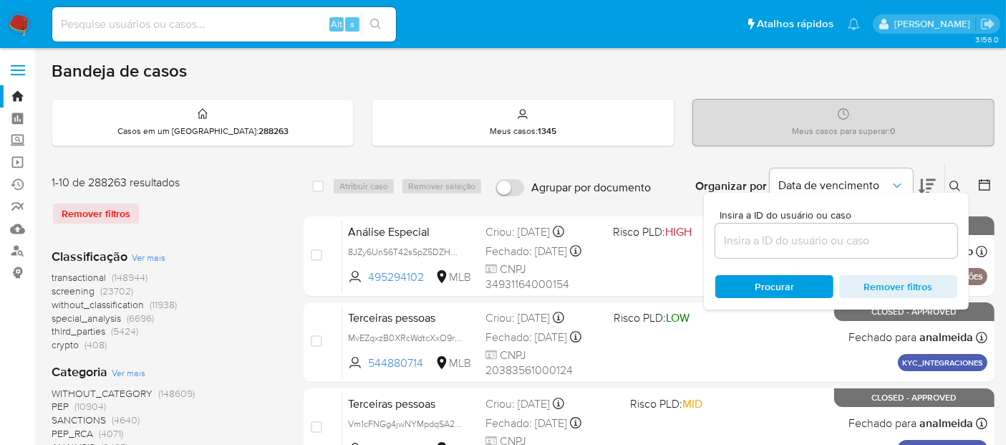
click at [748, 242] on input at bounding box center [836, 240] width 242 height 19
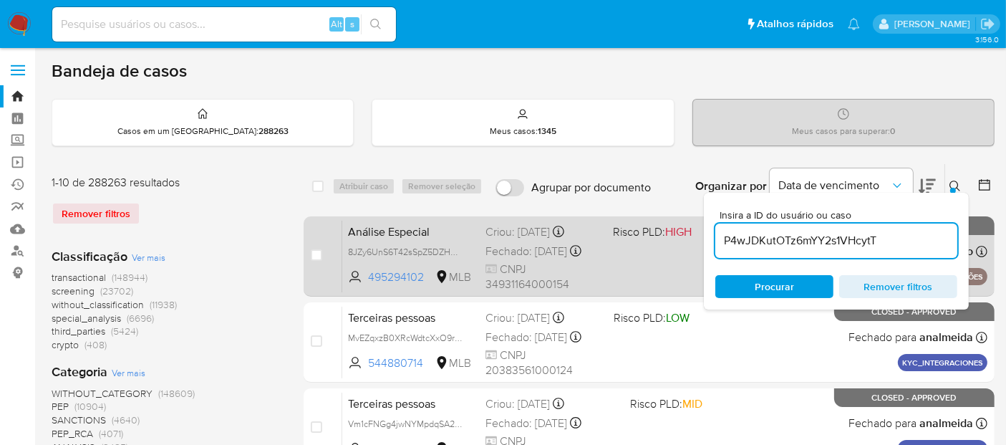
type input "P4wJDKutOTz6mYY2s1VHcytT"
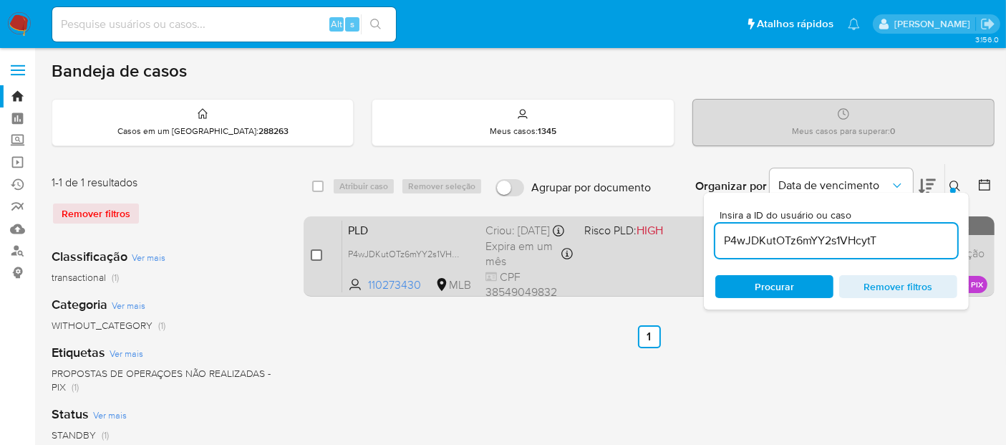
click at [311, 253] on input "checkbox" at bounding box center [316, 254] width 11 height 11
checkbox input "true"
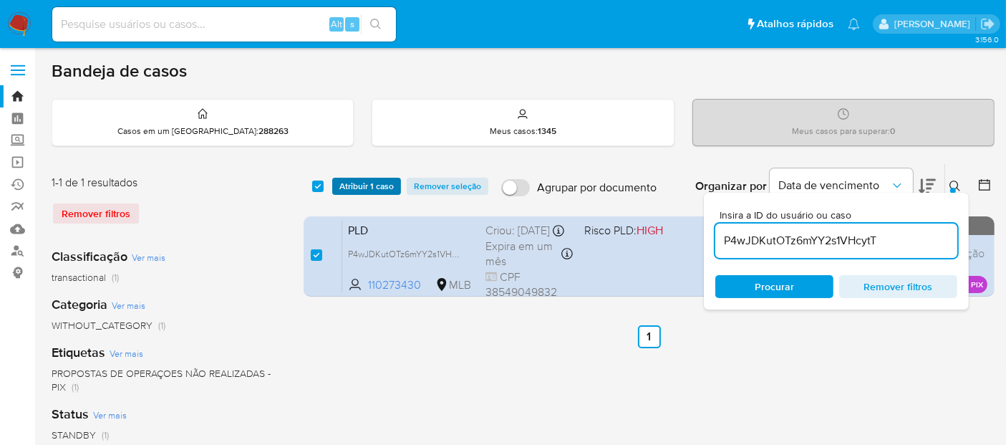
click at [367, 185] on span "Atribuir 1 caso" at bounding box center [366, 186] width 54 height 14
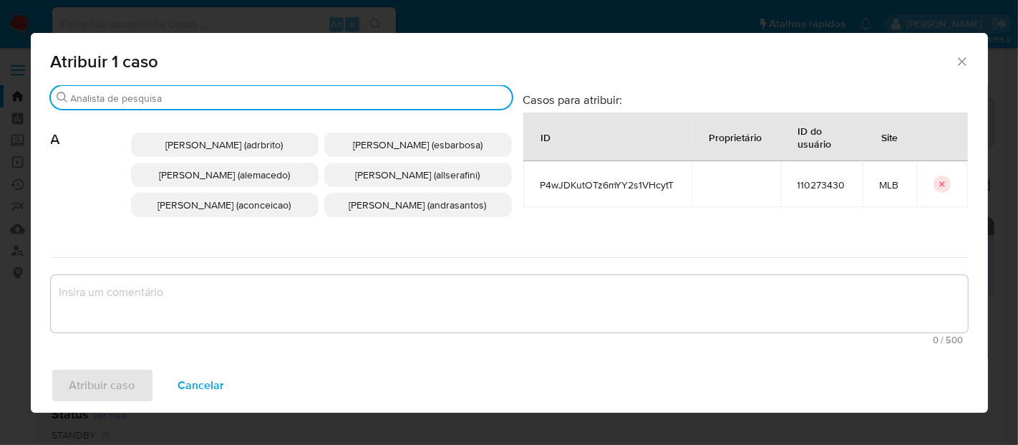
click at [188, 99] on input "Procurar" at bounding box center [288, 98] width 435 height 13
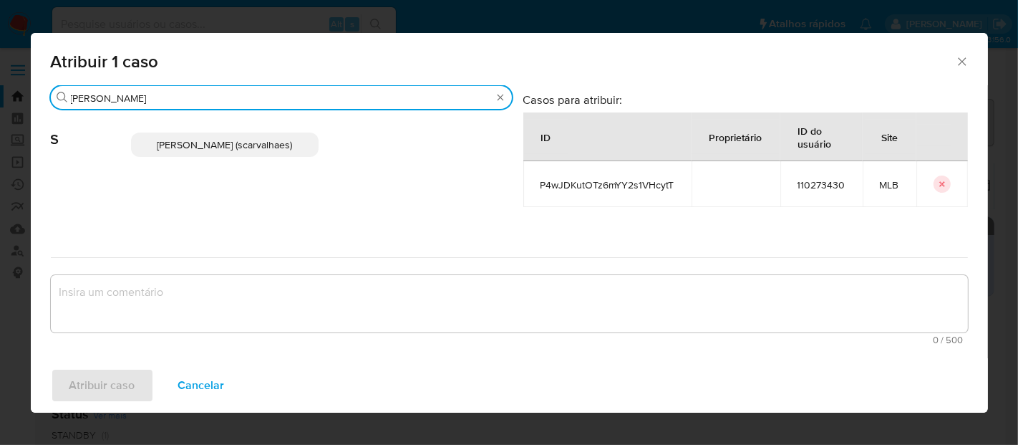
type input "[PERSON_NAME]"
click at [210, 146] on span "[PERSON_NAME] (scarvalhaes)" at bounding box center [224, 144] width 135 height 14
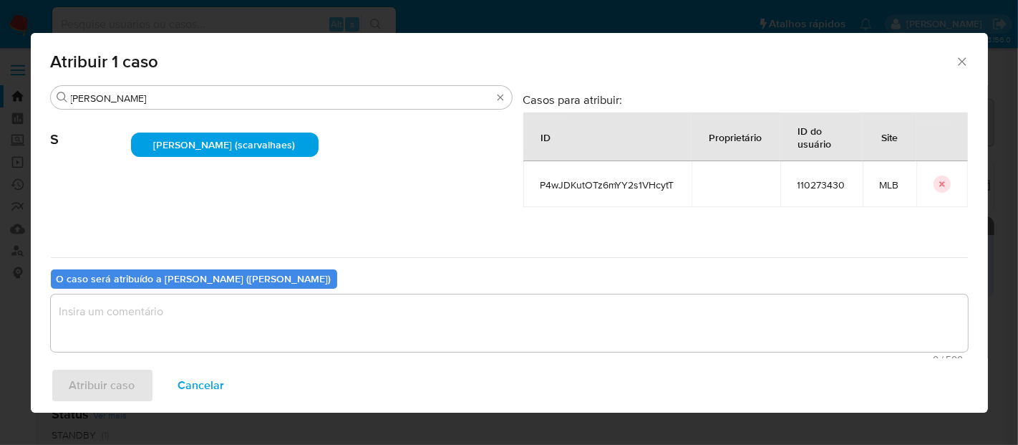
click at [165, 311] on textarea "assign-modal" at bounding box center [509, 322] width 917 height 57
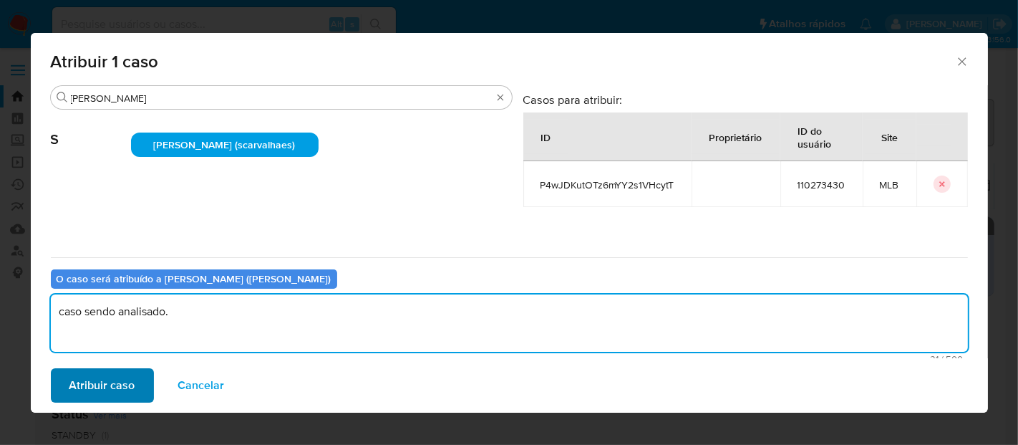
type textarea "caso sendo analisado."
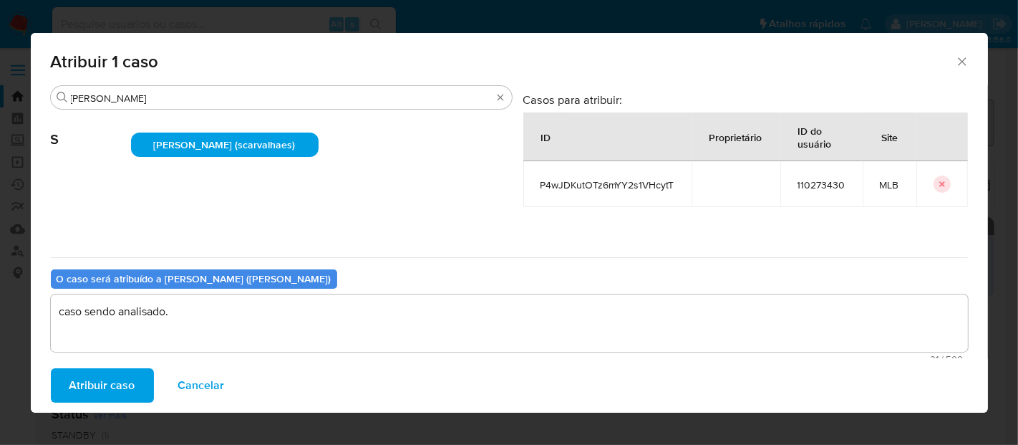
click at [120, 387] on span "Atribuir caso" at bounding box center [102, 385] width 66 height 32
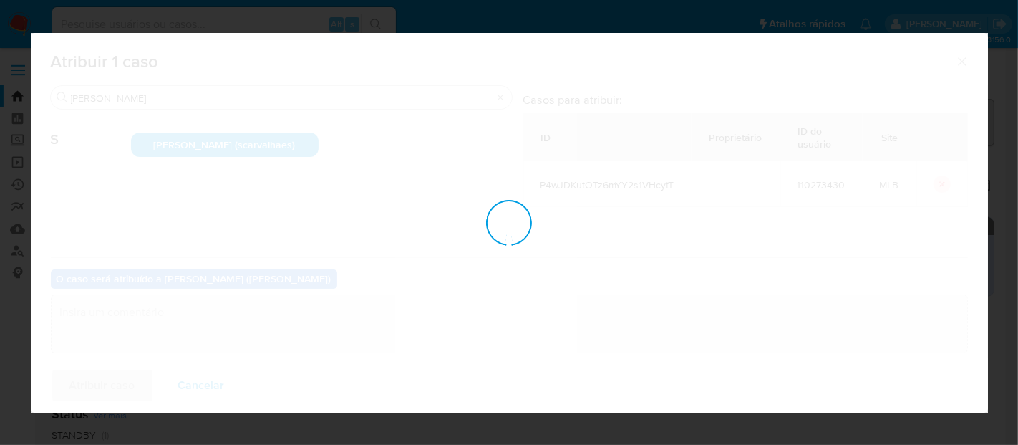
checkbox input "false"
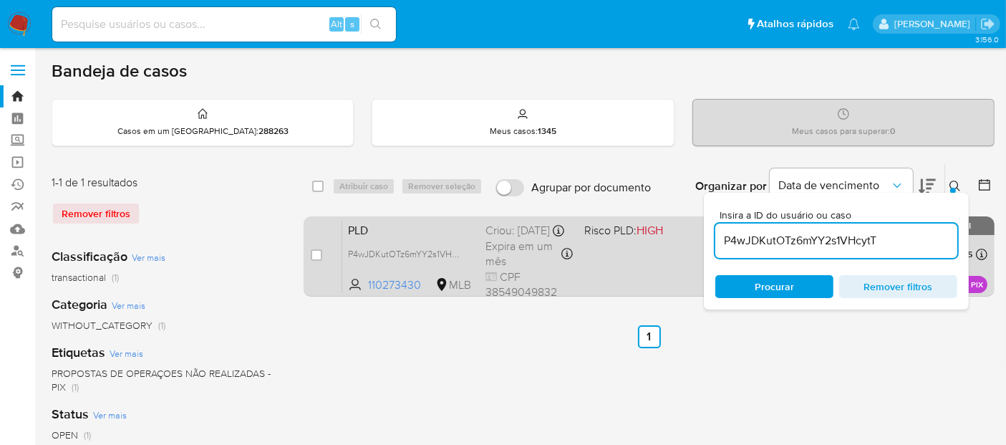
click at [664, 256] on div "PLD P4wJDKutOTz6mYY2s1VHcytT 110273430 MLB Risco PLD: HIGH Criou: [DATE] Criou:…" at bounding box center [664, 256] width 645 height 72
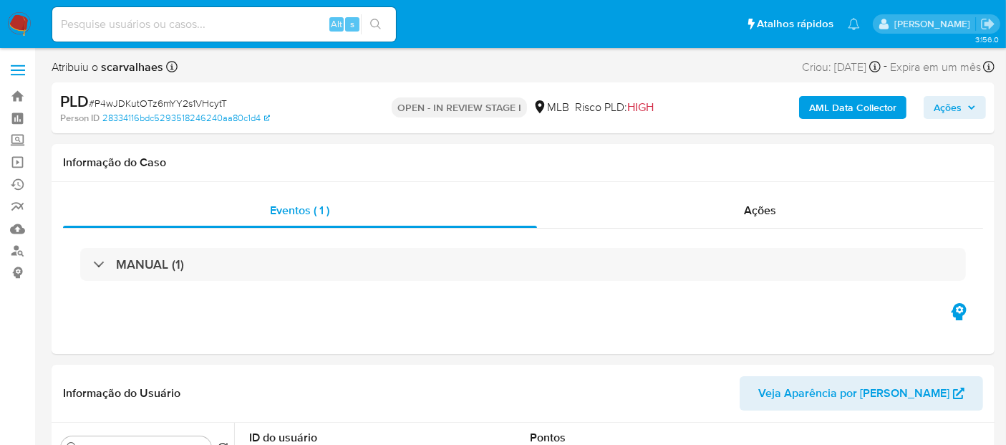
select select "10"
click at [17, 156] on link "Operações em massa" at bounding box center [85, 162] width 170 height 22
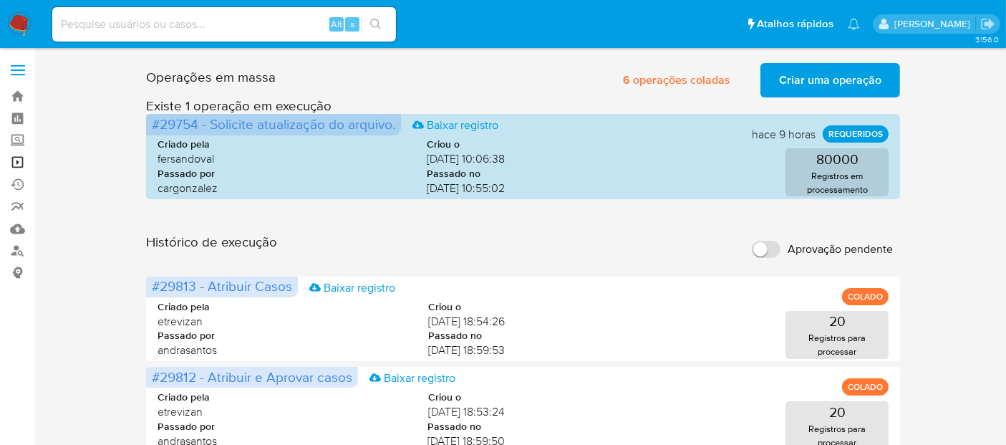
click at [16, 161] on link "Operações em massa" at bounding box center [85, 162] width 170 height 22
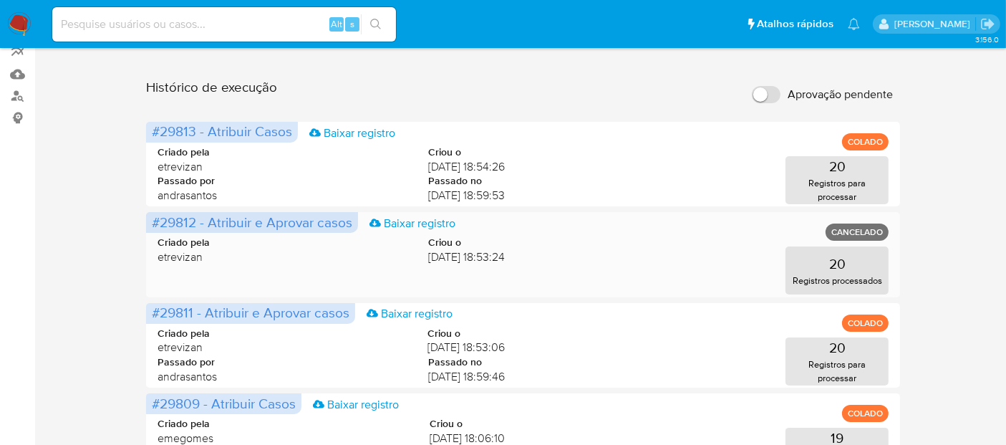
scroll to position [159, 0]
